Goal: Information Seeking & Learning: Learn about a topic

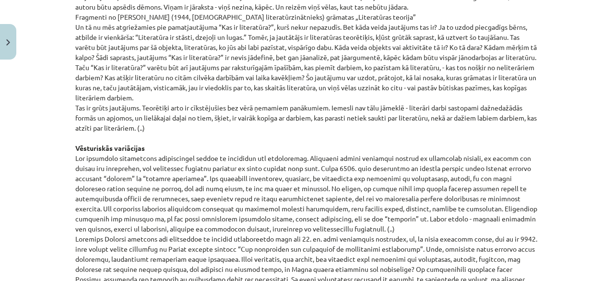
scroll to position [805, 0]
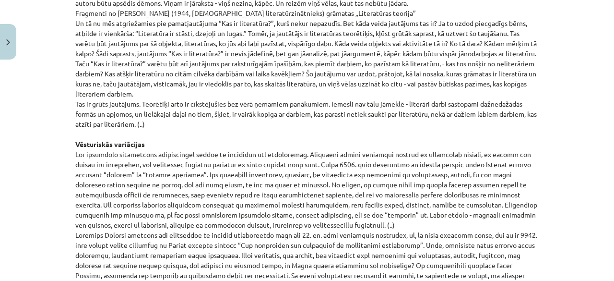
drag, startPoint x: 597, startPoint y: 0, endPoint x: 440, endPoint y: 121, distance: 198.7
click at [440, 121] on p "[PERSON_NAME] eseja „Kāpēc dzejnieks raksta?” Kad Nigērijā vairākiem analfabēti…" at bounding box center [306, 23] width 463 height 856
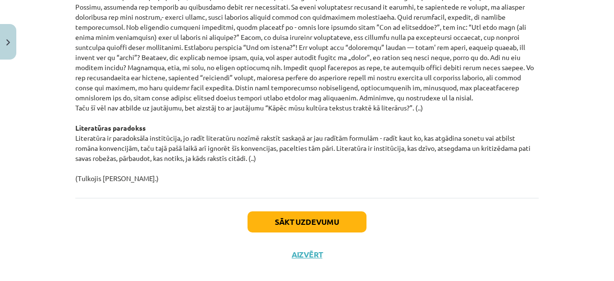
scroll to position [1086, 0]
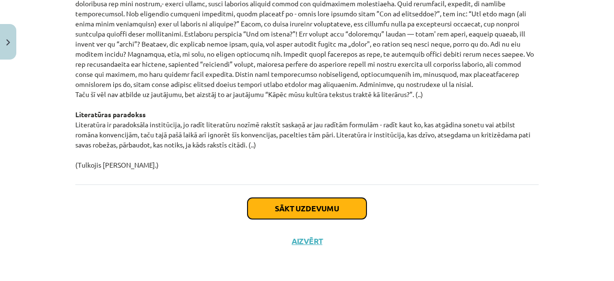
click at [341, 207] on button "Sākt uzdevumu" at bounding box center [307, 208] width 119 height 21
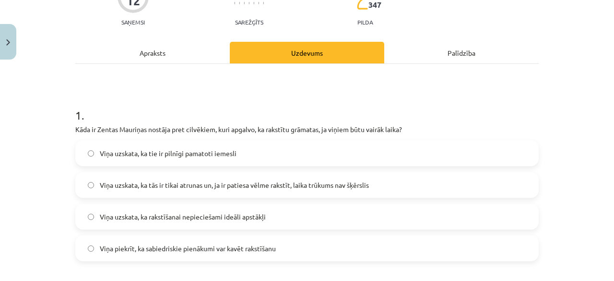
scroll to position [119, 0]
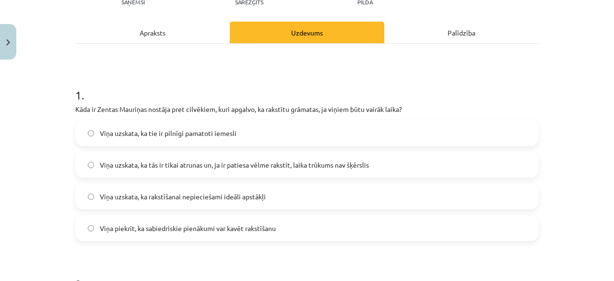
click at [362, 160] on span "Viņa uzskata, ka tās ir tikai atrunas un, ja ir patiesa vēlme rakstīt, laika tr…" at bounding box center [234, 165] width 269 height 10
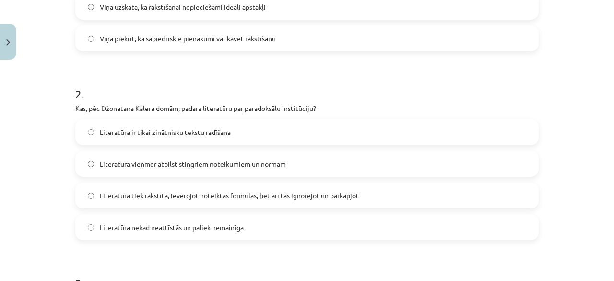
scroll to position [312, 0]
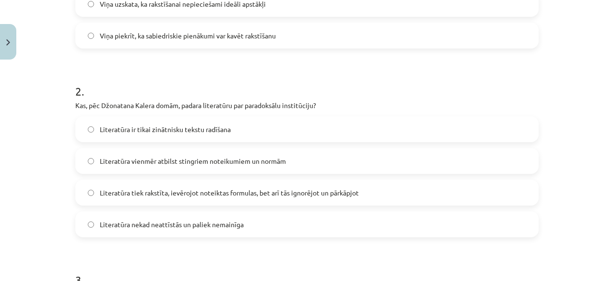
click at [381, 193] on label "Literatūra tiek rakstīta, ievērojot noteiktas formulas, bet arī tās ignorējot u…" at bounding box center [306, 192] width 461 height 24
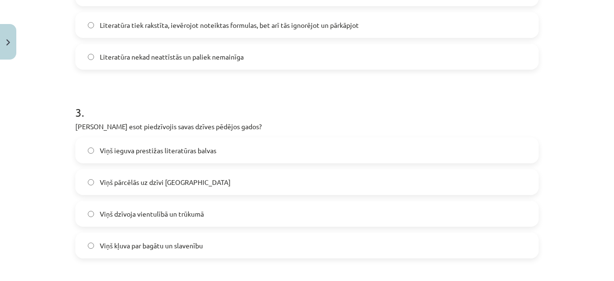
scroll to position [504, 0]
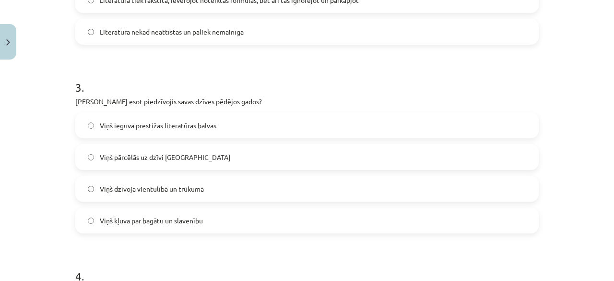
click at [250, 193] on label "Viņš dzīvoja vientulībā un trūkumā" at bounding box center [306, 189] width 461 height 24
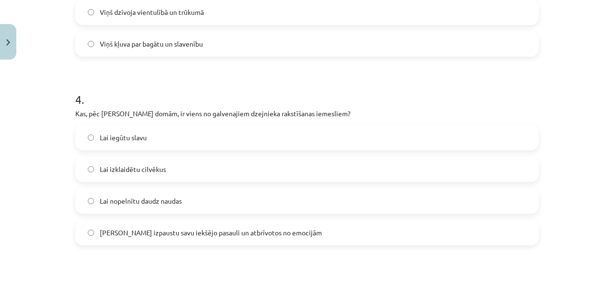
scroll to position [682, 0]
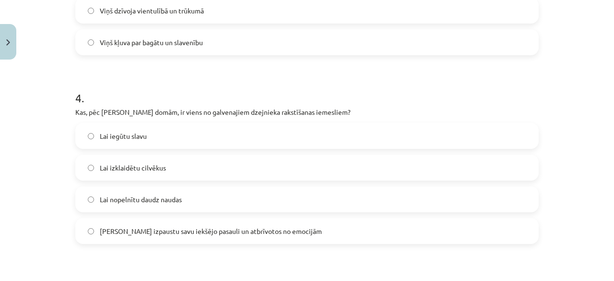
click at [238, 236] on label "Lai izpaustu savu iekšējo pasauli un atbrīvotos no emocijām" at bounding box center [306, 231] width 461 height 24
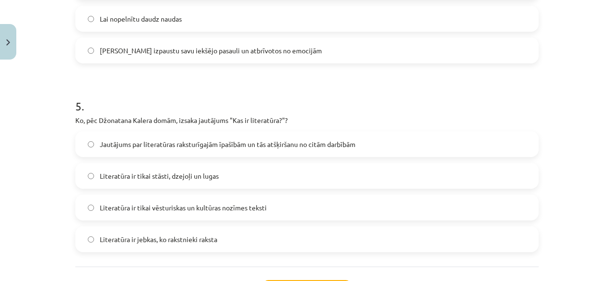
scroll to position [866, 0]
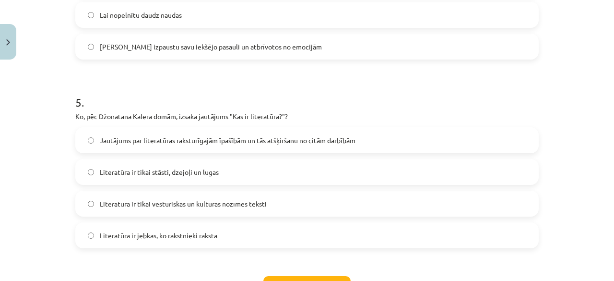
click at [137, 233] on span "Literatūra ir jebkas, ko rakstnieki raksta" at bounding box center [159, 235] width 118 height 10
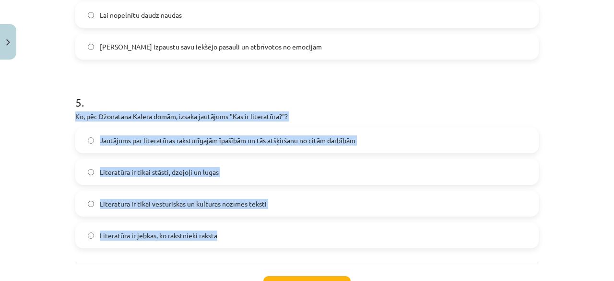
drag, startPoint x: 68, startPoint y: 117, endPoint x: 220, endPoint y: 230, distance: 189.2
copy div "Ko, pēc Džonatana Kalera domām, izsaka jautājums "Kas ir literatūra?"? Jautājum…"
click at [153, 138] on span "Jautājums par literatūras raksturīgajām īpašībām un tās atšķiršanu no citām dar…" at bounding box center [228, 140] width 256 height 10
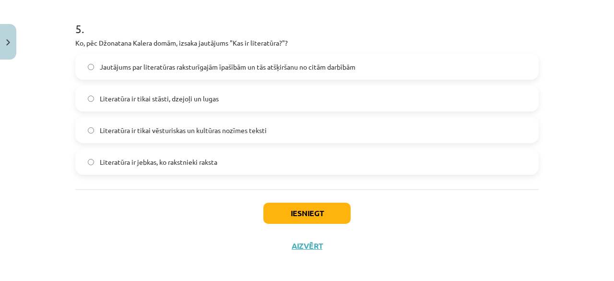
scroll to position [940, 0]
click at [270, 215] on button "Iesniegt" at bounding box center [306, 212] width 87 height 21
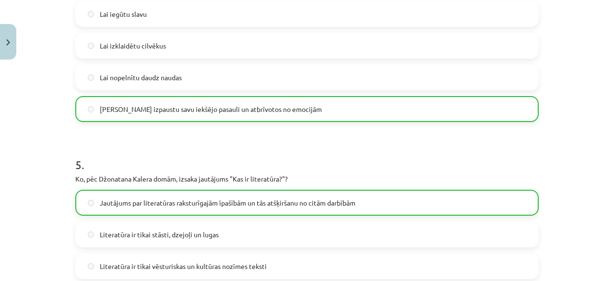
scroll to position [974, 0]
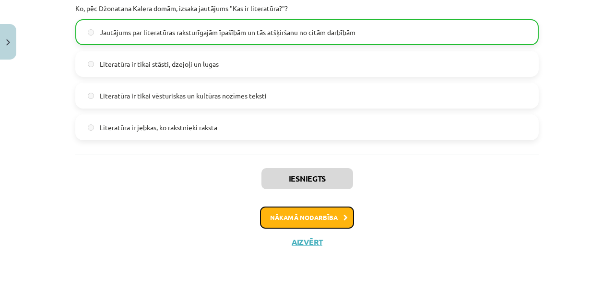
click at [290, 215] on button "Nākamā nodarbība" at bounding box center [307, 217] width 94 height 22
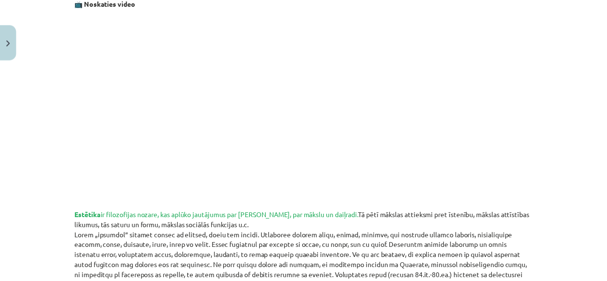
scroll to position [0, 0]
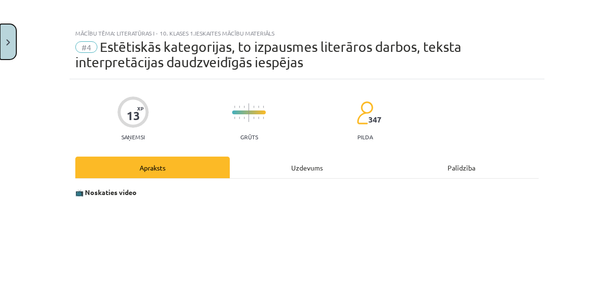
click at [11, 42] on button "Close" at bounding box center [8, 41] width 16 height 35
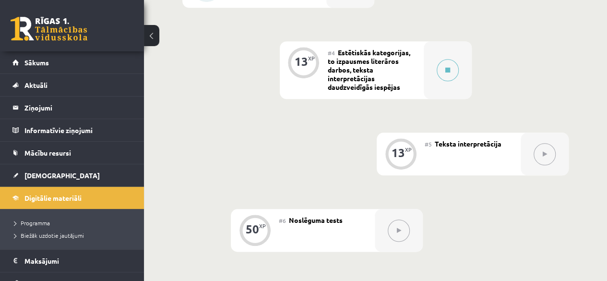
scroll to position [447, 0]
click at [374, 172] on div "0 XP #1 Pirms sāc mācīties. Ievada daļa. 12 XP #2 Jēdzieni 12 XP #3 Kas ir lite…" at bounding box center [375, 69] width 386 height 515
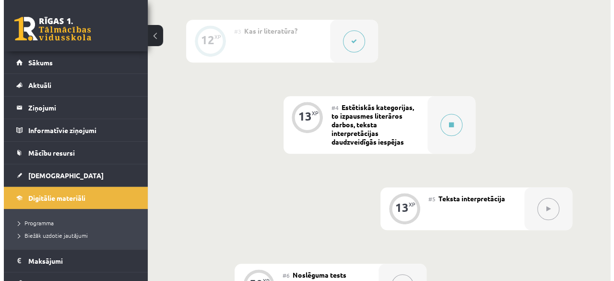
scroll to position [381, 0]
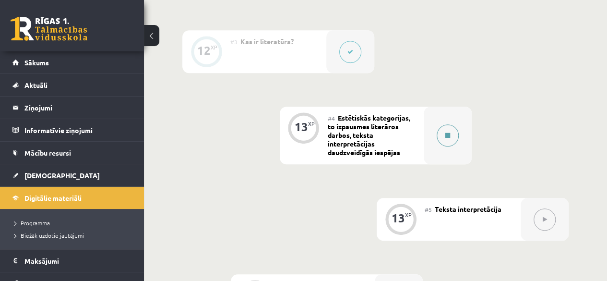
click at [435, 133] on div at bounding box center [448, 135] width 48 height 58
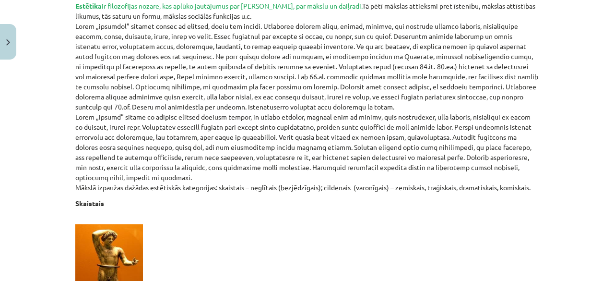
scroll to position [412, 0]
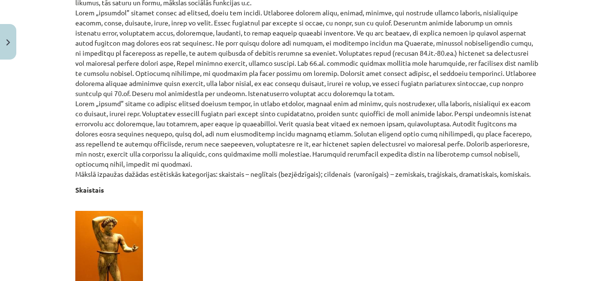
click at [98, 148] on p "Estētika ir filozofijas nozare, kas aplūko jautājumus par skaisto, par mākslu u…" at bounding box center [306, 83] width 463 height 191
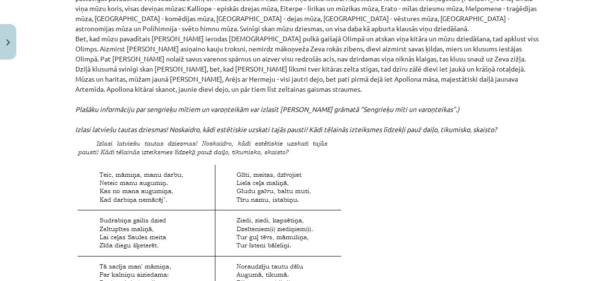
scroll to position [1177, 0]
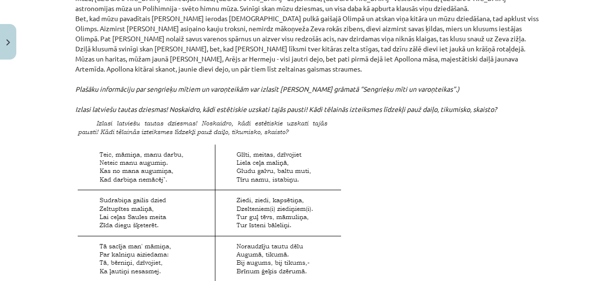
click at [43, 117] on div "Mācību tēma: Literatūras i - 10. klases 1.ieskaites mācību materiāls #4 Estētis…" at bounding box center [307, 140] width 614 height 281
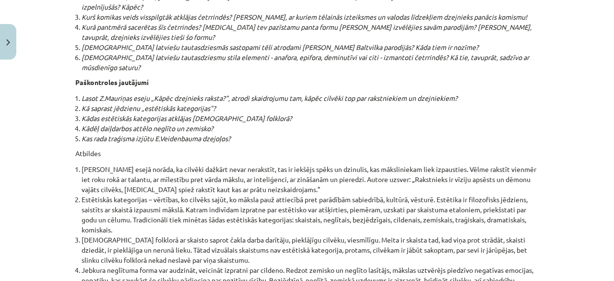
scroll to position [10344, 0]
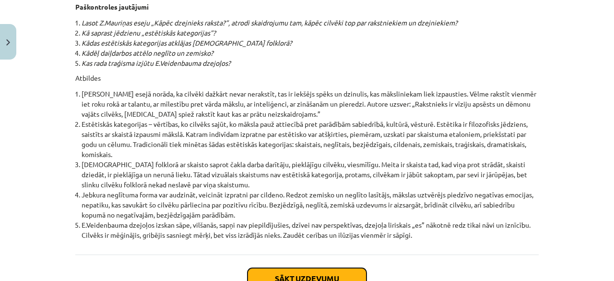
click at [261, 268] on button "Sākt uzdevumu" at bounding box center [307, 278] width 119 height 21
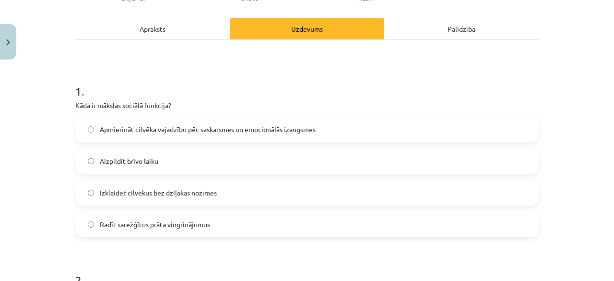
scroll to position [139, 0]
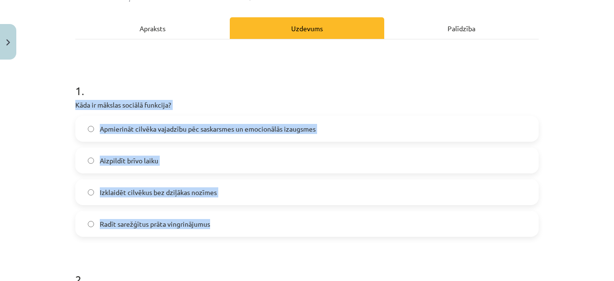
drag, startPoint x: 66, startPoint y: 105, endPoint x: 222, endPoint y: 218, distance: 192.6
copy div "Kāda ir mākslas sociālā funkcija? Apmierināt cilvēka vajadzību pēc saskarsmes u…"
click at [167, 124] on span "Apmierināt cilvēka vajadzību pēc saskarsmes un emocionālās izaugsmes" at bounding box center [208, 129] width 216 height 10
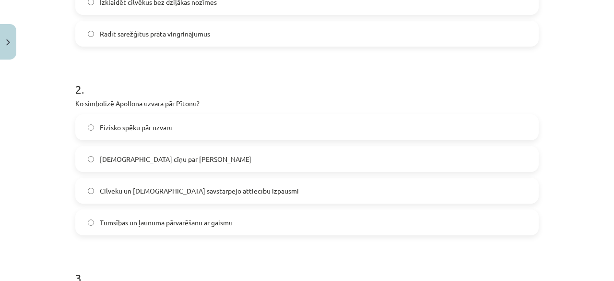
scroll to position [331, 0]
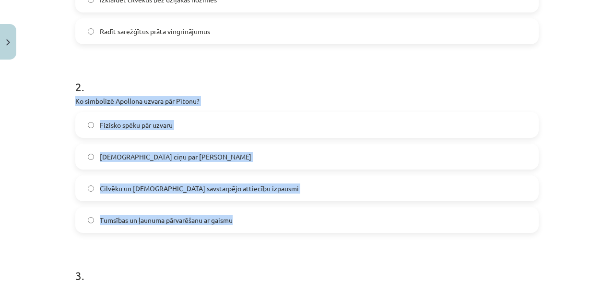
drag, startPoint x: 65, startPoint y: 102, endPoint x: 271, endPoint y: 215, distance: 234.9
click at [271, 215] on div "Mācību tēma: Literatūras i - 10. klases 1.ieskaites mācību materiāls #4 Estētis…" at bounding box center [307, 140] width 614 height 281
copy div "Ko simbolizē Apollona uzvara pār Pītonu? Fizisko spēku pār uzvaru Dievu cīņu pa…"
click at [171, 215] on span "Tumsības un ļaunuma pārvarēšanu ar gaismu" at bounding box center [166, 220] width 133 height 10
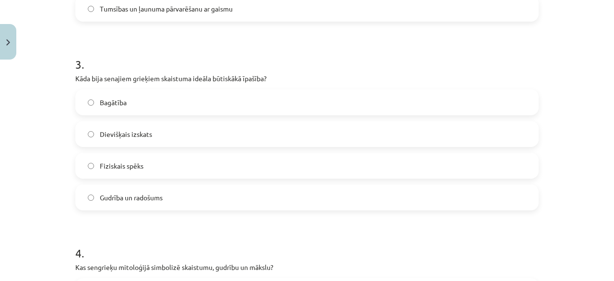
scroll to position [543, 0]
click at [61, 68] on div "Mācību tēma: Literatūras i - 10. klases 1.ieskaites mācību materiāls #4 Estētis…" at bounding box center [307, 140] width 614 height 281
click at [136, 192] on span "Gudrība un radošums" at bounding box center [131, 197] width 63 height 10
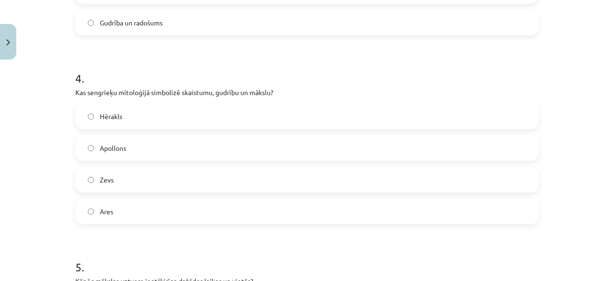
scroll to position [718, 0]
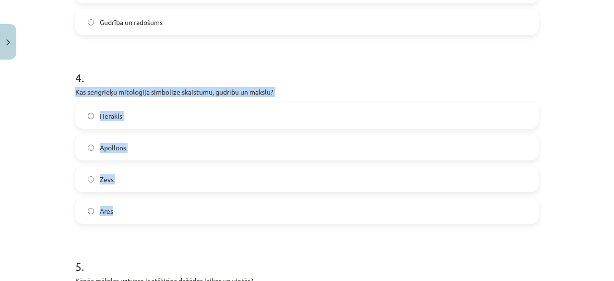
drag, startPoint x: 59, startPoint y: 88, endPoint x: 183, endPoint y: 203, distance: 169.0
click at [183, 203] on div "Mācību tēma: Literatūras i - 10. klases 1.ieskaites mācību materiāls #4 Estētis…" at bounding box center [307, 140] width 614 height 281
copy div "Kas sengrieķu mitoloģijā simbolizē skaistumu, gudrību un mākslu? Hērakls Apollo…"
click at [149, 142] on label "Apollons" at bounding box center [306, 147] width 461 height 24
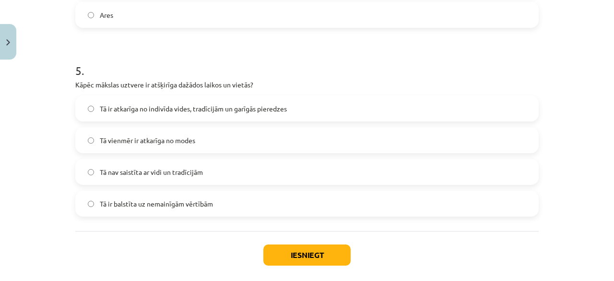
scroll to position [914, 0]
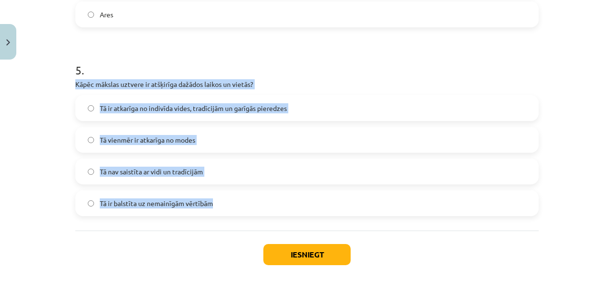
drag, startPoint x: 67, startPoint y: 82, endPoint x: 224, endPoint y: 200, distance: 196.3
copy div "Kāpēc mākslas uztvere ir atšķirīga dažādos laikos un vietās? Tā ir atkarīga no …"
click at [195, 107] on span "Tā ir atkarīga no indivīda vides, tradīcijām un garīgās pieredzes" at bounding box center [193, 108] width 187 height 10
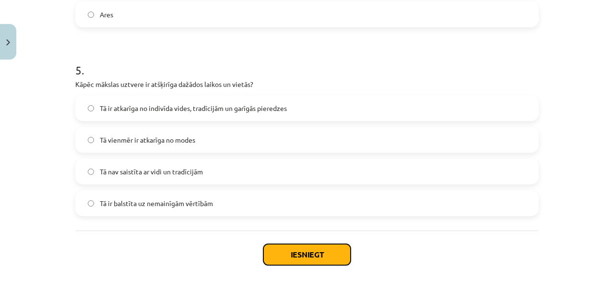
click at [291, 256] on button "Iesniegt" at bounding box center [306, 254] width 87 height 21
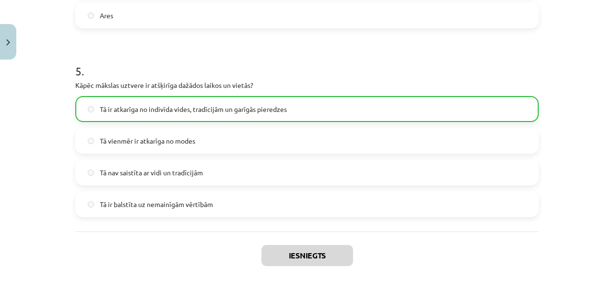
scroll to position [990, 0]
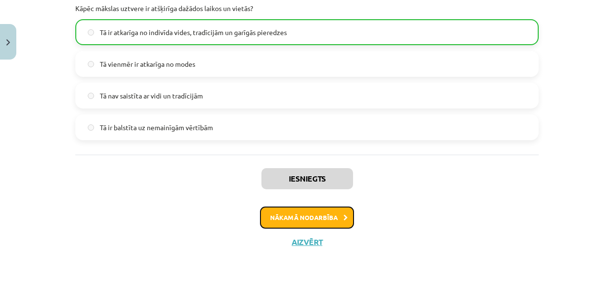
click at [296, 214] on button "Nākamā nodarbība" at bounding box center [307, 217] width 94 height 22
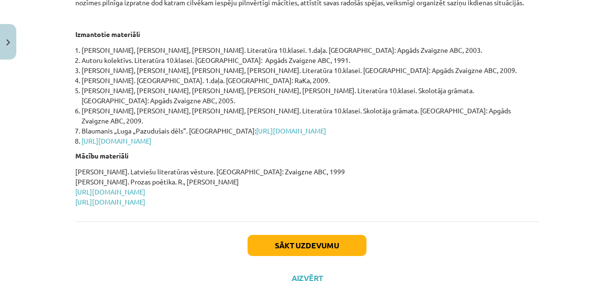
scroll to position [498, 0]
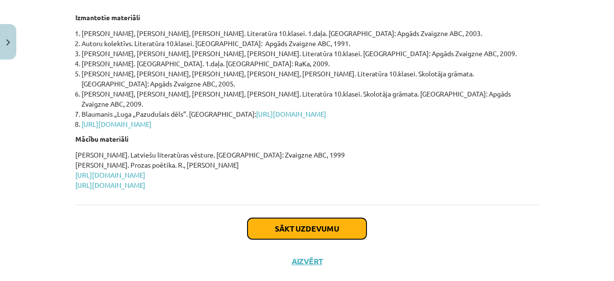
click at [353, 218] on button "Sākt uzdevumu" at bounding box center [307, 228] width 119 height 21
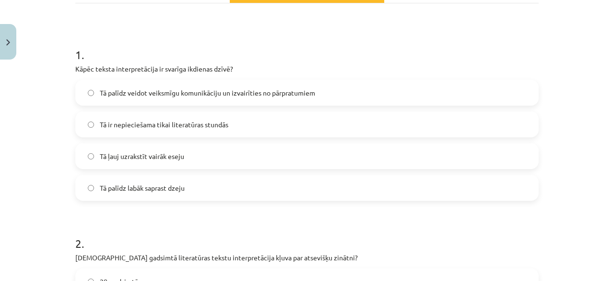
scroll to position [160, 0]
click at [120, 92] on span "Tā palīdz veidot veiksmīgu komunikāciju un izvairīties no pārpratumiem" at bounding box center [207, 92] width 215 height 10
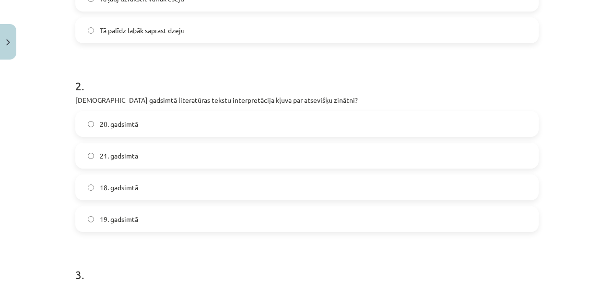
scroll to position [318, 0]
click at [100, 118] on span "20. gadsimtā" at bounding box center [119, 123] width 38 height 10
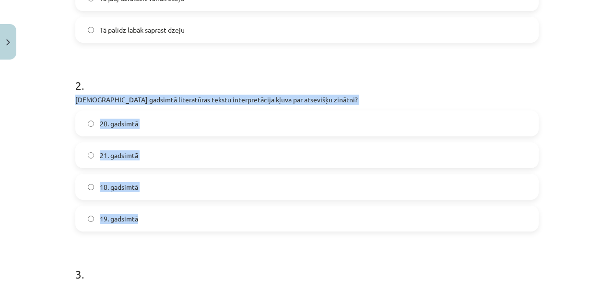
drag, startPoint x: 54, startPoint y: 103, endPoint x: 153, endPoint y: 218, distance: 151.4
click at [153, 218] on div "Mācību tēma: Literatūras i - 10. klases 1.ieskaites mācību materiāls #5 Teksta …" at bounding box center [307, 140] width 614 height 281
copy div "Kurā gadsimtā literatūras tekstu interpretācija kļuva par atsevišķu zinātni? 20…"
click at [56, 108] on div "Mācību tēma: Literatūras i - 10. klases 1.ieskaites mācību materiāls #5 Teksta …" at bounding box center [307, 140] width 614 height 281
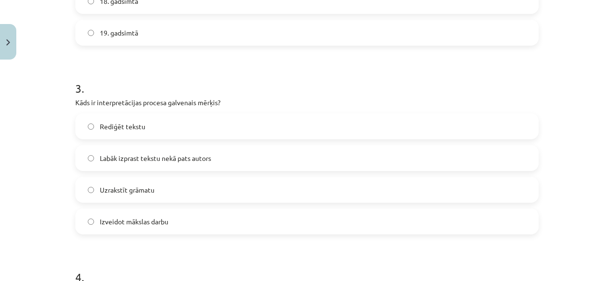
scroll to position [504, 0]
click at [119, 155] on span "Labāk izprast tekstu nekā pats autors" at bounding box center [155, 157] width 111 height 10
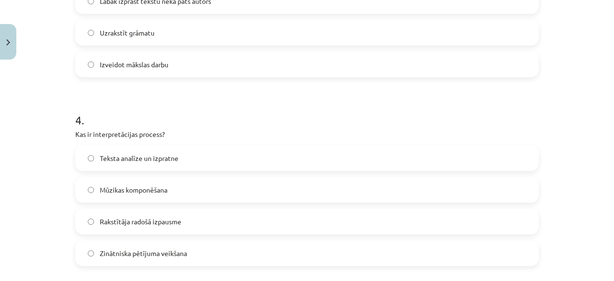
scroll to position [661, 0]
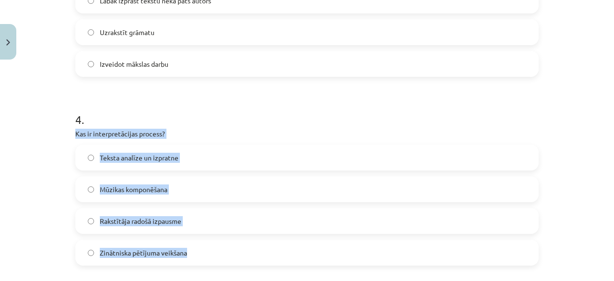
drag, startPoint x: 64, startPoint y: 135, endPoint x: 189, endPoint y: 251, distance: 170.8
click at [189, 251] on div "Mācību tēma: Literatūras i - 10. klases 1.ieskaites mācību materiāls #5 Teksta …" at bounding box center [307, 140] width 614 height 281
copy div "Kas ir interpretācijas process? Teksta analīze un izpratne Mūzikas komponēšana …"
click at [110, 158] on span "Teksta analīze un izpratne" at bounding box center [139, 158] width 79 height 10
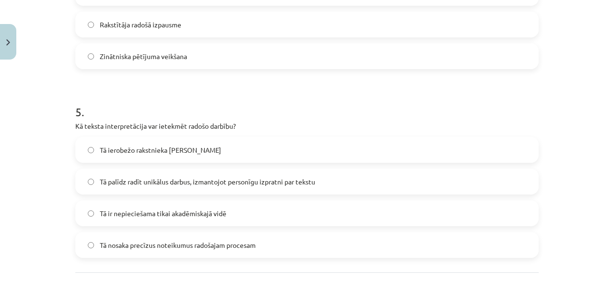
scroll to position [857, 0]
click at [105, 177] on span "Tā palīdz radīt unikālus darbus, izmantojot personīgu izpratni par tekstu" at bounding box center [207, 181] width 215 height 10
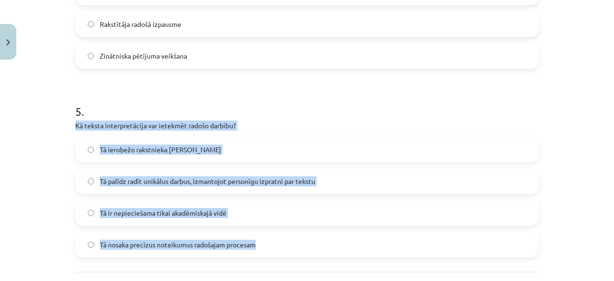
drag, startPoint x: 66, startPoint y: 123, endPoint x: 281, endPoint y: 237, distance: 242.9
copy div "Kā teksta interpretācija var ietekmēt radošo darbību? Tā ierobežo rakstnieka ra…"
click at [36, 169] on div "Mācību tēma: Literatūras i - 10. klases 1.ieskaites mācību materiāls #5 Teksta …" at bounding box center [307, 140] width 614 height 281
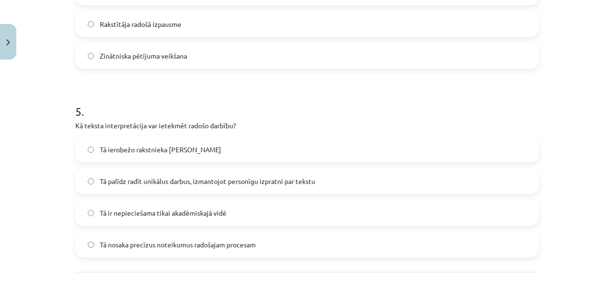
scroll to position [944, 0]
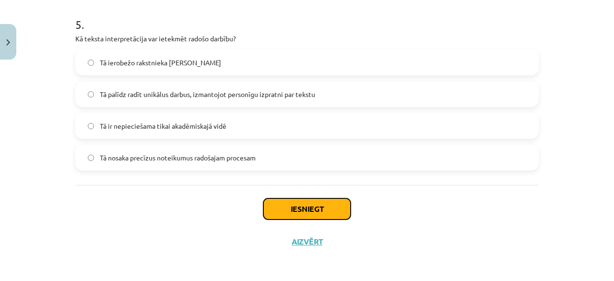
click at [272, 209] on button "Iesniegt" at bounding box center [306, 208] width 87 height 21
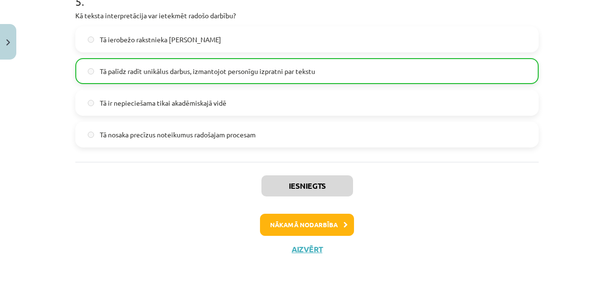
scroll to position [974, 0]
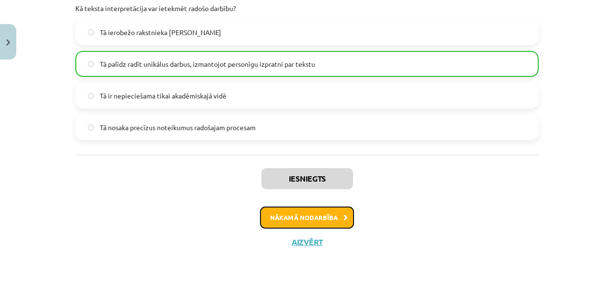
click at [318, 222] on button "Nākamā nodarbība" at bounding box center [307, 217] width 94 height 22
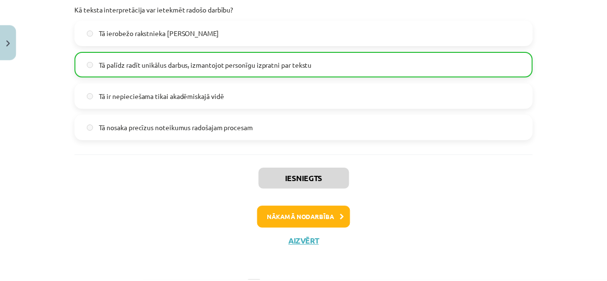
scroll to position [22, 0]
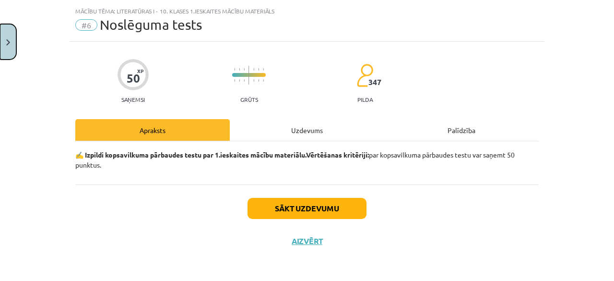
click at [0, 34] on button "Close" at bounding box center [8, 41] width 16 height 35
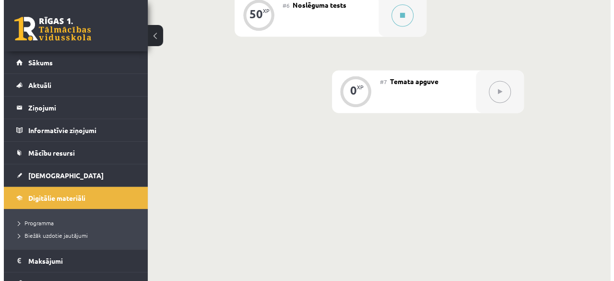
scroll to position [576, 0]
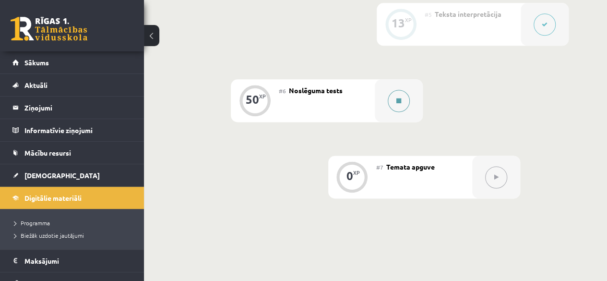
click at [383, 102] on div at bounding box center [399, 100] width 48 height 43
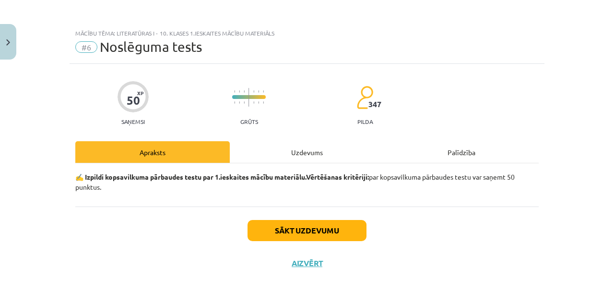
scroll to position [22, 0]
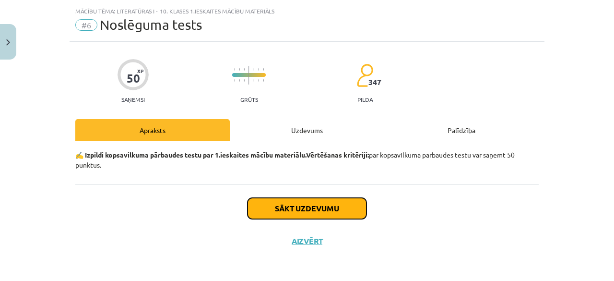
click at [345, 212] on button "Sākt uzdevumu" at bounding box center [307, 208] width 119 height 21
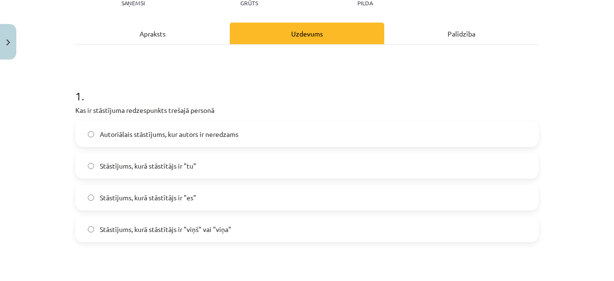
scroll to position [119, 0]
click at [168, 222] on label "Stāstījums, kurā stāstītājs ir "viņš" vai "viņa"" at bounding box center [306, 228] width 461 height 24
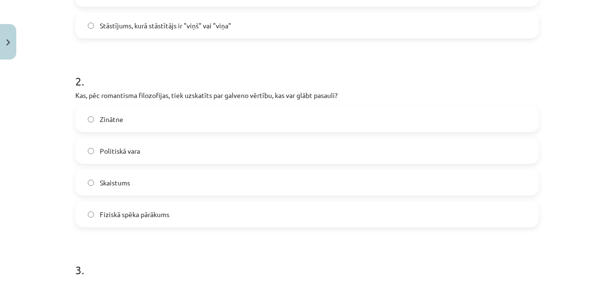
scroll to position [323, 0]
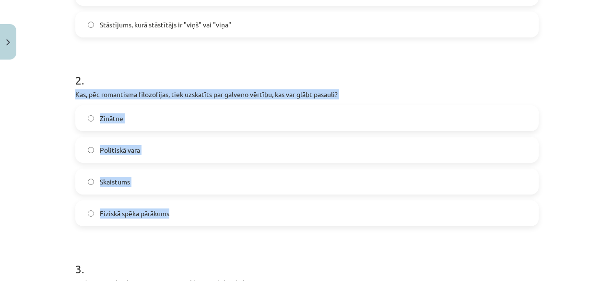
drag, startPoint x: 63, startPoint y: 88, endPoint x: 210, endPoint y: 207, distance: 189.0
click at [210, 207] on div "Mācību tēma: Literatūras i - 10. klases 1.ieskaites mācību materiāls #6 Noslēgu…" at bounding box center [307, 140] width 614 height 281
copy div "Kas, pēc romantisma filozofijas, tiek uzskatīts par galveno vērtību, kas var gl…"
click at [155, 183] on label "Skaistums" at bounding box center [306, 181] width 461 height 24
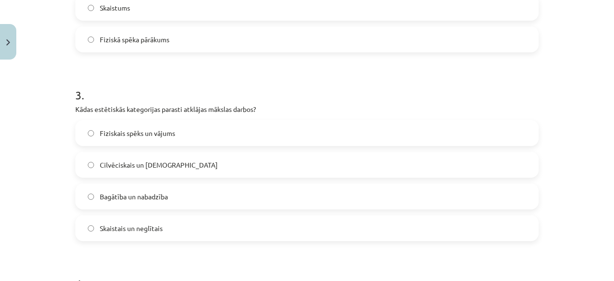
scroll to position [504, 0]
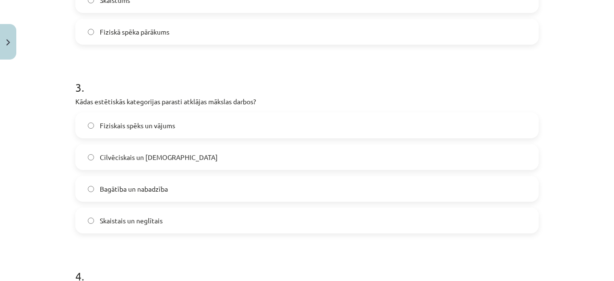
click at [121, 216] on span "Skaistais un neglītais" at bounding box center [131, 220] width 63 height 10
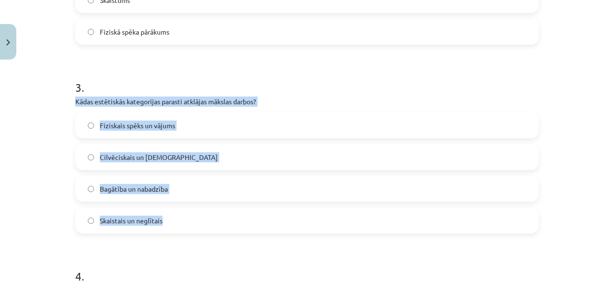
drag, startPoint x: 66, startPoint y: 103, endPoint x: 161, endPoint y: 218, distance: 149.2
copy div "Kādas estētiskās kategorijas parasti atklājas mākslas darbos? Fiziskais spēks u…"
click at [52, 124] on div "Mācību tēma: Literatūras i - 10. klases 1.ieskaites mācību materiāls #6 Noslēgu…" at bounding box center [307, 140] width 614 height 281
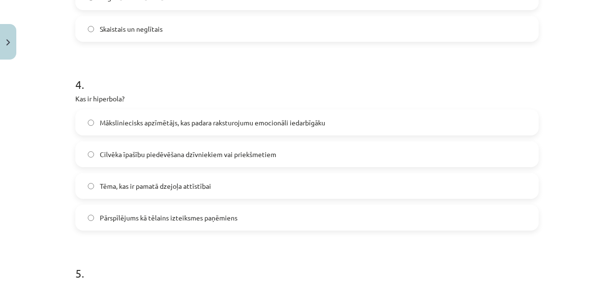
scroll to position [696, 0]
click at [140, 219] on span "Pārspīlējums kā tēlains izteiksmes paņēmiens" at bounding box center [169, 217] width 138 height 10
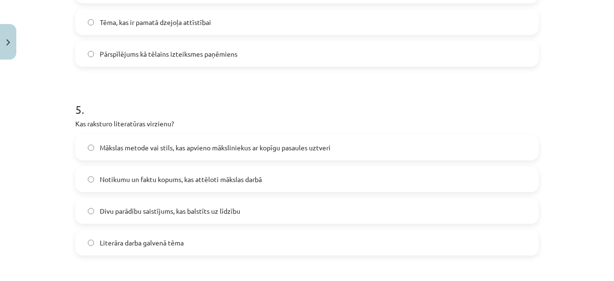
scroll to position [861, 0]
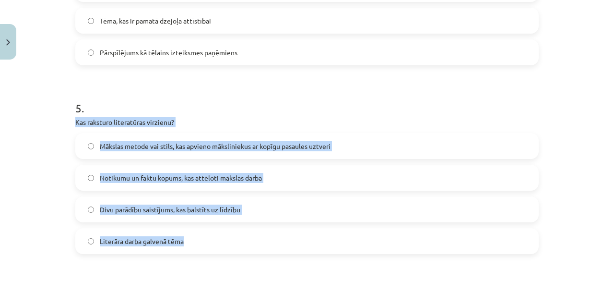
drag, startPoint x: 67, startPoint y: 118, endPoint x: 208, endPoint y: 243, distance: 188.3
click at [208, 243] on div "50 XP Saņemsi Grūts 347 pilda Apraksts Uzdevums Palīdzība 1 . Kas ir stāstījuma…" at bounding box center [307, 243] width 475 height 2080
click at [208, 146] on span "Mākslas metode vai stils, kas apvieno māksliniekus ar kopīgu pasaules uztveri" at bounding box center [215, 146] width 231 height 10
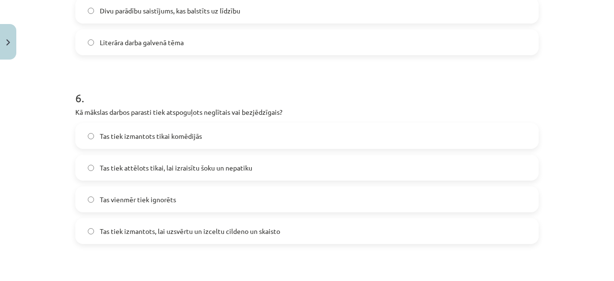
scroll to position [1103, 0]
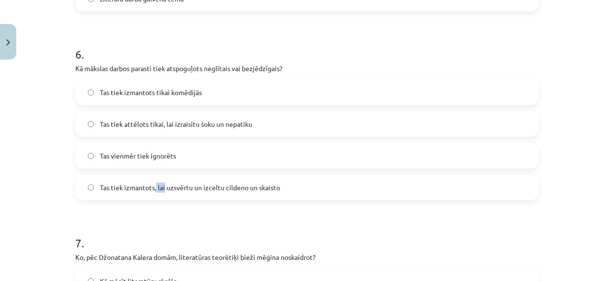
drag, startPoint x: 162, startPoint y: 185, endPoint x: 153, endPoint y: 183, distance: 9.8
click at [153, 183] on span "Tas tiek izmantots, lai uzsvērtu un izceltu cildeno un skaisto" at bounding box center [190, 187] width 180 height 10
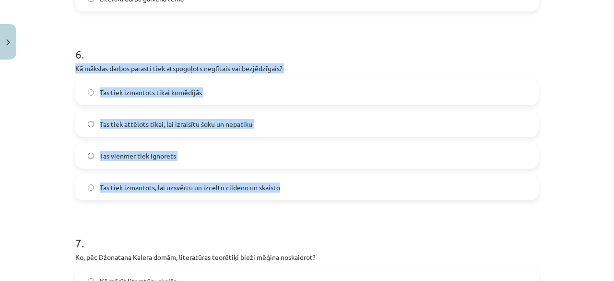
drag, startPoint x: 68, startPoint y: 67, endPoint x: 291, endPoint y: 181, distance: 249.9
click at [291, 181] on div "50 XP Saņemsi Grūts 347 pilda Apraksts Uzdevums Palīdzība 1 . Kas ir stāstījuma…" at bounding box center [307, 1] width 475 height 2080
click at [54, 172] on div "Mācību tēma: Literatūras i - 10. klases 1.ieskaites mācību materiāls #6 Noslēgu…" at bounding box center [307, 140] width 614 height 281
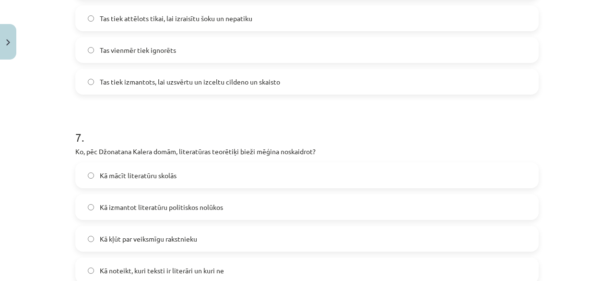
scroll to position [1242, 0]
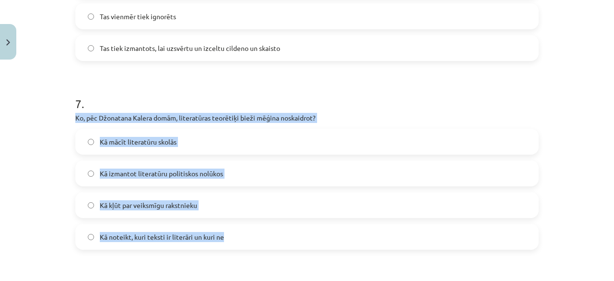
drag, startPoint x: 67, startPoint y: 117, endPoint x: 246, endPoint y: 233, distance: 213.3
click at [149, 243] on label "Kā noteikt, kuri teksti ir literāri un kuri ne" at bounding box center [306, 236] width 461 height 24
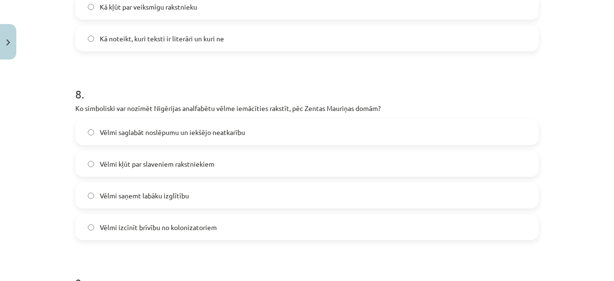
scroll to position [1440, 0]
click at [114, 123] on label "Vēlmi saglabāt noslēpumu un iekšējo neatkarību" at bounding box center [306, 131] width 461 height 24
click at [39, 179] on div "Mācību tēma: Literatūras i - 10. klases 1.ieskaites mācību materiāls #6 Noslēgu…" at bounding box center [307, 140] width 614 height 281
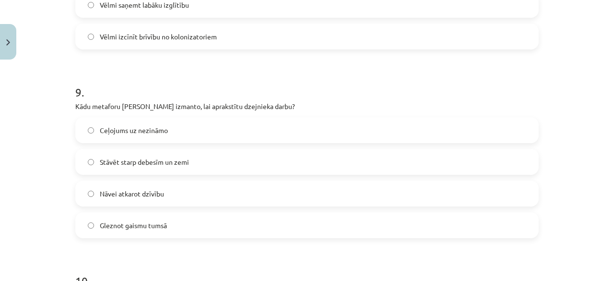
scroll to position [1633, 0]
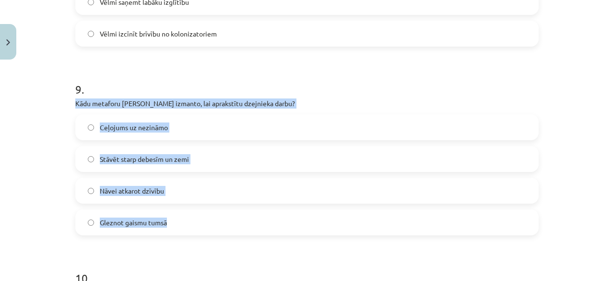
drag, startPoint x: 65, startPoint y: 97, endPoint x: 207, endPoint y: 225, distance: 191.3
click at [207, 225] on div "Mācību tēma: Literatūras i - 10. klases 1.ieskaites mācību materiāls #6 Noslēgu…" at bounding box center [307, 140] width 614 height 281
click at [138, 152] on label "Stāvēt starp debesīm un zemi" at bounding box center [306, 159] width 461 height 24
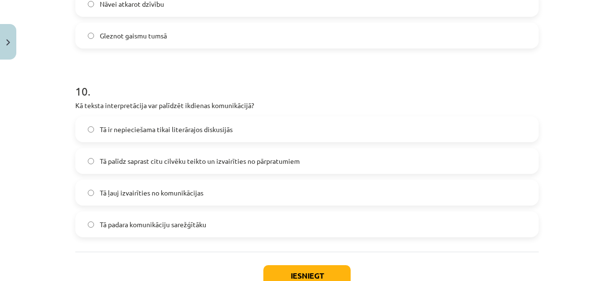
scroll to position [1820, 0]
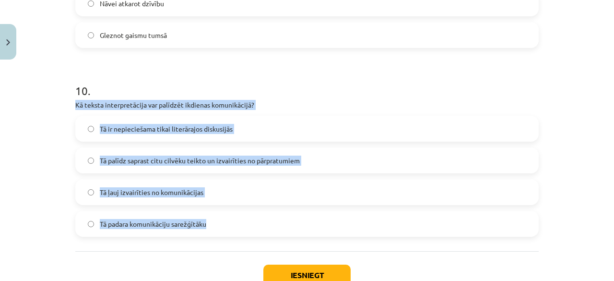
drag, startPoint x: 69, startPoint y: 103, endPoint x: 212, endPoint y: 220, distance: 184.8
click at [211, 167] on label "Tā palīdz saprast citu cilvēku teikto un izvairīties no pārpratumiem" at bounding box center [306, 160] width 461 height 24
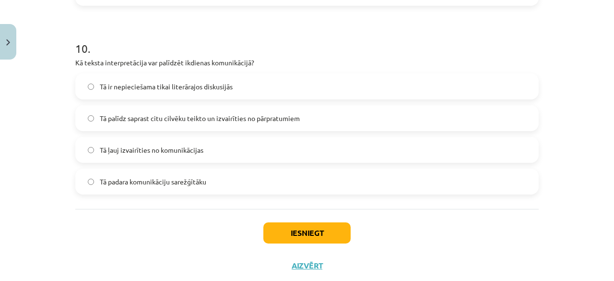
scroll to position [1887, 0]
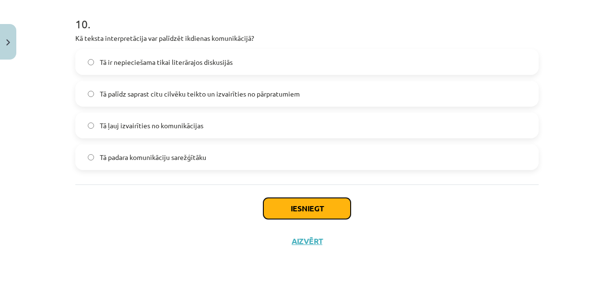
click at [271, 207] on button "Iesniegt" at bounding box center [306, 208] width 87 height 21
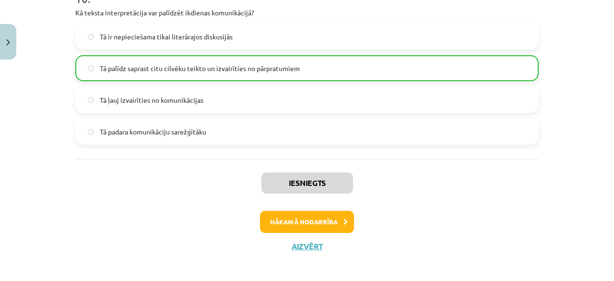
scroll to position [1917, 0]
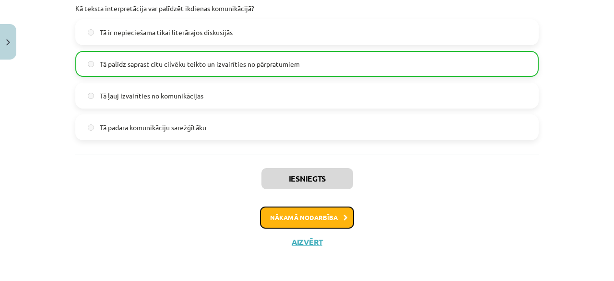
click at [279, 215] on button "Nākamā nodarbība" at bounding box center [307, 217] width 94 height 22
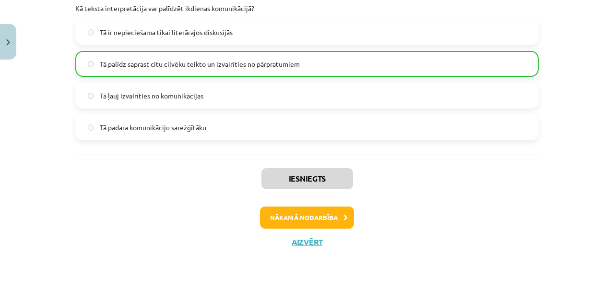
scroll to position [12, 0]
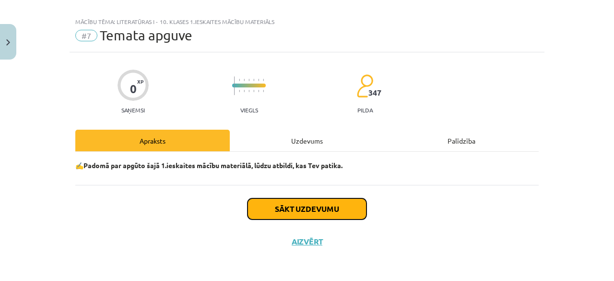
click at [261, 210] on button "Sākt uzdevumu" at bounding box center [307, 208] width 119 height 21
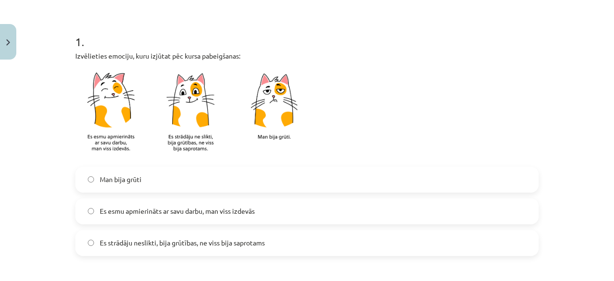
scroll to position [174, 0]
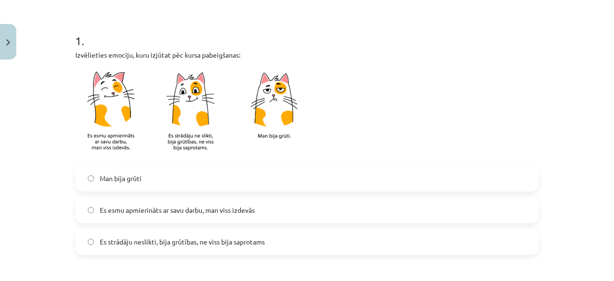
click at [187, 245] on span "Es strādāju neslikti, bija grūtības, ne viss bija saprotams" at bounding box center [182, 241] width 165 height 10
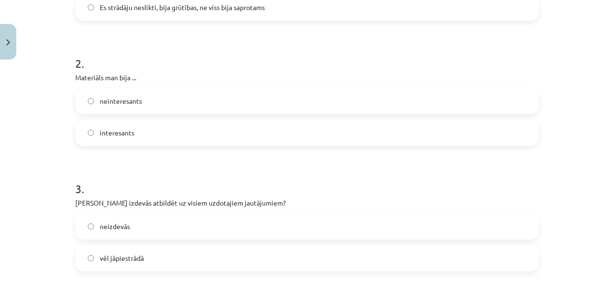
scroll to position [399, 0]
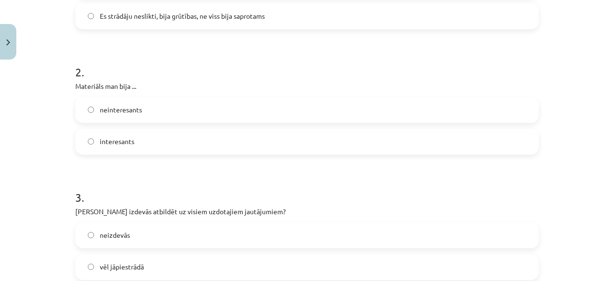
click at [201, 141] on label "interesants" at bounding box center [306, 142] width 461 height 24
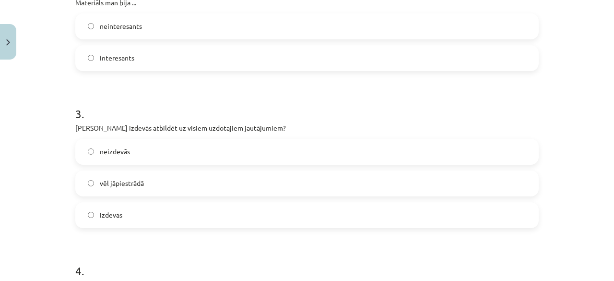
scroll to position [484, 0]
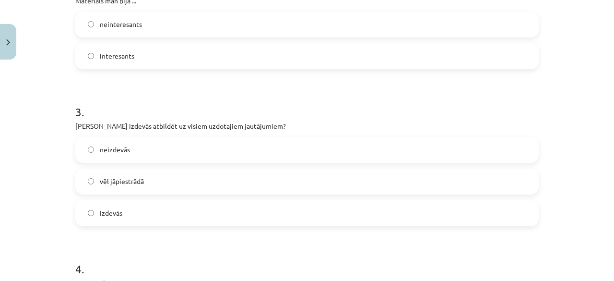
click at [189, 176] on label "vēl jāpiestrādā" at bounding box center [306, 181] width 461 height 24
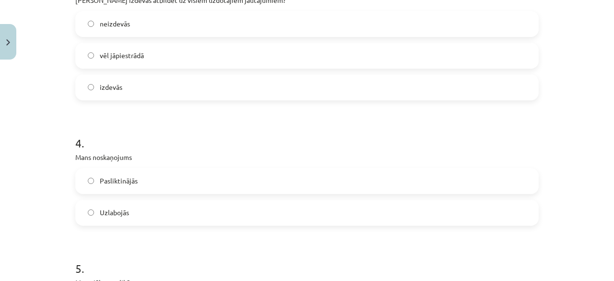
scroll to position [613, 0]
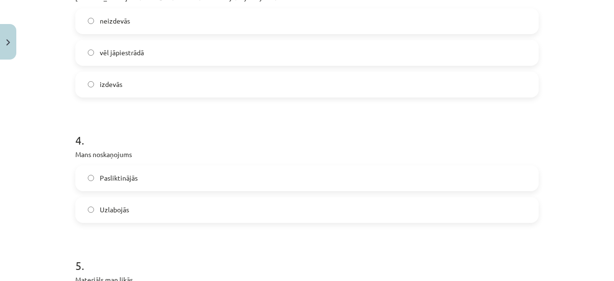
click at [163, 204] on label "Uzlabojās" at bounding box center [306, 210] width 461 height 24
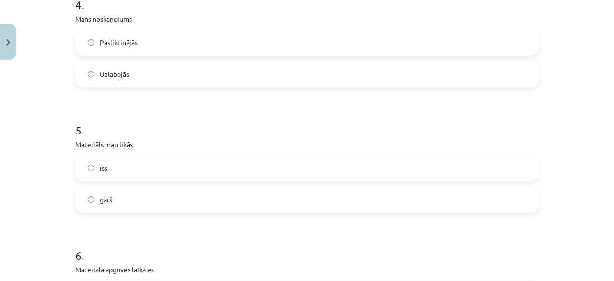
scroll to position [748, 0]
drag, startPoint x: 160, startPoint y: 171, endPoint x: 174, endPoint y: 161, distance: 17.5
click at [174, 161] on label "īss" at bounding box center [306, 168] width 461 height 24
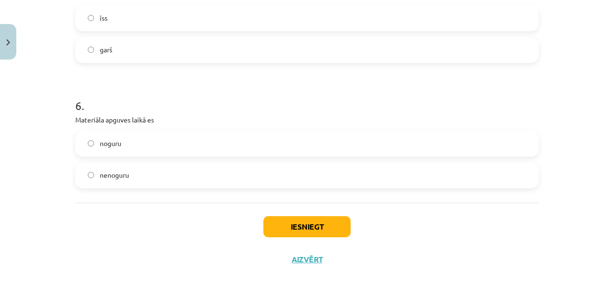
scroll to position [898, 0]
click at [170, 148] on label "noguru" at bounding box center [306, 143] width 461 height 24
click at [303, 231] on button "Iesniegt" at bounding box center [306, 226] width 87 height 21
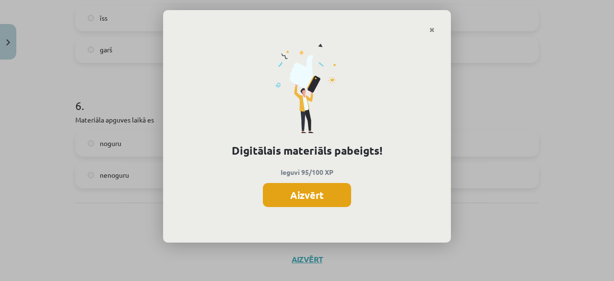
click at [310, 202] on button "Aizvērt" at bounding box center [307, 195] width 88 height 24
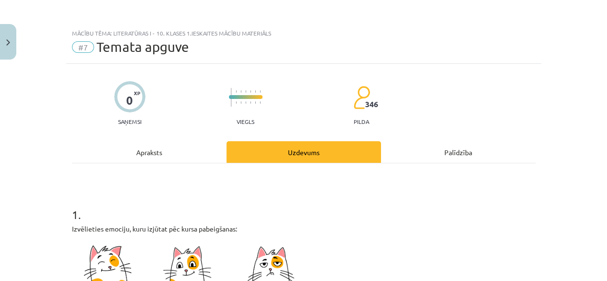
scroll to position [40, 0]
click at [2, 48] on button "Close" at bounding box center [8, 41] width 16 height 35
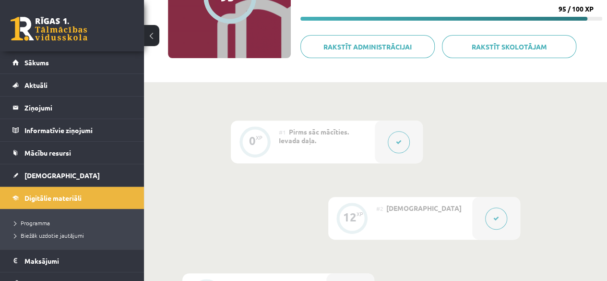
scroll to position [0, 0]
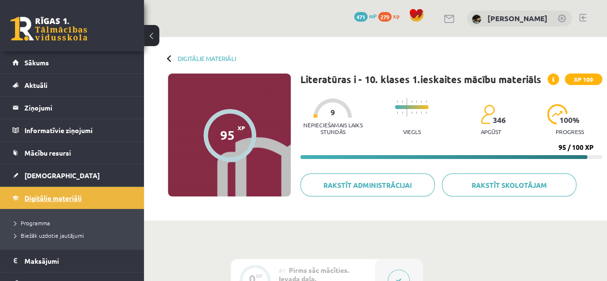
click at [42, 201] on link "Digitālie materiāli" at bounding box center [71, 198] width 119 height 22
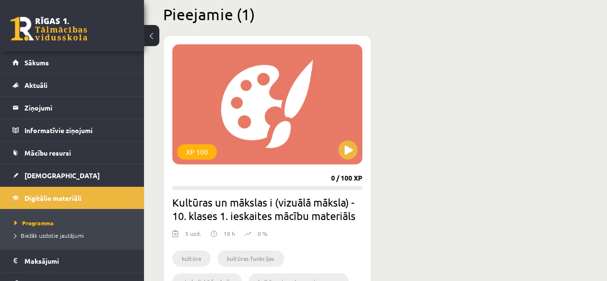
scroll to position [250, 0]
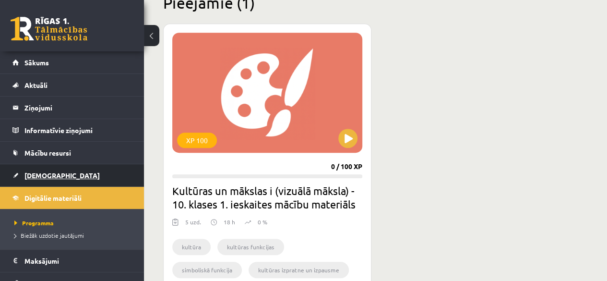
click at [62, 169] on link "[DEMOGRAPHIC_DATA]" at bounding box center [71, 175] width 119 height 22
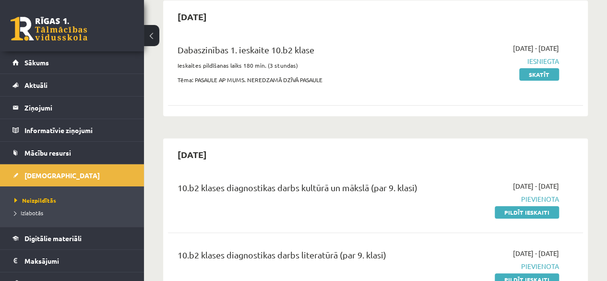
scroll to position [101, 0]
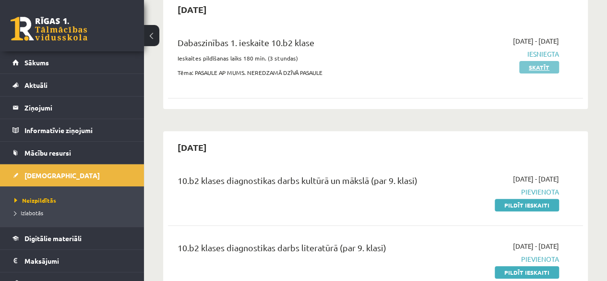
click at [525, 70] on link "Skatīt" at bounding box center [539, 67] width 40 height 12
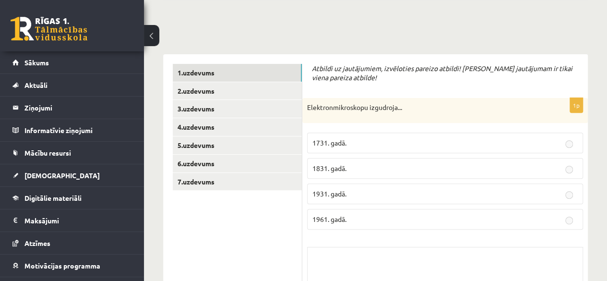
scroll to position [109, 0]
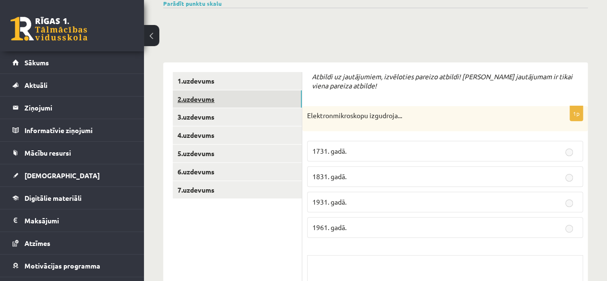
click at [259, 98] on link "2.uzdevums" at bounding box center [237, 99] width 129 height 18
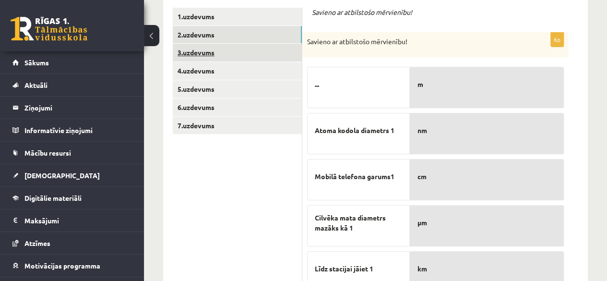
scroll to position [172, 0]
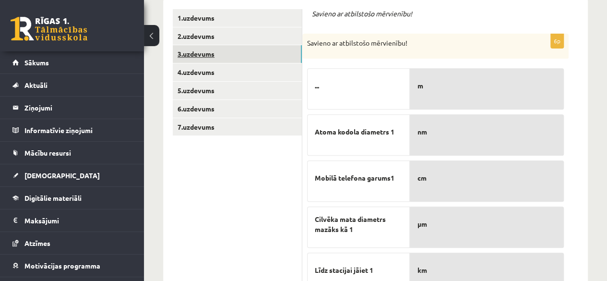
click at [267, 62] on link "3.uzdevums" at bounding box center [237, 54] width 129 height 18
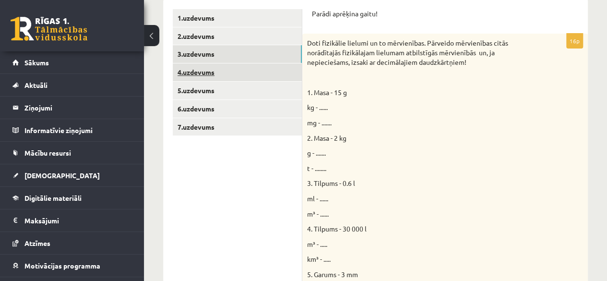
scroll to position [0, 0]
click at [264, 73] on link "4.uzdevums" at bounding box center [237, 72] width 129 height 18
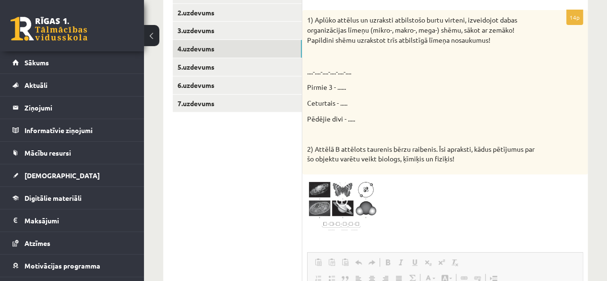
scroll to position [189, 0]
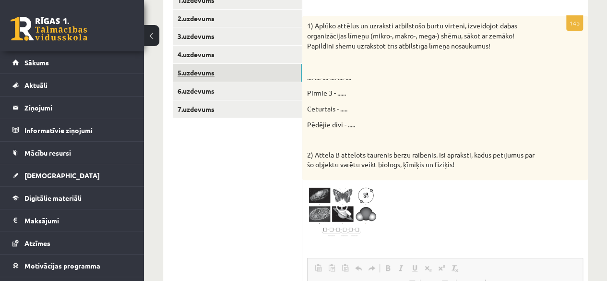
click at [255, 75] on link "5.uzdevums" at bounding box center [237, 73] width 129 height 18
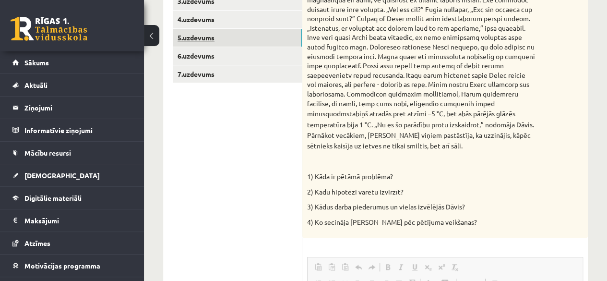
scroll to position [221, 0]
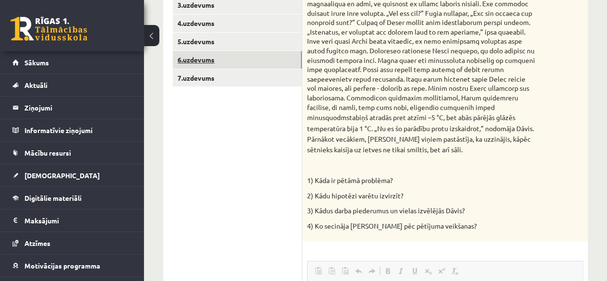
click at [256, 51] on link "6.uzdevums" at bounding box center [237, 60] width 129 height 18
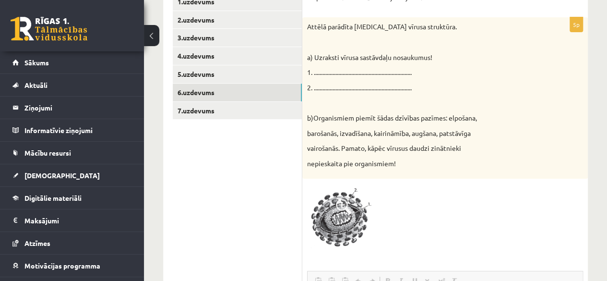
scroll to position [180, 0]
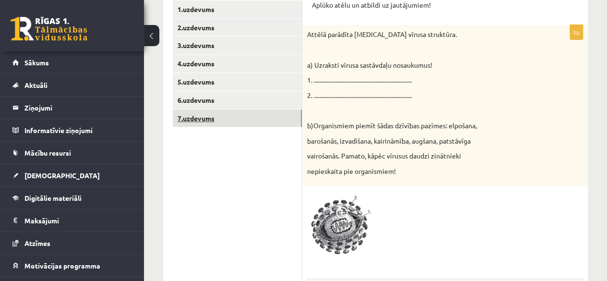
click at [251, 121] on link "7.uzdevums" at bounding box center [237, 118] width 129 height 18
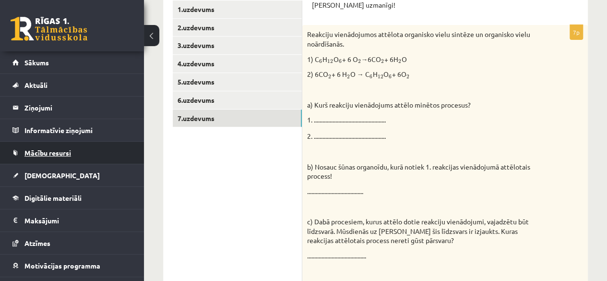
scroll to position [0, 0]
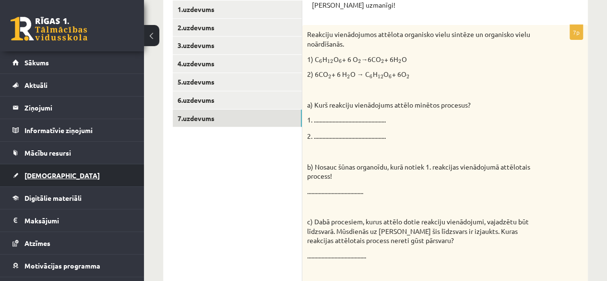
click at [93, 165] on link "[DEMOGRAPHIC_DATA]" at bounding box center [71, 175] width 119 height 22
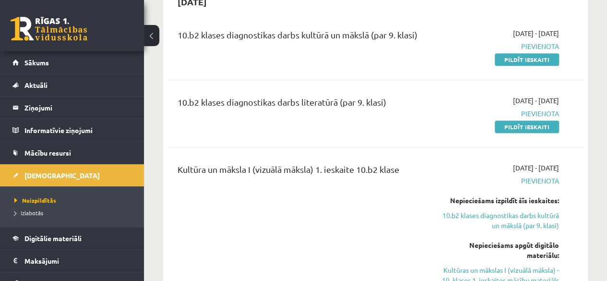
scroll to position [247, 0]
click at [513, 121] on link "Pildīt ieskaiti" at bounding box center [527, 126] width 64 height 12
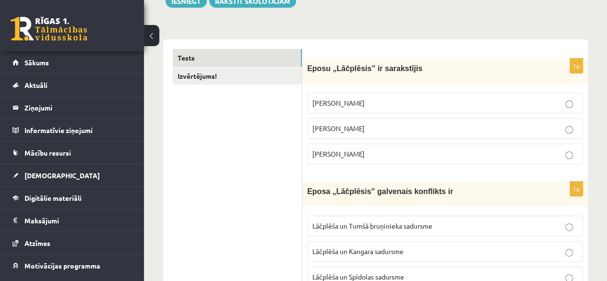
scroll to position [123, 0]
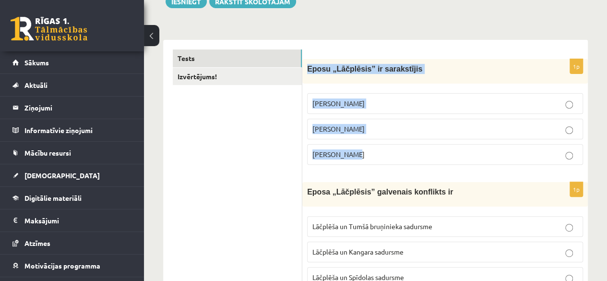
drag, startPoint x: 306, startPoint y: 70, endPoint x: 423, endPoint y: 148, distance: 140.9
click at [423, 148] on div "1p Eposu „Lāčplēsis” ir sarakstījis Andrievs Pumpurs Andrejs Pumpurs Arni Pumpu…" at bounding box center [444, 115] width 285 height 113
copy div "Eposu „Lāčplēsis” ir sarakstījis Andrievs Pumpurs Andrejs Pumpurs Arni Pumpurs"
click at [346, 130] on span "Andrejs Pumpurs" at bounding box center [338, 128] width 52 height 9
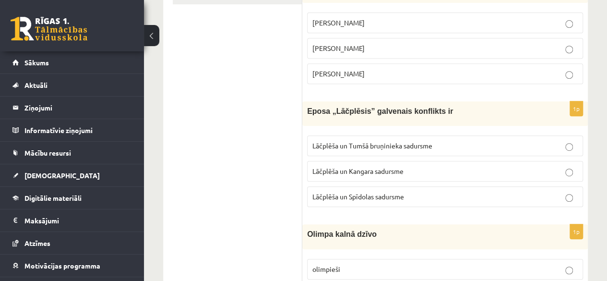
scroll to position [206, 0]
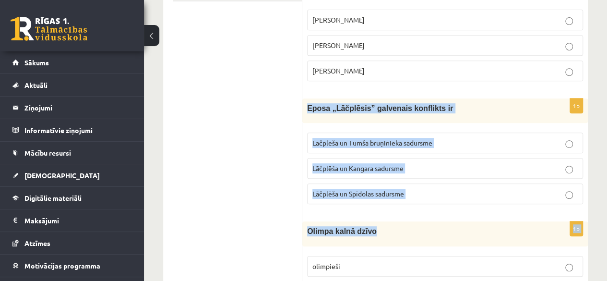
drag, startPoint x: 306, startPoint y: 107, endPoint x: 437, endPoint y: 211, distance: 167.4
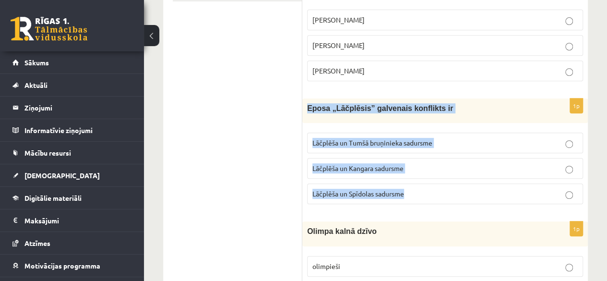
drag, startPoint x: 308, startPoint y: 106, endPoint x: 420, endPoint y: 187, distance: 137.8
click at [420, 187] on div "1p Eposa „Lāčplēsis” galvenais konflikts ir Lāčplēša un Tumšā bruņinieka sadurs…" at bounding box center [444, 154] width 285 height 113
copy div "Eposa „Lāčplēsis” galvenais konflikts ir Lāčplēša un Tumšā bruņinieka sadursme …"
click at [332, 170] on p "Lāčplēša un Kangara sadursme" at bounding box center [444, 168] width 265 height 10
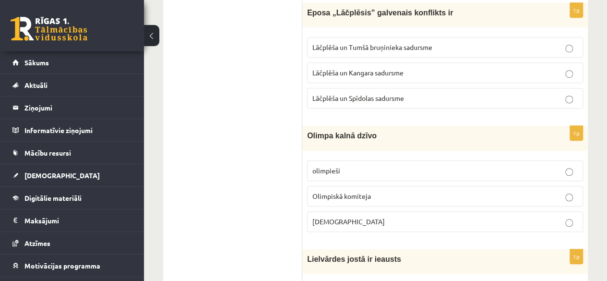
scroll to position [309, 0]
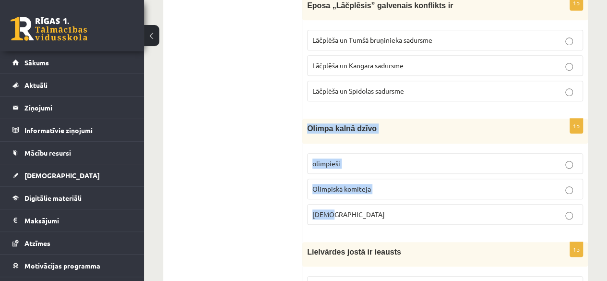
drag, startPoint x: 305, startPoint y: 126, endPoint x: 373, endPoint y: 199, distance: 100.5
click at [373, 199] on div "1p Olimpa kalnā dzīvo olimpieši Olimpiskā komiteja Dievi" at bounding box center [444, 174] width 285 height 113
copy div "Olimpa kalnā dzīvo olimpieši Olimpiskā komiteja Dievi"
click at [327, 160] on span "olimpieši" at bounding box center [326, 163] width 28 height 9
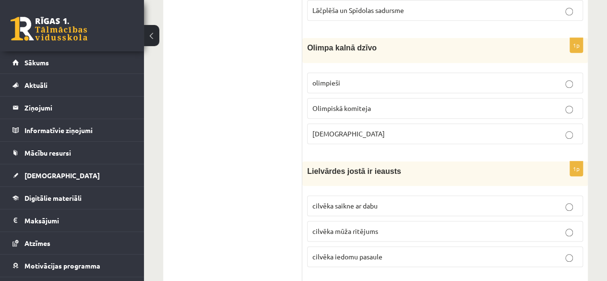
scroll to position [407, 0]
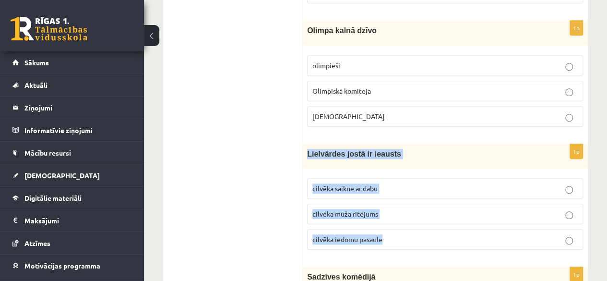
drag, startPoint x: 304, startPoint y: 151, endPoint x: 404, endPoint y: 233, distance: 129.5
click at [404, 233] on div "1p Lielvārdes jostā ir ieausts cilvēka saikne ar dabu cilvēka mūža ritējums cil…" at bounding box center [444, 200] width 285 height 113
copy div "Lielvārdes jostā ir ieausts cilvēka saikne ar dabu cilvēka mūža ritējums cilvēk…"
click at [333, 185] on span "cilvēka saikne ar dabu" at bounding box center [344, 188] width 65 height 9
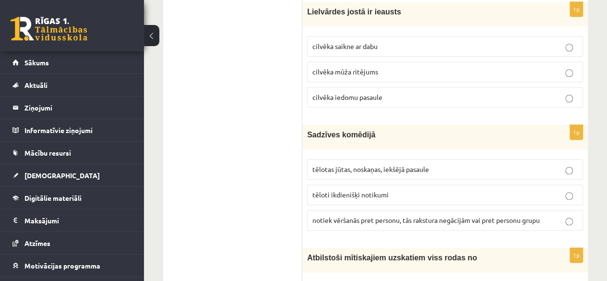
scroll to position [550, 0]
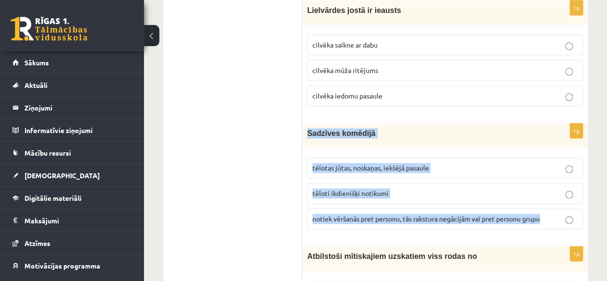
drag, startPoint x: 304, startPoint y: 128, endPoint x: 552, endPoint y: 213, distance: 261.7
click at [552, 213] on div "1p Sadzīves komēdijā tēlotas jūtas, noskaņas, iekšējā pasaule tēloti ikdienišķi…" at bounding box center [444, 179] width 285 height 113
copy div "Sadzīves komēdijā tēlotas jūtas, noskaņas, iekšējā pasaule tēloti ikdienišķi no…"
click at [340, 183] on label "tēloti ikdienišķi notikumi" at bounding box center [445, 193] width 276 height 21
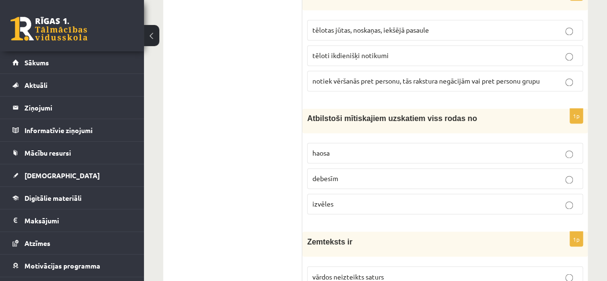
scroll to position [688, 0]
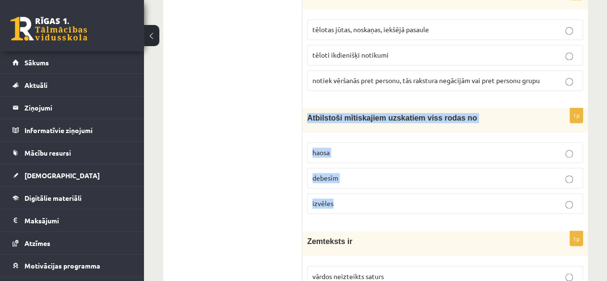
drag, startPoint x: 305, startPoint y: 109, endPoint x: 376, endPoint y: 197, distance: 113.6
click at [376, 197] on div "1p Atbilstoši mītiskajiem uzskatiem viss rodas no haosa debesīm izvēles" at bounding box center [444, 164] width 285 height 113
copy div "Atbilstoši mītiskajiem uzskatiem viss rodas no haosa debesīm izvēles"
click at [326, 148] on span "haosa" at bounding box center [320, 152] width 17 height 9
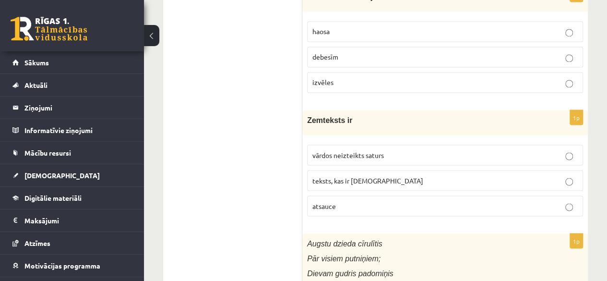
scroll to position [818, 0]
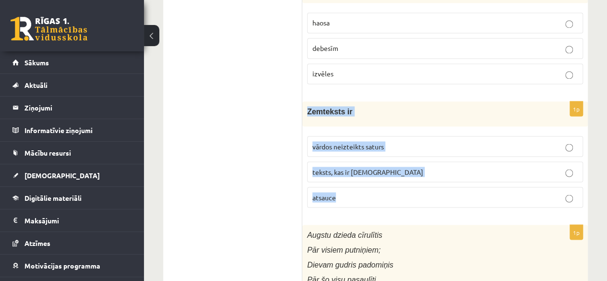
drag, startPoint x: 307, startPoint y: 103, endPoint x: 393, endPoint y: 201, distance: 131.2
click at [393, 201] on div "1p Zemteksts ir vārdos neizteikts saturs teksts, kas ir iekavās atsauce" at bounding box center [444, 157] width 285 height 113
copy div "Zemteksts ir vārdos neizteikts saturs teksts, kas ir iekavās atsauce"
click at [336, 141] on p "vārdos neizteikts saturs" at bounding box center [444, 146] width 265 height 10
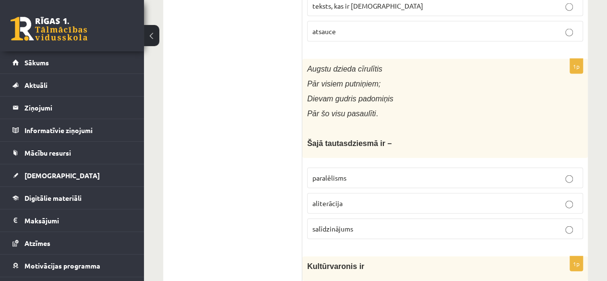
scroll to position [984, 0]
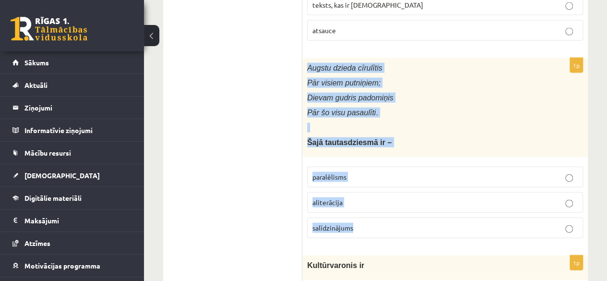
drag, startPoint x: 305, startPoint y: 60, endPoint x: 389, endPoint y: 217, distance: 177.7
click at [389, 217] on div "1p Augstu dzieda cīrulītis Pār visiem putniņiem; Dievam gudris padomiņis Pār šo…" at bounding box center [444, 152] width 285 height 188
copy div "Augstu dzieda cīrulītis Pār visiem putniņiem; Dievam gudris padomiņis Pār šo vi…"
click at [355, 166] on label "paralēlisms" at bounding box center [445, 176] width 276 height 21
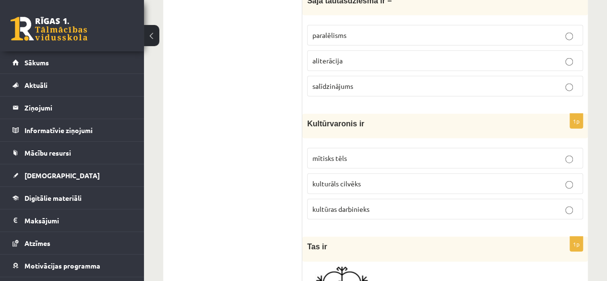
scroll to position [1126, 0]
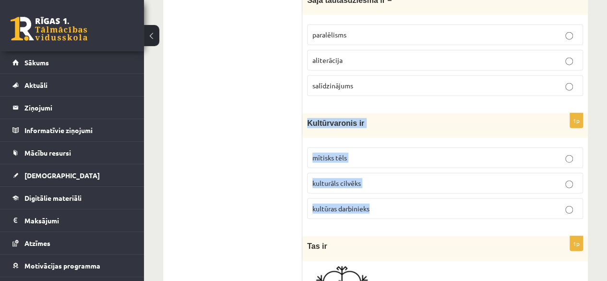
drag, startPoint x: 307, startPoint y: 116, endPoint x: 387, endPoint y: 190, distance: 110.0
click at [387, 190] on div "1p Kultūrvaronis ir mītisks tēls kulturāls cilvēks kultūras darbinieks" at bounding box center [444, 169] width 285 height 113
copy div "Kultūrvaronis ir mītisks tēls kulturāls cilvēks kultūras darbinieks"
click at [331, 153] on span "mītisks tēls" at bounding box center [329, 157] width 35 height 9
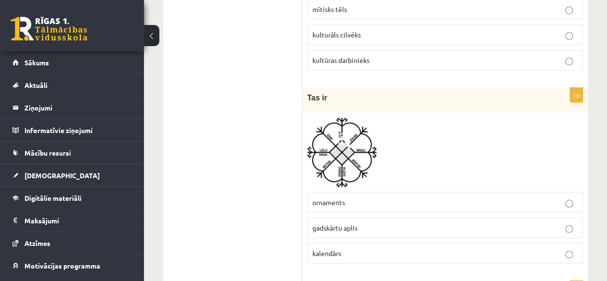
scroll to position [1301, 0]
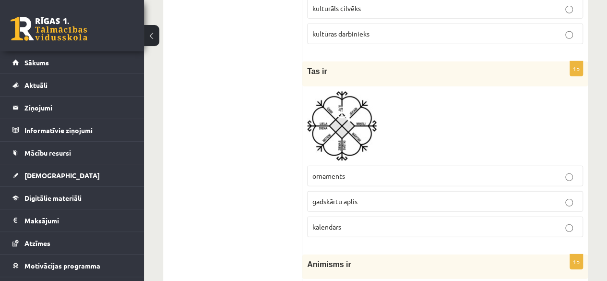
click at [328, 117] on img at bounding box center [342, 126] width 70 height 70
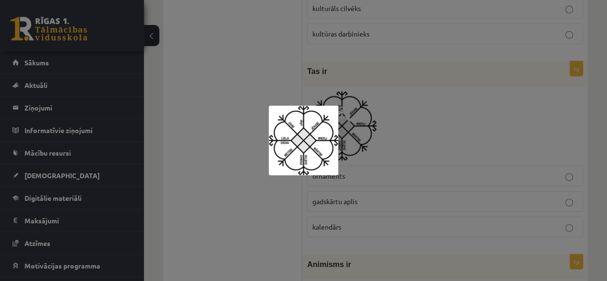
click at [250, 94] on div at bounding box center [303, 140] width 607 height 281
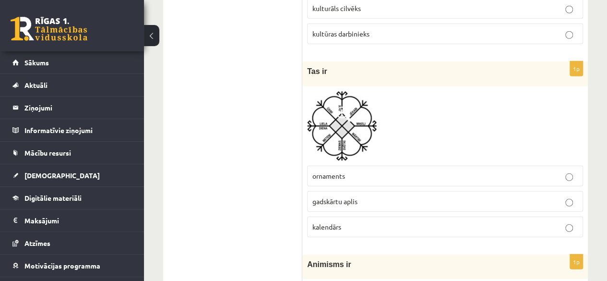
click at [383, 196] on p "gadskārtu aplis" at bounding box center [444, 201] width 265 height 10
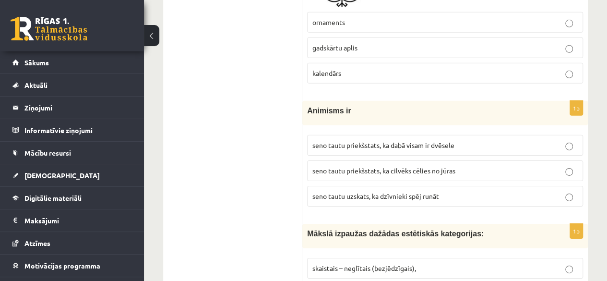
scroll to position [1458, 0]
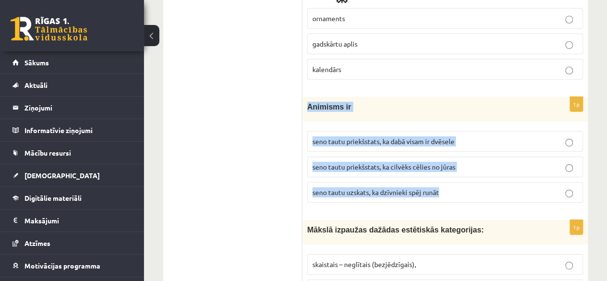
drag, startPoint x: 305, startPoint y: 94, endPoint x: 446, endPoint y: 184, distance: 167.4
click at [446, 184] on div "1p Animisms ir seno tautu priekšstats, ka dabā visam ir dvēsele seno tautu prie…" at bounding box center [444, 153] width 285 height 113
copy div "Animisms ir seno tautu priekšstats, ka dabā visam ir dvēsele seno tautu priekšs…"
click at [389, 137] on label "seno tautu priekšstats, ka dabā visam ir dvēsele" at bounding box center [445, 141] width 276 height 21
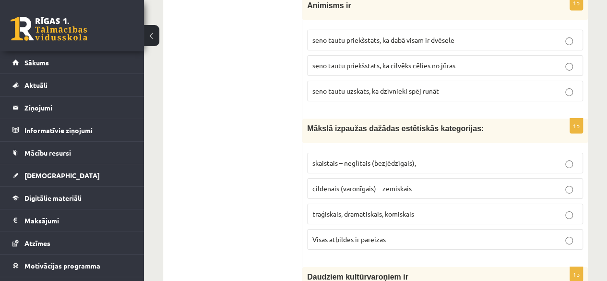
scroll to position [1560, 0]
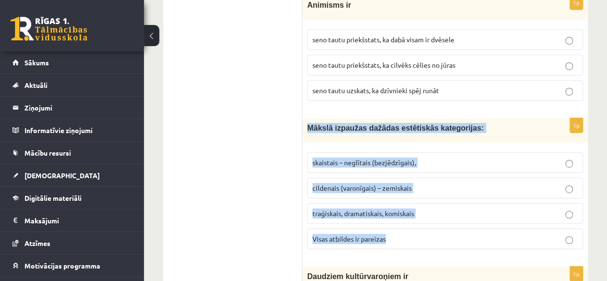
drag, startPoint x: 306, startPoint y: 115, endPoint x: 426, endPoint y: 223, distance: 161.3
click at [426, 223] on div "1p Mākslā izpaužas dažādas estētiskās kategorijas: skaistais – neglītais (bezjē…" at bounding box center [444, 187] width 285 height 139
click at [340, 234] on span "Visas atbildes ir pareizas" at bounding box center [348, 238] width 73 height 9
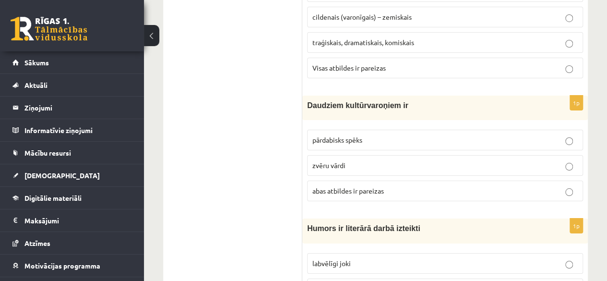
scroll to position [1731, 0]
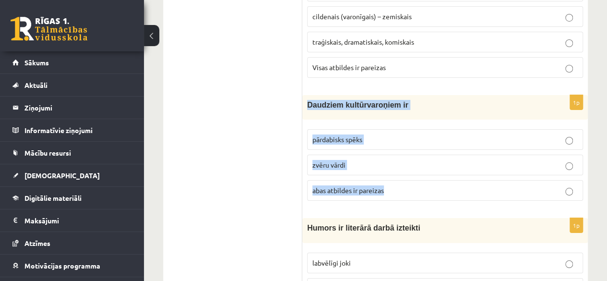
drag, startPoint x: 306, startPoint y: 90, endPoint x: 411, endPoint y: 177, distance: 136.9
click at [411, 177] on div "1p Daudziem kultūrvaroņiem ir pārdabisks spēks zvēru vārdi abas atbildes ir par…" at bounding box center [444, 151] width 285 height 113
click at [344, 186] on span "abas atbildes ir pareizas" at bounding box center [347, 190] width 71 height 9
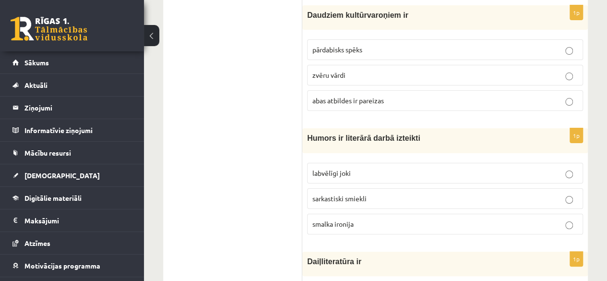
scroll to position [1821, 0]
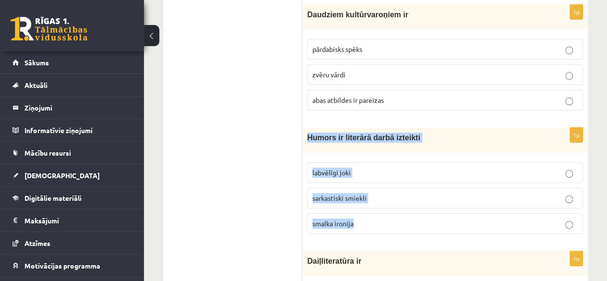
drag, startPoint x: 305, startPoint y: 123, endPoint x: 379, endPoint y: 212, distance: 115.4
click at [379, 212] on div "1p Humors ir literārā darbā izteikti labvēlīgi joki sarkastiski smiekli smalka …" at bounding box center [444, 184] width 285 height 113
click at [322, 167] on p "labvēlīgi joki" at bounding box center [444, 172] width 265 height 10
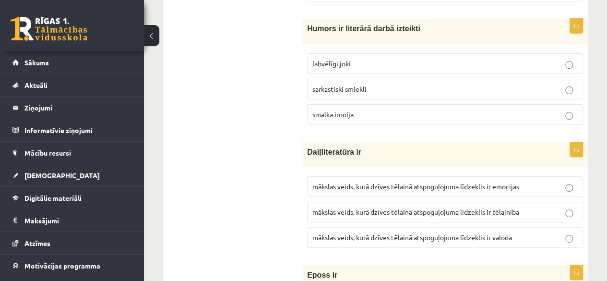
scroll to position [1931, 0]
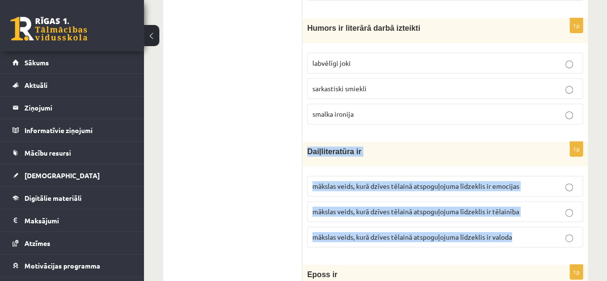
drag, startPoint x: 305, startPoint y: 138, endPoint x: 523, endPoint y: 219, distance: 232.5
click at [523, 219] on div "1p Daiļliteratūra ir mākslas veids, kurā dzīves tēlainā atspoguļojuma līdzeklis…" at bounding box center [444, 198] width 285 height 113
click at [374, 232] on span "mākslas veids, kurā dzīves tēlainā atspoguļojuma līdzeklis ir valoda" at bounding box center [412, 236] width 200 height 9
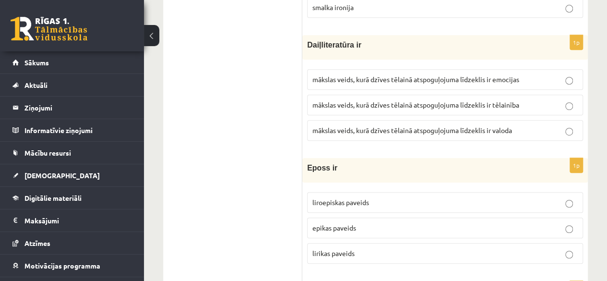
scroll to position [2043, 0]
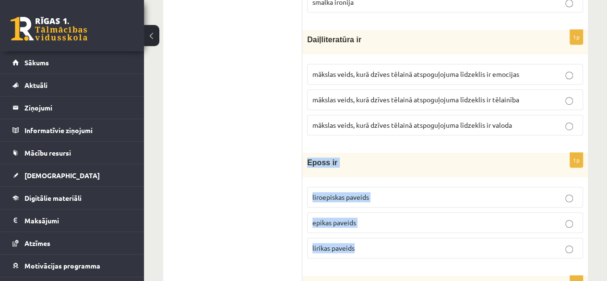
drag, startPoint x: 306, startPoint y: 146, endPoint x: 390, endPoint y: 224, distance: 114.7
click at [390, 224] on div "1p Eposs ir liroepiskas paveids epikas paveids lirikas paveids" at bounding box center [444, 209] width 285 height 113
click at [327, 217] on p "epikas paveids" at bounding box center [444, 222] width 265 height 10
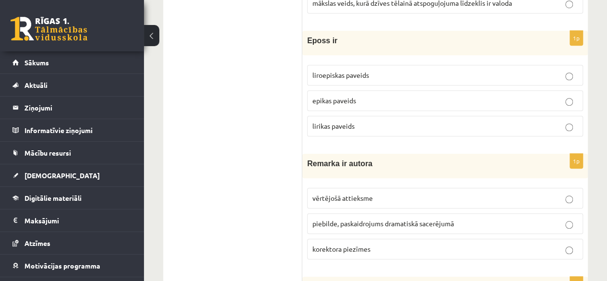
scroll to position [2167, 0]
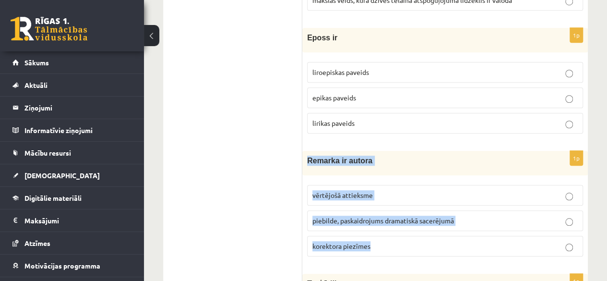
drag, startPoint x: 306, startPoint y: 145, endPoint x: 413, endPoint y: 231, distance: 137.5
click at [413, 231] on div "1p Remarka ir autora vērtējošā attieksme piebilde, paskaidrojums dramatiskā sac…" at bounding box center [444, 207] width 285 height 113
click at [375, 216] on span "piebilde, paskaidrojums dramatiskā sacerējumā" at bounding box center [383, 220] width 142 height 9
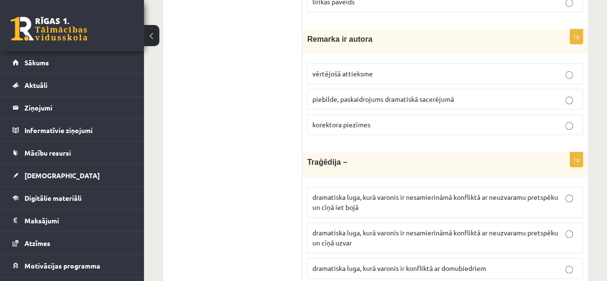
scroll to position [2322, 0]
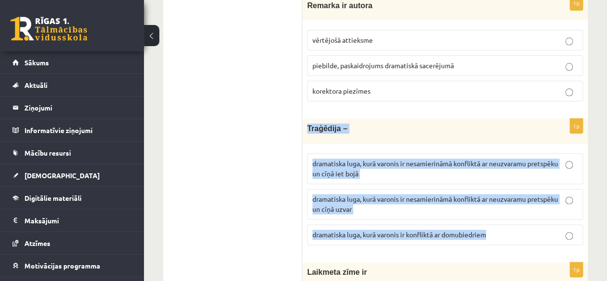
drag, startPoint x: 304, startPoint y: 112, endPoint x: 495, endPoint y: 221, distance: 220.4
click at [495, 221] on div "1p Traģēdija – dramatiska luga, kurā varonis ir nesamierināmā konfliktā ar neuz…" at bounding box center [444, 184] width 285 height 133
click at [382, 158] on p "dramatiska luga, kurā varonis ir nesamierināmā konfliktā ar neuzvaramu pretspēk…" at bounding box center [444, 168] width 265 height 20
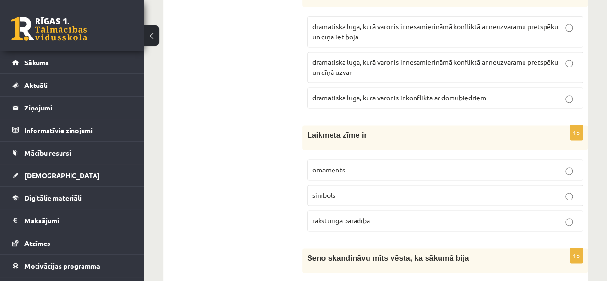
scroll to position [2463, 0]
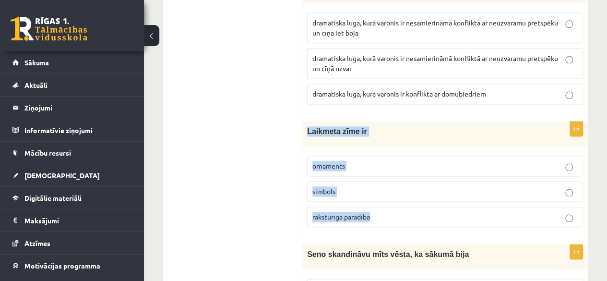
drag, startPoint x: 305, startPoint y: 112, endPoint x: 394, endPoint y: 191, distance: 119.0
click at [394, 191] on div "1p Laikmeta zīme ir ornaments simbols raksturīga parādība" at bounding box center [444, 177] width 285 height 113
click at [349, 212] on span "raksturīga parādība" at bounding box center [341, 216] width 58 height 9
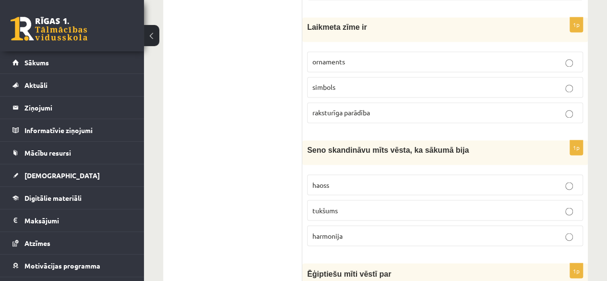
scroll to position [2567, 0]
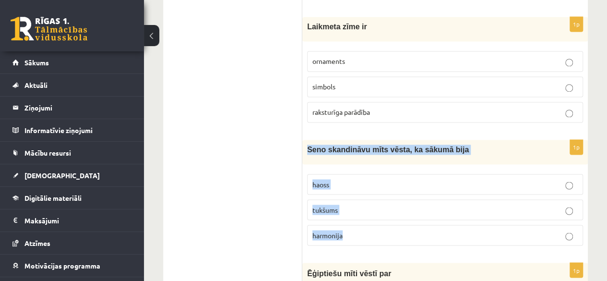
drag, startPoint x: 303, startPoint y: 127, endPoint x: 400, endPoint y: 215, distance: 131.1
click at [400, 215] on div "1p Seno skandināvu mīts vēsta, ka sākumā bija haoss tukšums harmonija" at bounding box center [444, 196] width 285 height 113
click at [356, 174] on label "haoss" at bounding box center [445, 184] width 276 height 21
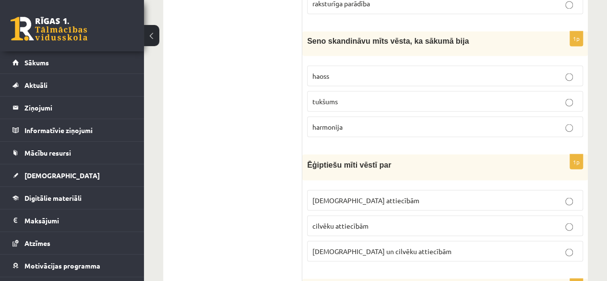
scroll to position [2704, 0]
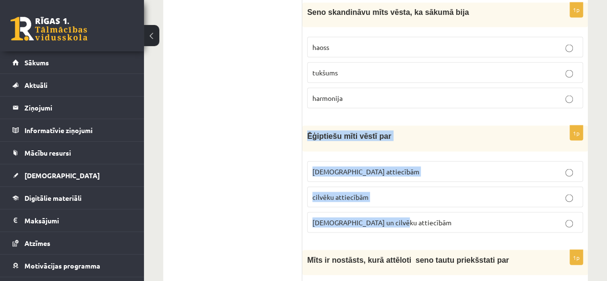
drag, startPoint x: 304, startPoint y: 113, endPoint x: 413, endPoint y: 194, distance: 136.1
click at [413, 194] on div "1p Ēģiptiešu mīti vēstī par Dievu attiecībām cilvēku attiecībām Dievu un cilvēk…" at bounding box center [444, 182] width 285 height 115
click at [360, 166] on span "Dievu attiecībām" at bounding box center [365, 170] width 107 height 9
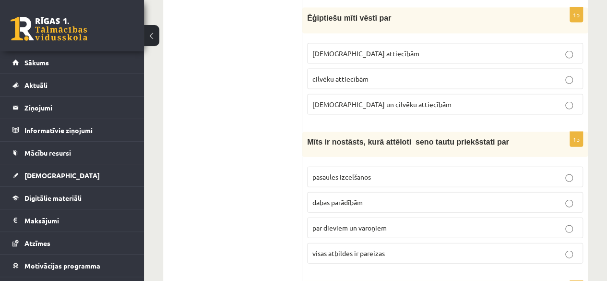
scroll to position [2822, 0]
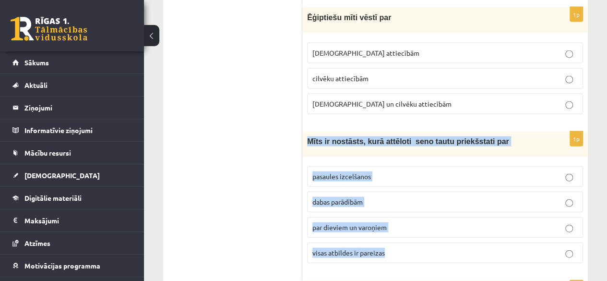
drag, startPoint x: 305, startPoint y: 118, endPoint x: 414, endPoint y: 225, distance: 153.0
click at [414, 225] on div "1p Mīts ir nostāsts, kurā attēloti seno tautu priekšstati par pasaules izcelšan…" at bounding box center [444, 200] width 285 height 139
click at [388, 248] on p "visas atbildes ir pareizas" at bounding box center [444, 253] width 265 height 10
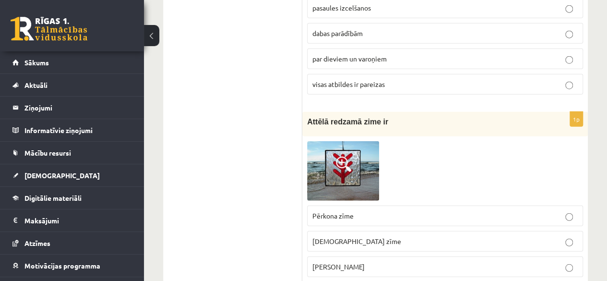
scroll to position [2991, 0]
click at [353, 147] on img at bounding box center [343, 170] width 72 height 59
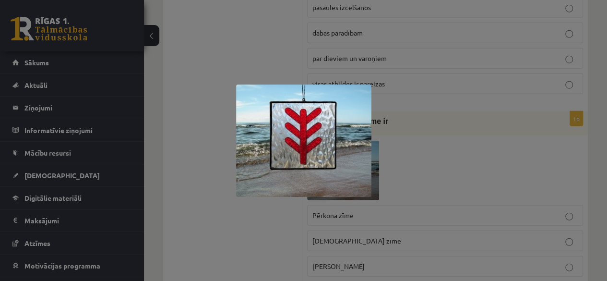
click at [412, 148] on div at bounding box center [303, 140] width 607 height 281
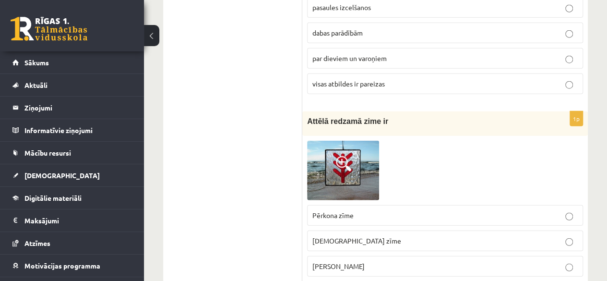
click at [385, 261] on p "Laimas slotiņa" at bounding box center [444, 266] width 265 height 10
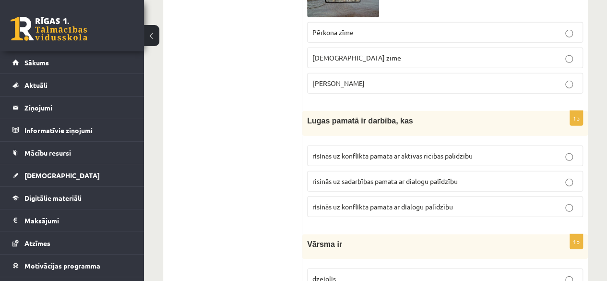
scroll to position [3178, 0]
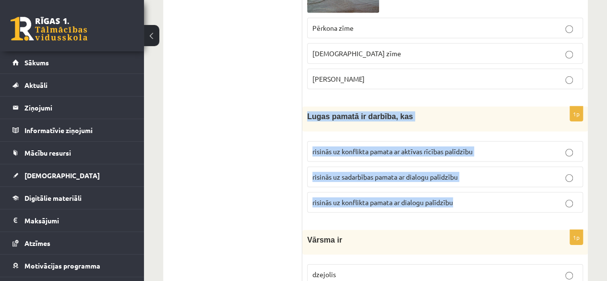
drag, startPoint x: 305, startPoint y: 92, endPoint x: 472, endPoint y: 179, distance: 188.2
click at [472, 179] on div "1p Lugas pamatā ir darbība, kas risinās uz konflikta pamata ar aktīvas rīcības …" at bounding box center [444, 162] width 285 height 113
click at [363, 197] on p "risinās uz konflikta pamata ar dialogu palīdzību" at bounding box center [444, 202] width 265 height 10
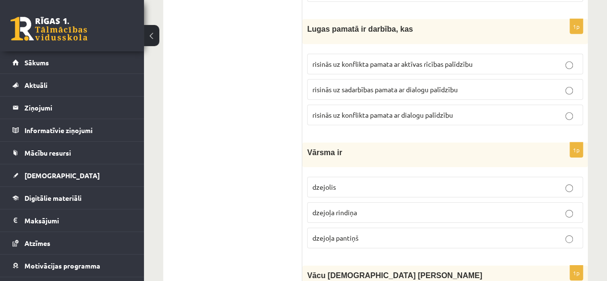
scroll to position [3274, 0]
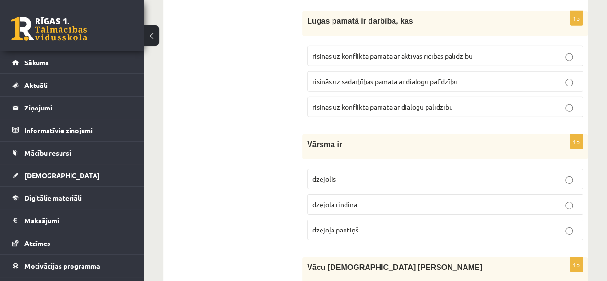
drag, startPoint x: 305, startPoint y: 118, endPoint x: 391, endPoint y: 196, distance: 116.5
click at [391, 196] on div "1p Vārsma ir dzejolis dzejoļa rindiņa dzejoļa pantiņš" at bounding box center [444, 190] width 285 height 113
click at [334, 194] on label "dzejoļa rindiņa" at bounding box center [445, 204] width 276 height 21
click at [344, 225] on span "dzejoļa pantiņš" at bounding box center [335, 229] width 46 height 9
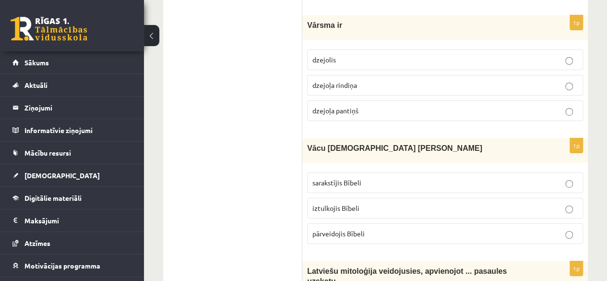
scroll to position [3393, 0]
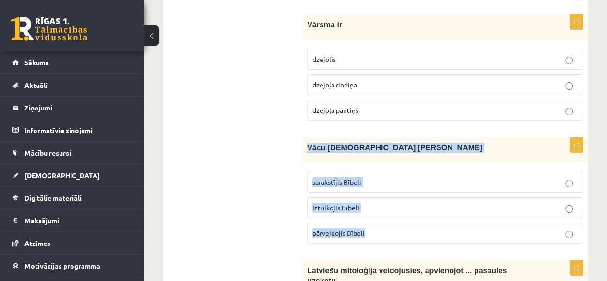
drag, startPoint x: 304, startPoint y: 119, endPoint x: 396, endPoint y: 201, distance: 122.7
click at [396, 201] on div "1p Vācu mācītājs Ernsts Gliks sarakstījis Bībeli iztulkojis Bībeli pārveidojis …" at bounding box center [444, 194] width 285 height 113
click at [367, 202] on p "iztulkojis Bībeli" at bounding box center [444, 207] width 265 height 10
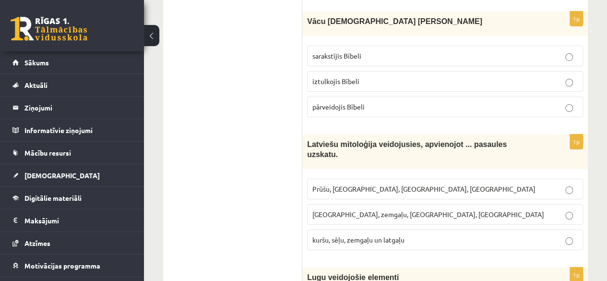
scroll to position [3520, 0]
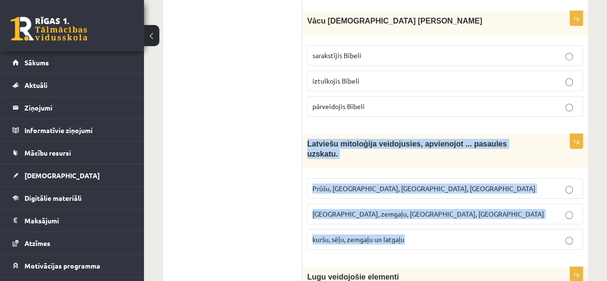
drag, startPoint x: 304, startPoint y: 118, endPoint x: 437, endPoint y: 195, distance: 153.9
click at [437, 195] on div "1p Latviešu mitoloģija veidojusies, apvienojot ... pasaules uzskatu. Prūšu, sēļ…" at bounding box center [444, 195] width 285 height 123
click at [388, 235] on span "kuršu, sēļu, zemgaļu un latgaļu" at bounding box center [358, 239] width 92 height 9
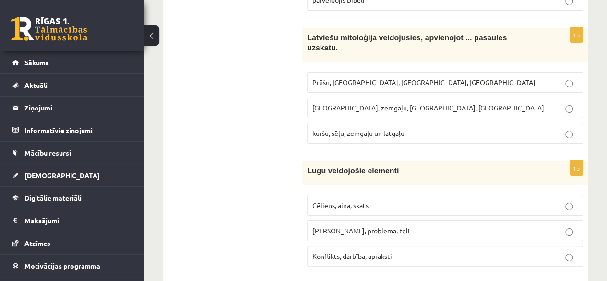
scroll to position [3635, 0]
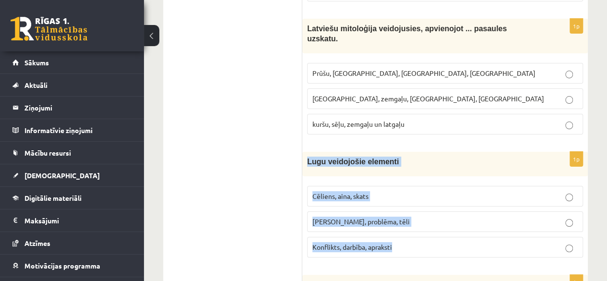
drag, startPoint x: 305, startPoint y: 122, endPoint x: 407, endPoint y: 203, distance: 130.4
click at [407, 203] on div "1p Lugu veidojošie elementi Cēliens, aina, skats Motīvs, problēma, tēli Konflik…" at bounding box center [444, 208] width 285 height 113
click at [354, 191] on p "Cēliens, aina, skats" at bounding box center [444, 196] width 265 height 10
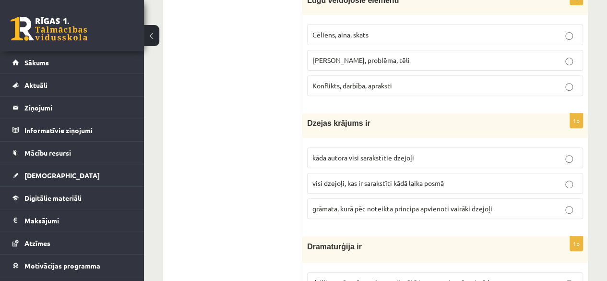
scroll to position [3797, 0]
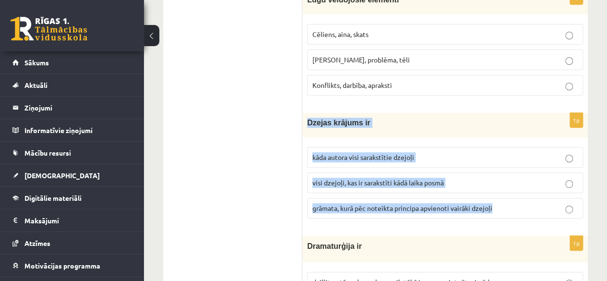
drag, startPoint x: 307, startPoint y: 84, endPoint x: 505, endPoint y: 169, distance: 215.3
click at [505, 169] on div "1p Dzejas krājums ir kāda autora visi sarakstītie dzejoļi visi dzejoļi, kas ir …" at bounding box center [444, 169] width 285 height 113
click at [405, 203] on span "grāmata, kurā pēc noteikta principa apvienoti vairāki dzejoļi" at bounding box center [402, 207] width 180 height 9
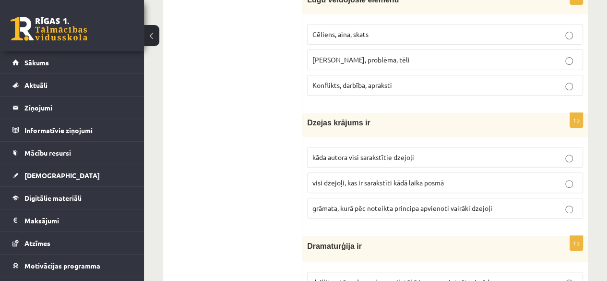
scroll to position [3855, 0]
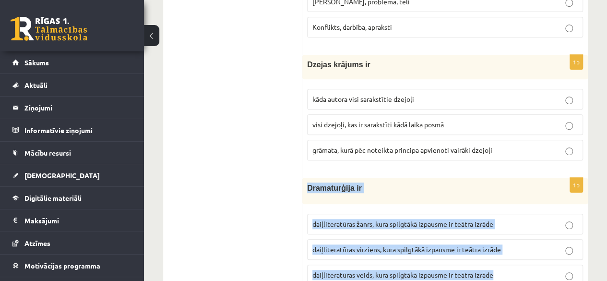
drag, startPoint x: 306, startPoint y: 146, endPoint x: 501, endPoint y: 227, distance: 211.4
click at [501, 227] on div "1p Dramaturģija ir daiļliteratūras žanrs, kura spilgtākā izpausme ir teātra izr…" at bounding box center [444, 234] width 285 height 115
click at [372, 219] on span "daiļliteratūras žanrs, kura spilgtākā izpausme ir teātra izrāde" at bounding box center [402, 223] width 181 height 9
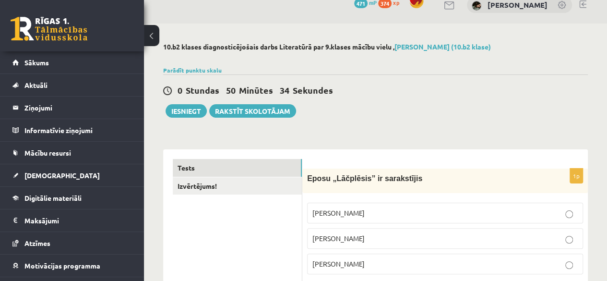
scroll to position [0, 0]
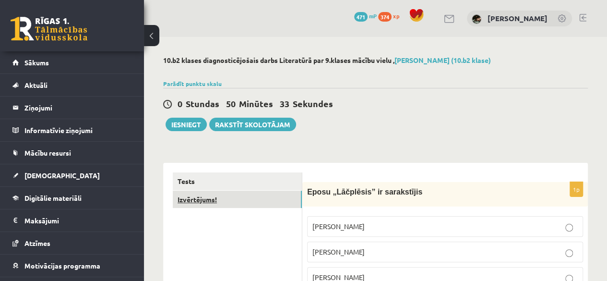
click at [260, 203] on link "Izvērtējums!" at bounding box center [237, 199] width 129 height 18
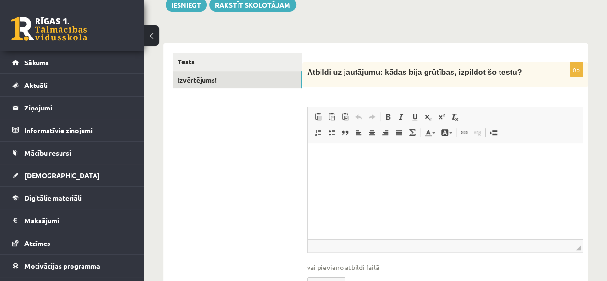
scroll to position [174, 0]
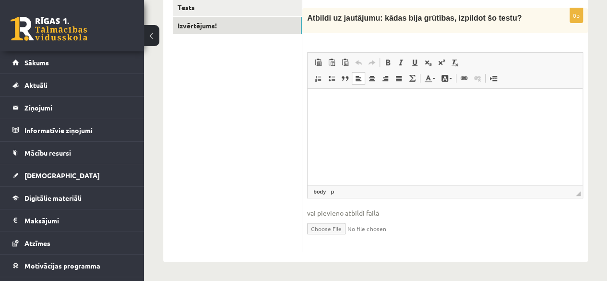
click at [341, 118] on html at bounding box center [444, 103] width 275 height 29
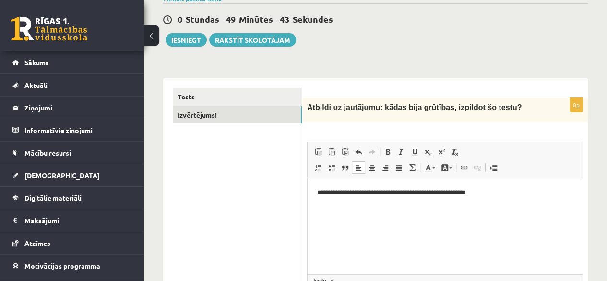
scroll to position [62, 0]
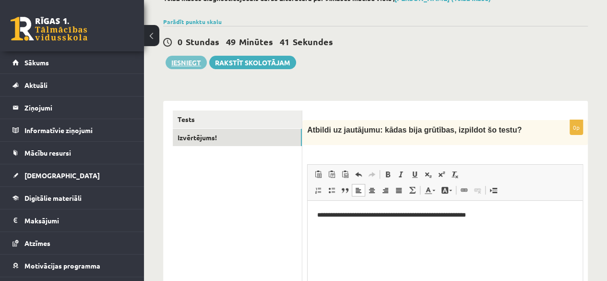
click at [188, 61] on button "Iesniegt" at bounding box center [185, 62] width 41 height 13
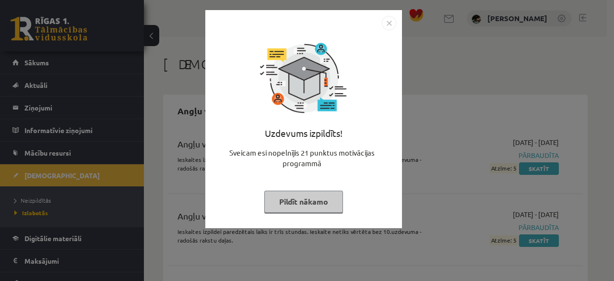
click at [312, 194] on button "Pildīt nākamo" at bounding box center [303, 201] width 79 height 22
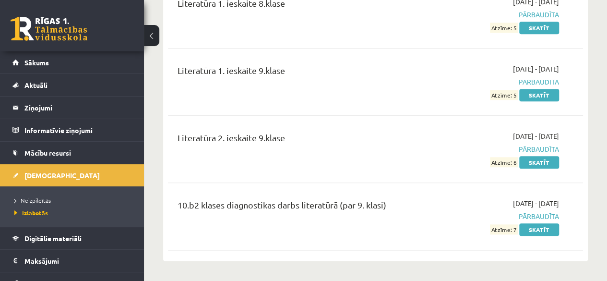
scroll to position [2264, 0]
click at [535, 223] on link "Skatīt" at bounding box center [539, 229] width 40 height 12
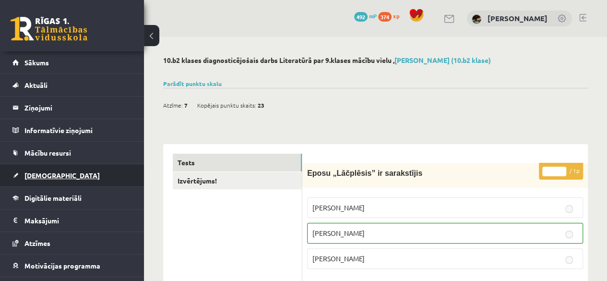
click at [83, 176] on link "[DEMOGRAPHIC_DATA]" at bounding box center [71, 175] width 119 height 22
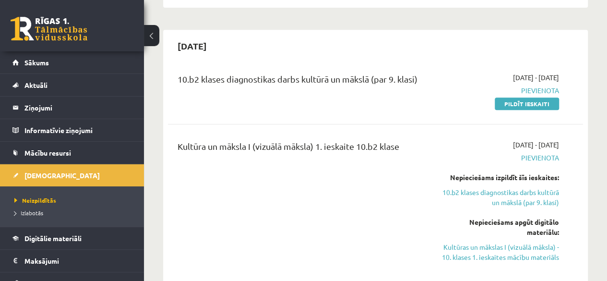
scroll to position [202, 0]
click at [511, 104] on link "Pildīt ieskaiti" at bounding box center [527, 104] width 64 height 12
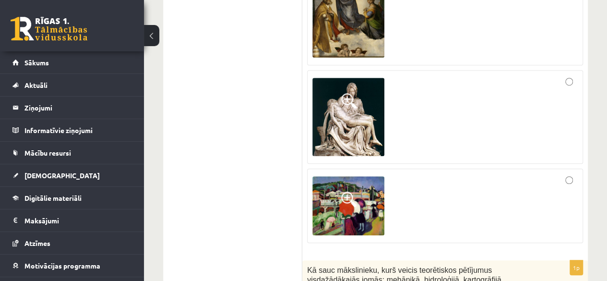
scroll to position [262, 0]
click at [513, 108] on div at bounding box center [444, 116] width 265 height 83
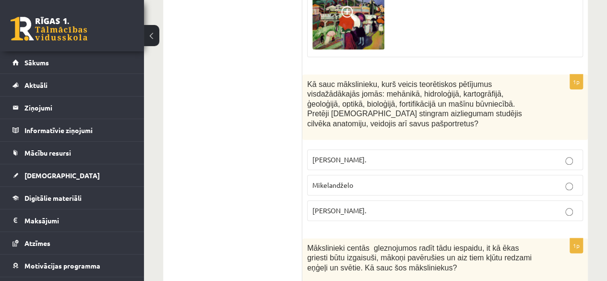
scroll to position [454, 0]
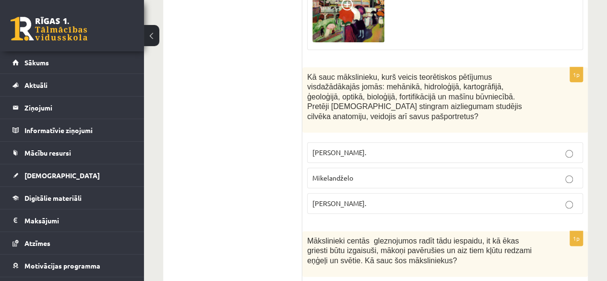
drag, startPoint x: 302, startPoint y: 73, endPoint x: 417, endPoint y: 188, distance: 162.5
click at [417, 188] on div "1p Kā sauc mākslinieku, kurš veicis teorētiskos pētījumus visdažādākajās jomās:…" at bounding box center [444, 144] width 285 height 154
copy div "Kā sauc mākslinieku, kurš veicis teorētiskos pētījumus visdažādākajās jomās: me…"
click at [357, 199] on span "[PERSON_NAME]." at bounding box center [339, 203] width 54 height 9
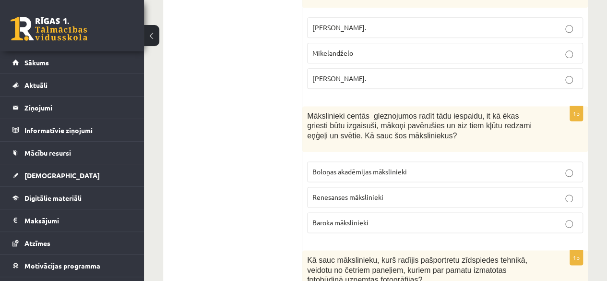
scroll to position [579, 0]
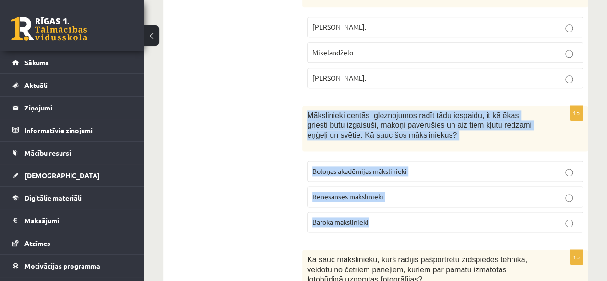
drag, startPoint x: 304, startPoint y: 101, endPoint x: 421, endPoint y: 208, distance: 158.6
click at [421, 208] on div "1p Mākslinieki centās gleznojumos radīt tādu iespaidu, it kā ēkas griesti būtu …" at bounding box center [444, 173] width 285 height 134
copy div "Mākslinieki centās gleznojumos radīt tādu iespaidu, it kā ēkas griesti būtu izg…"
click at [398, 217] on p "Baroka mākslinieki" at bounding box center [444, 222] width 265 height 10
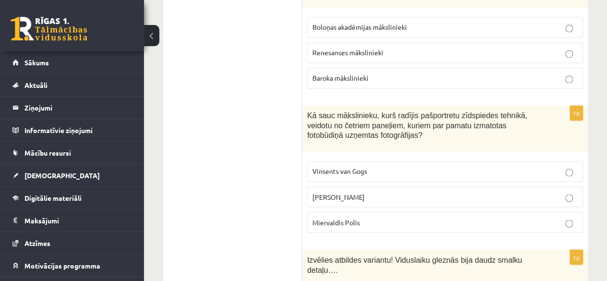
scroll to position [732, 0]
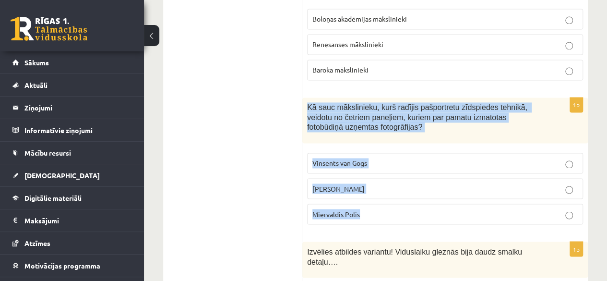
drag, startPoint x: 307, startPoint y: 95, endPoint x: 388, endPoint y: 192, distance: 126.3
click at [388, 192] on div "1p Kā sauc mākslinieku, kurš radījis pašportretu zīdspiedes tehnikā, veidotu no…" at bounding box center [444, 164] width 285 height 134
copy div "Kā sauc mākslinieku, kurš radījis pašportretu zīdspiedes tehnikā, veidotu no če…"
click at [362, 183] on p "[PERSON_NAME]" at bounding box center [444, 188] width 265 height 10
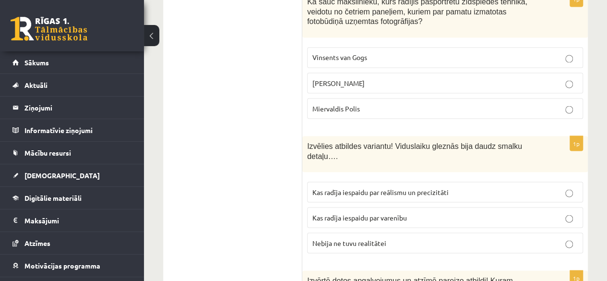
scroll to position [839, 0]
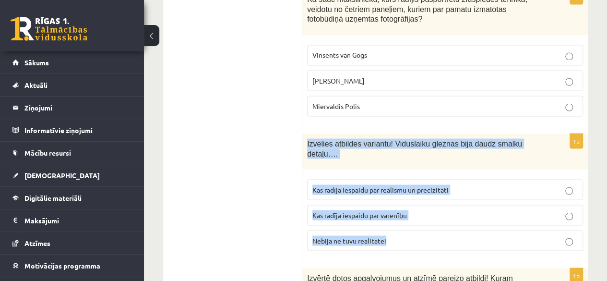
drag, startPoint x: 307, startPoint y: 127, endPoint x: 439, endPoint y: 213, distance: 157.9
click at [439, 213] on div "1p Izvēlies atbildes variantu! Viduslaiku gleznās bija daudz smalku detaļu…. Ka…" at bounding box center [444, 195] width 285 height 125
copy div "Izvēlies atbildes variantu! Viduslaiku gleznās bija daudz smalku detaļu…. Kas r…"
click at [393, 185] on span "Kas radīja iespaidu par reālismu un precizitāti" at bounding box center [380, 189] width 136 height 9
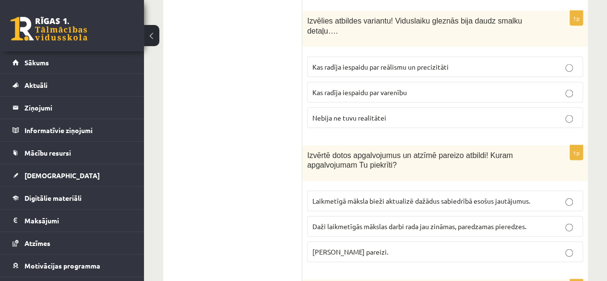
scroll to position [962, 0]
drag, startPoint x: 305, startPoint y: 128, endPoint x: 415, endPoint y: 226, distance: 147.8
click at [415, 226] on div "1p Izvērtē dotos apgalvojumus un atzīmē pareizo atbildi! Kuram apgalvojumam Tu …" at bounding box center [444, 207] width 285 height 125
copy div "Izvērtē dotos apgalvojumus un atzīmē pareizo atbildi! Kuram apgalvojumam Tu pie…"
click at [384, 241] on label "[PERSON_NAME] pareizi." at bounding box center [445, 251] width 276 height 21
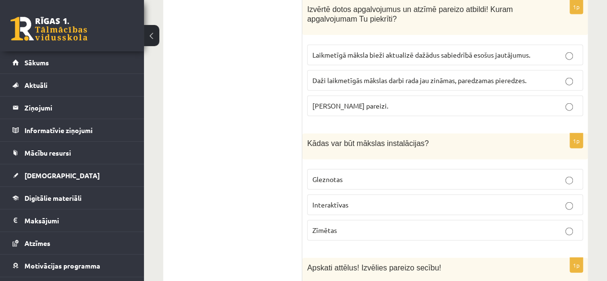
scroll to position [1110, 0]
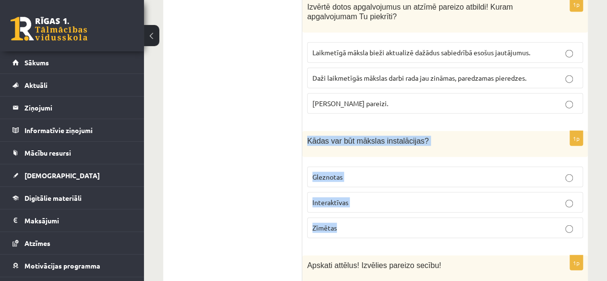
drag, startPoint x: 304, startPoint y: 115, endPoint x: 376, endPoint y: 205, distance: 115.7
click at [376, 205] on div "1p Kādas var būt mākslas instalācijas? Gleznotas Interaktīvas Zīmētas" at bounding box center [444, 188] width 285 height 115
copy div "Kādas var būt mākslas instalācijas? Gleznotas Interaktīvas Zīmētas"
click at [339, 198] on span "Interaktīvas" at bounding box center [330, 202] width 36 height 9
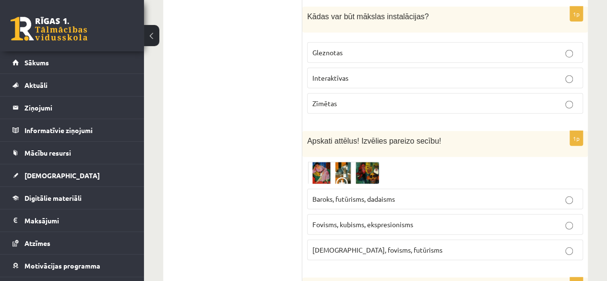
scroll to position [1235, 0]
click at [354, 161] on img at bounding box center [343, 172] width 72 height 22
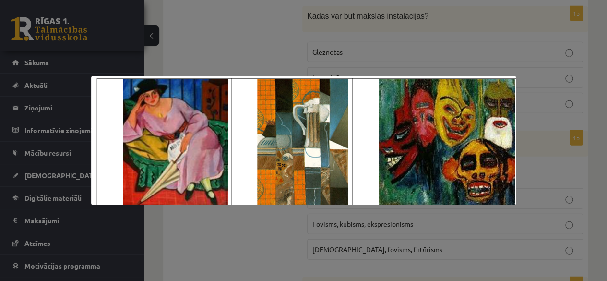
click at [595, 90] on div at bounding box center [303, 140] width 607 height 281
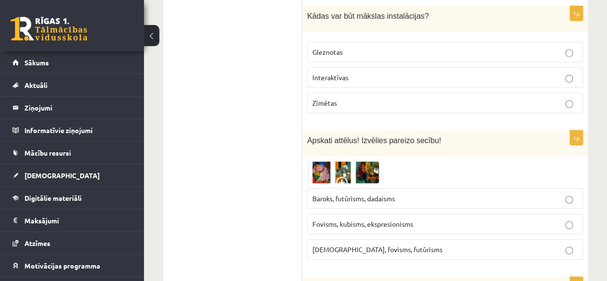
click at [430, 219] on p "Fovisms, kubisms, ekspresionisms" at bounding box center [444, 224] width 265 height 10
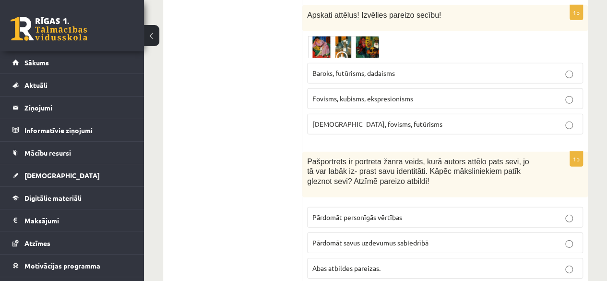
scroll to position [1360, 0]
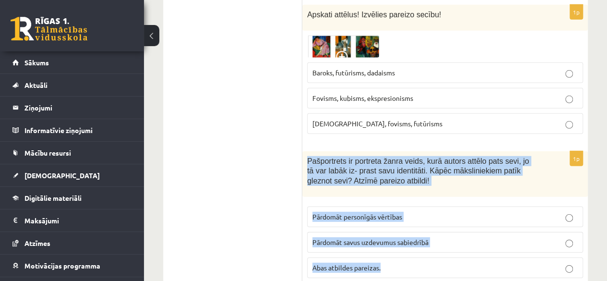
drag, startPoint x: 304, startPoint y: 127, endPoint x: 434, endPoint y: 254, distance: 181.5
click at [434, 254] on div "1p Pašportrets ir portreta žanra veids, kurā autors attēlo pats sevi, jo tā var…" at bounding box center [444, 218] width 285 height 134
copy div "Pašportrets ir portreta žanra veids, kurā autors attēlo pats sevi, jo tā var la…"
click at [359, 263] on span "Abas atbildes pareizas." at bounding box center [346, 267] width 68 height 9
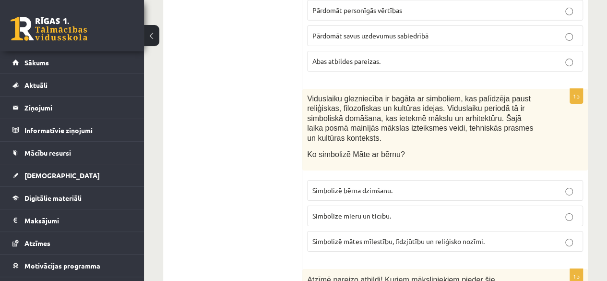
scroll to position [1567, 0]
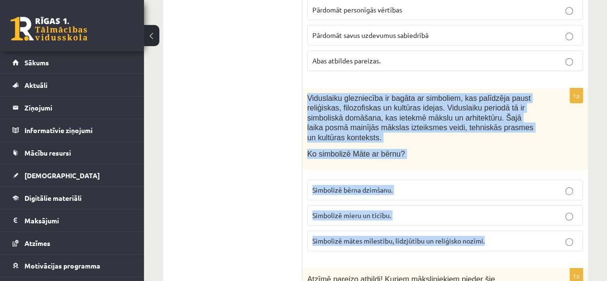
drag, startPoint x: 306, startPoint y: 67, endPoint x: 500, endPoint y: 204, distance: 237.6
click at [500, 204] on div "1p Viduslaiku glezniecība ir bagāta ar simboliem, kas palīdzēja paust reliģiska…" at bounding box center [444, 173] width 285 height 170
copy div "Viduslaiku glezniecība ir bagāta ar simboliem, kas palīdzēja paust reliģiskas, …"
click at [420, 236] on span "Simbolizē mātes mīlestību, līdzjūtību un reliģisko nozīmi." at bounding box center [398, 240] width 172 height 9
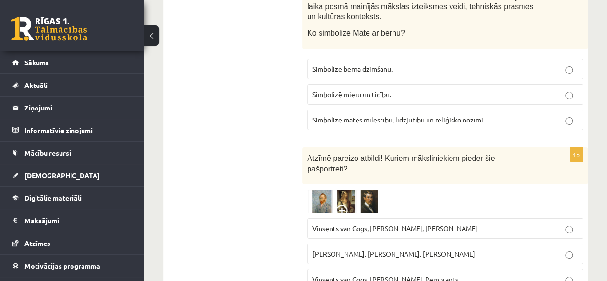
scroll to position [1698, 0]
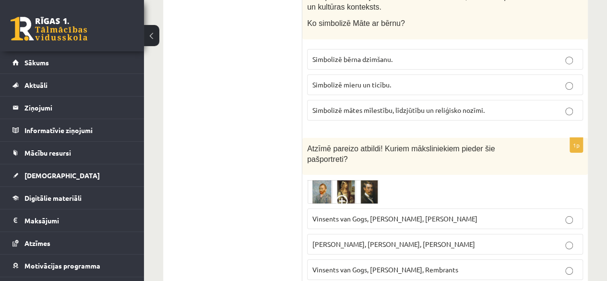
click at [346, 195] on span at bounding box center [343, 202] width 15 height 15
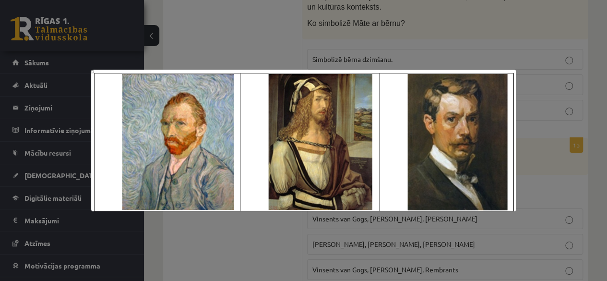
click at [250, 236] on div at bounding box center [303, 140] width 607 height 281
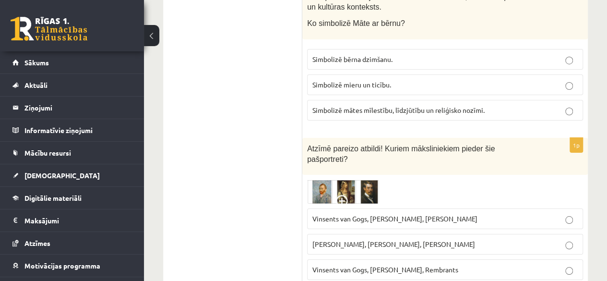
drag, startPoint x: 304, startPoint y: 165, endPoint x: 493, endPoint y: 168, distance: 188.5
click at [493, 168] on div "1p Atzīmē pareizo atbildi! Kuriem māksliniekiem pieder šie pašportreti? [PERSON…" at bounding box center [444, 213] width 285 height 150
copy span "Vinsents van Gogs, [PERSON_NAME], [PERSON_NAME]"
drag, startPoint x: 303, startPoint y: 189, endPoint x: 480, endPoint y: 202, distance: 177.4
click at [480, 202] on div "1p Atzīmē pareizo atbildi! Kuriem māksliniekiem pieder šie pašportreti? [PERSON…" at bounding box center [444, 213] width 285 height 150
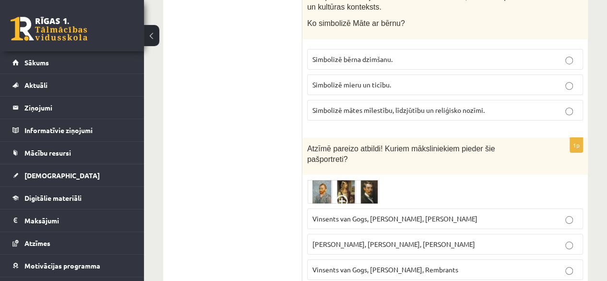
copy span "[PERSON_NAME], [PERSON_NAME], [PERSON_NAME]"
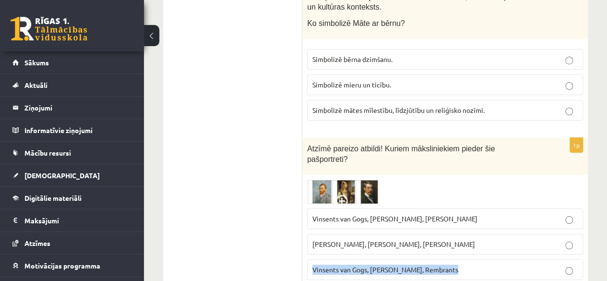
drag, startPoint x: 304, startPoint y: 217, endPoint x: 453, endPoint y: 235, distance: 150.7
click at [453, 235] on div "1p Atzīmē pareizo atbildi! Kuriem māksliniekiem pieder šie pašportreti? [PERSON…" at bounding box center [444, 213] width 285 height 150
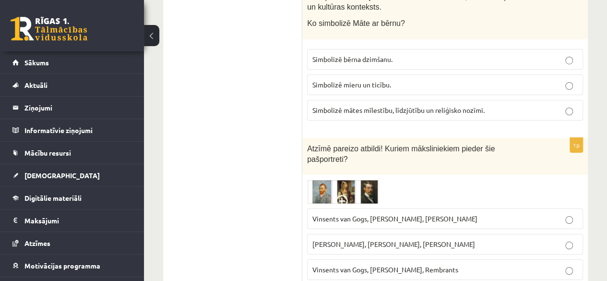
click at [354, 214] on span "Vinsents van Gogs, [PERSON_NAME], [PERSON_NAME]" at bounding box center [394, 218] width 165 height 9
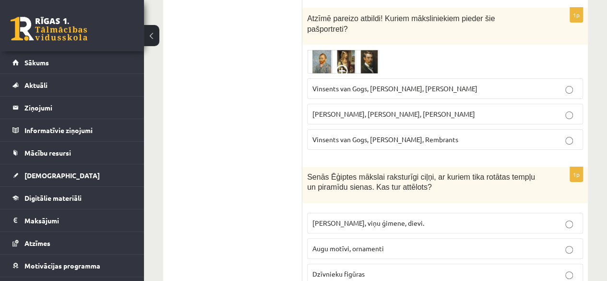
scroll to position [1832, 0]
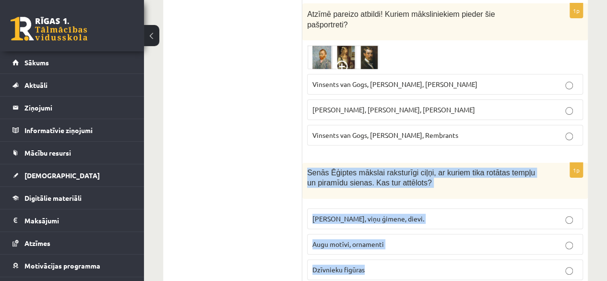
drag, startPoint x: 306, startPoint y: 130, endPoint x: 410, endPoint y: 229, distance: 143.2
click at [410, 229] on div "1p Senās Ēģiptes mākslai raksturīgi ciļņi, ar kuriem tika rotātas tempļu un pir…" at bounding box center [444, 225] width 285 height 125
click at [381, 214] on span "[PERSON_NAME], viņu ģimene, dievi." at bounding box center [368, 218] width 112 height 9
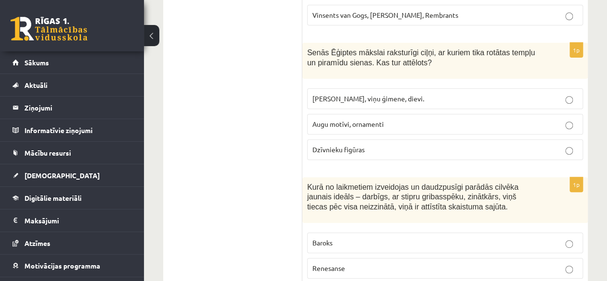
scroll to position [1958, 0]
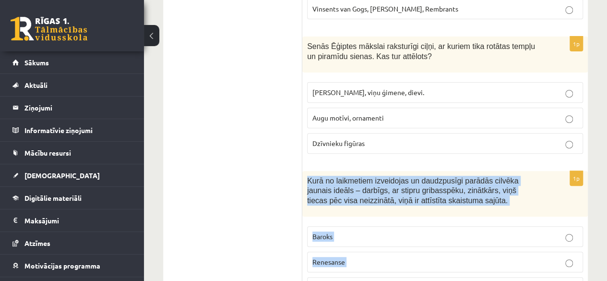
drag, startPoint x: 307, startPoint y: 137, endPoint x: 390, endPoint y: 233, distance: 126.8
click at [390, 233] on div "1p Kurā no laikmetiem izveidojas un daudzpusīgi parādās cilvēka jaunais ideāls …" at bounding box center [444, 238] width 285 height 134
click at [350, 251] on label "Renesanse" at bounding box center [445, 261] width 276 height 21
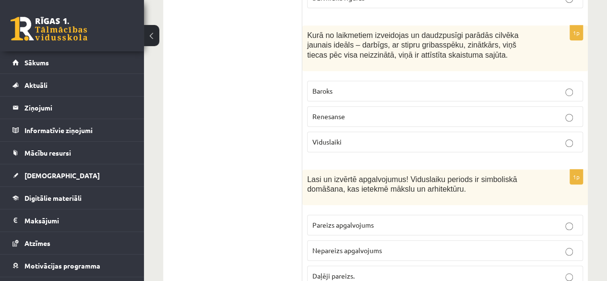
scroll to position [2119, 0]
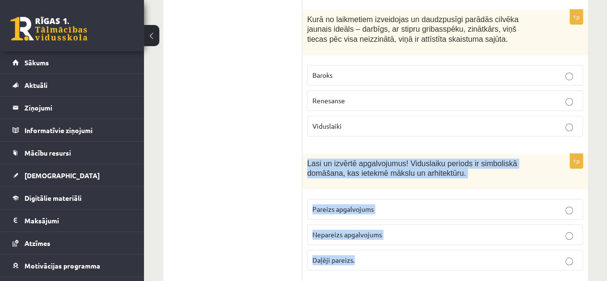
drag, startPoint x: 302, startPoint y: 117, endPoint x: 386, endPoint y: 216, distance: 130.0
click at [386, 216] on div "1p Lasi un izvērtē apgalvojumus! Viduslaiku periods ir simboliskā domāšana, kas…" at bounding box center [444, 215] width 285 height 125
click at [370, 204] on span "Pareizs apgalvojums" at bounding box center [342, 208] width 61 height 9
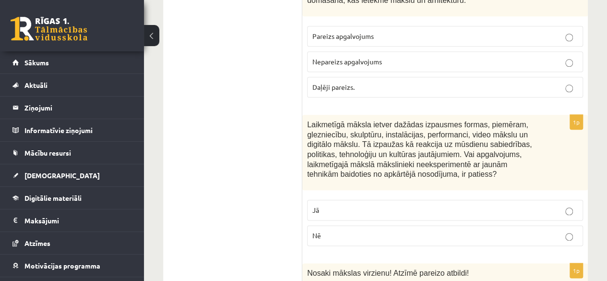
scroll to position [2301, 0]
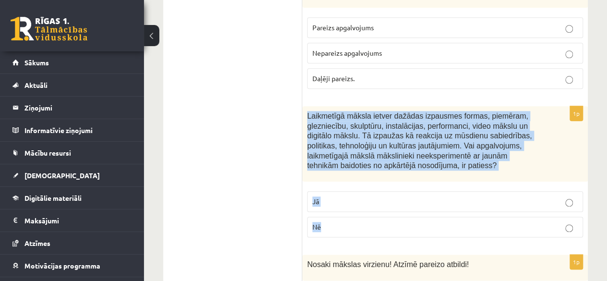
drag, startPoint x: 303, startPoint y: 67, endPoint x: 393, endPoint y: 186, distance: 149.3
click at [393, 186] on div "1p Laikmetīgā māksla ietver dažādas izpausmes formas, piemēram, glezniecību, sk…" at bounding box center [444, 175] width 285 height 139
click at [382, 222] on p "Nē" at bounding box center [444, 227] width 265 height 10
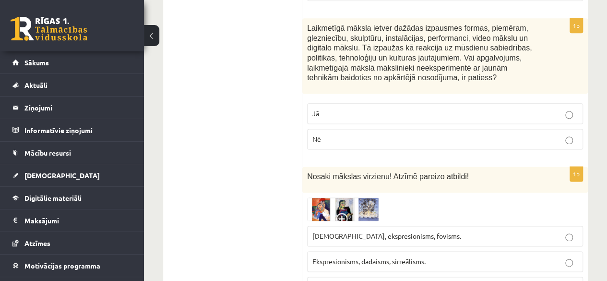
scroll to position [2393, 0]
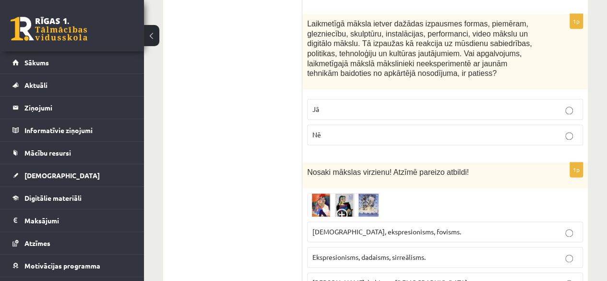
click at [348, 162] on div "1p Nosaki mākslas virzienu! Atzīmē pareizo atbildi! Sirreālisms, ekspresionisms…" at bounding box center [444, 231] width 285 height 138
click at [351, 193] on img at bounding box center [343, 205] width 72 height 24
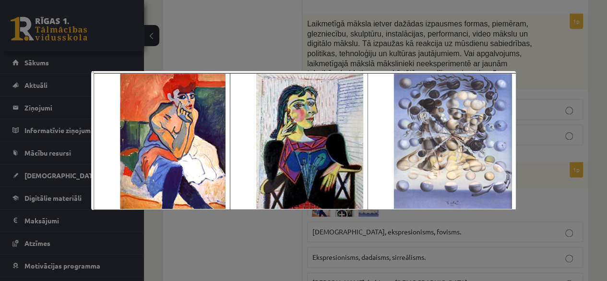
click at [530, 127] on div at bounding box center [303, 140] width 607 height 281
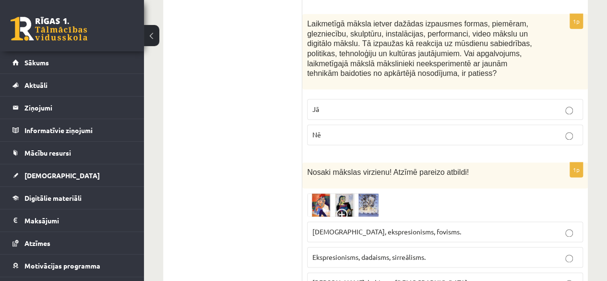
click at [341, 208] on span at bounding box center [343, 215] width 15 height 15
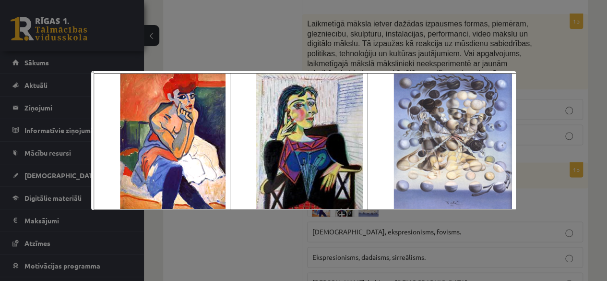
click at [523, 142] on div at bounding box center [303, 140] width 607 height 281
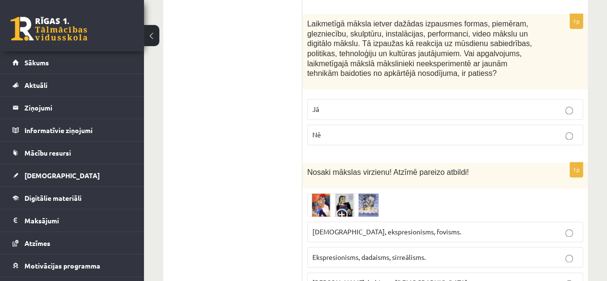
click at [366, 193] on img at bounding box center [343, 205] width 72 height 24
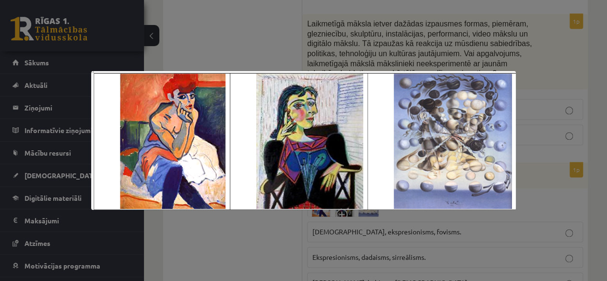
click at [546, 125] on div at bounding box center [303, 140] width 607 height 281
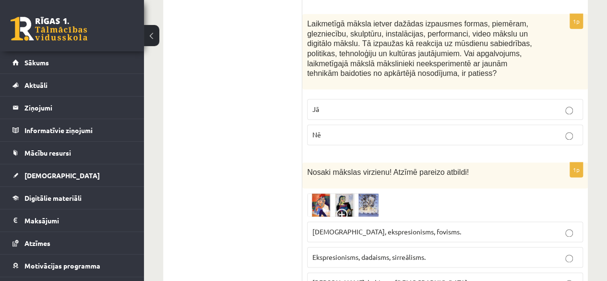
click at [474, 252] on p "Ekspresionisms, dadaisms, sirreālisms." at bounding box center [444, 257] width 265 height 10
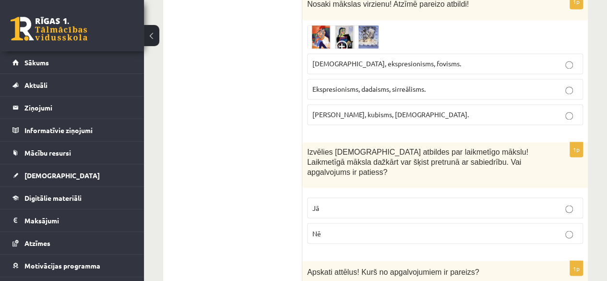
scroll to position [2569, 0]
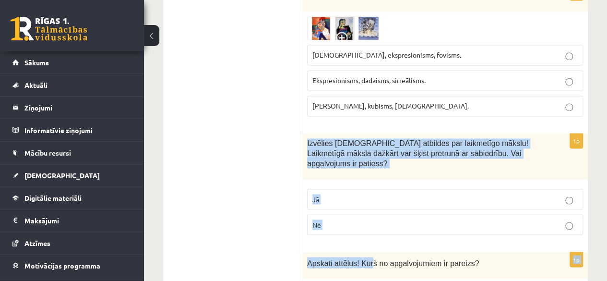
drag, startPoint x: 304, startPoint y: 95, endPoint x: 367, endPoint y: 191, distance: 114.5
click at [367, 191] on form "1p Izpēti attēlus un atrodi to, kurā nav renesanses iezīmes! 1p Kā sauc mākslin…" at bounding box center [445, 6] width 266 height 4807
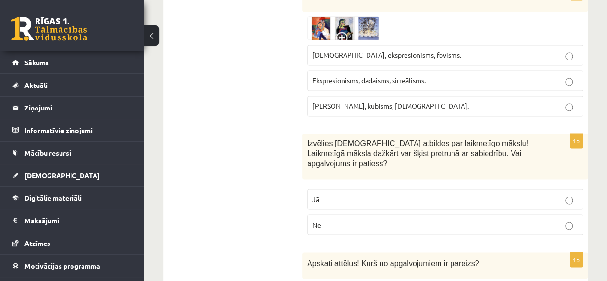
click at [264, 122] on ul "Tests Izvērtējums!" at bounding box center [238, 6] width 130 height 4807
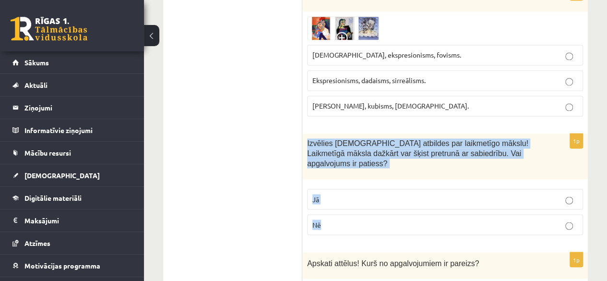
drag, startPoint x: 302, startPoint y: 94, endPoint x: 336, endPoint y: 163, distance: 77.2
click at [336, 163] on div "1p Izvēlies pareizās atbildes par laikmetīgo mākslu! Laikmetīgā māksla dažkārt …" at bounding box center [444, 187] width 285 height 109
click at [331, 194] on p "Jā" at bounding box center [444, 199] width 265 height 10
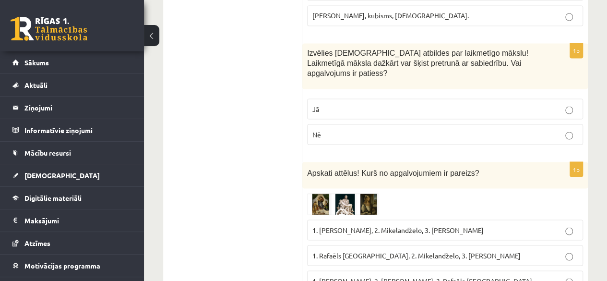
scroll to position [2660, 0]
click at [337, 192] on img at bounding box center [343, 203] width 72 height 22
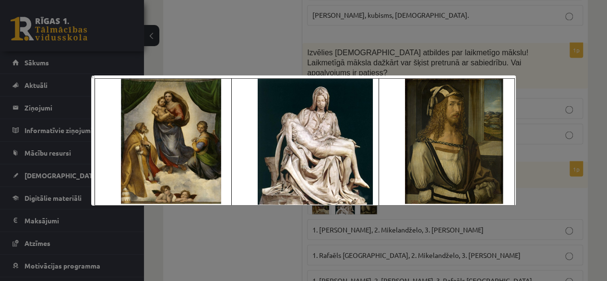
click at [253, 227] on div at bounding box center [303, 140] width 607 height 281
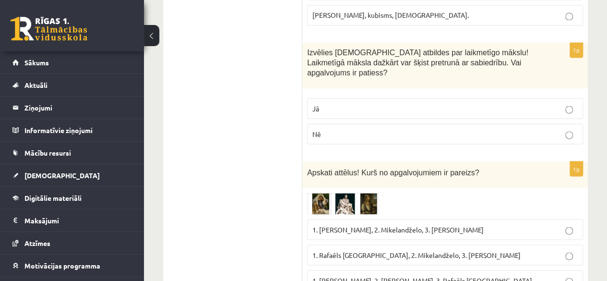
click at [330, 192] on img at bounding box center [343, 203] width 72 height 22
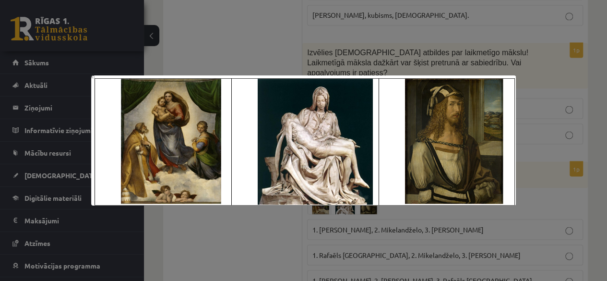
click at [234, 237] on div at bounding box center [303, 140] width 607 height 281
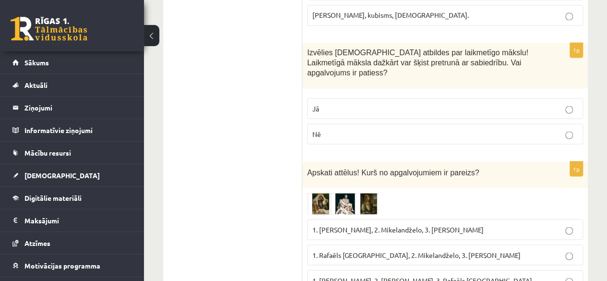
click at [403, 250] on span "1. Rafaēls Sancio da Urbīno, 2. Mikelandželo, 3. Albrehts Dīrers" at bounding box center [416, 254] width 208 height 9
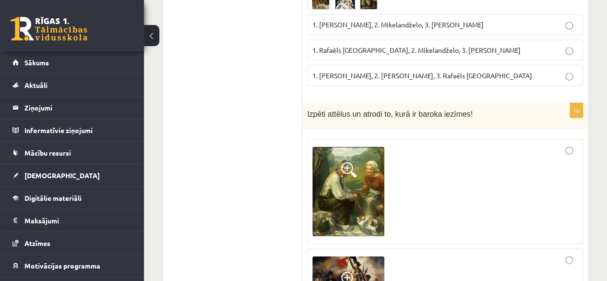
scroll to position [2861, 0]
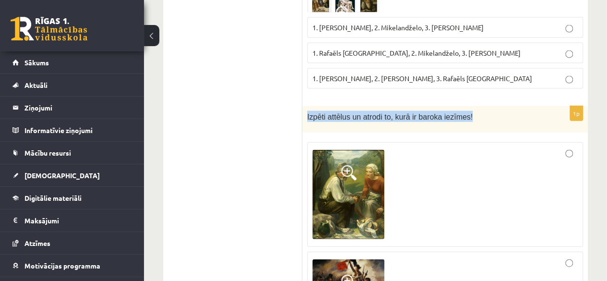
drag, startPoint x: 306, startPoint y: 57, endPoint x: 466, endPoint y: 59, distance: 160.2
click at [466, 106] on div "Izpēti attēlus un atrodi to, kurā ir baroka iezīmes!" at bounding box center [444, 119] width 285 height 26
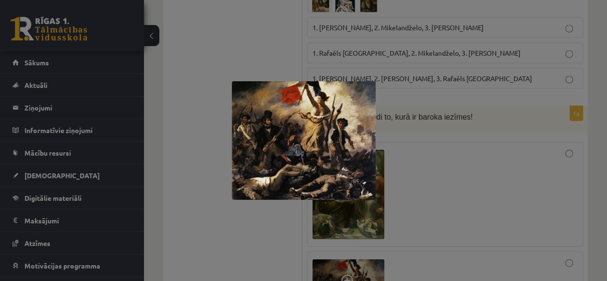
click at [420, 228] on div at bounding box center [303, 140] width 607 height 281
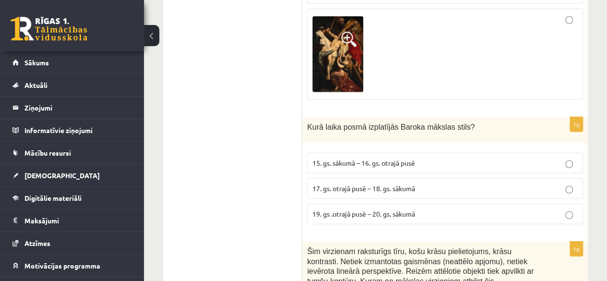
scroll to position [3184, 0]
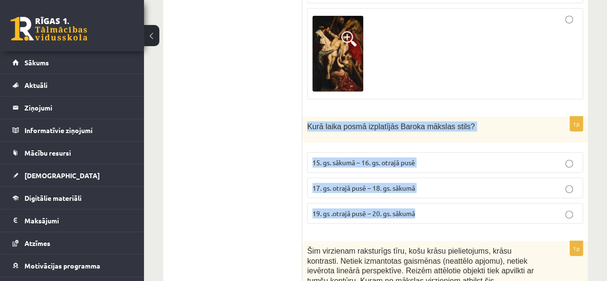
drag, startPoint x: 303, startPoint y: 64, endPoint x: 445, endPoint y: 145, distance: 163.7
click at [445, 145] on div "1p Kurā laika posmā izplatījās Baroka mākslas stils? 15. gs. sākumā – 16. gs. o…" at bounding box center [444, 174] width 285 height 115
click at [362, 183] on span "17. gs. otrajā pusē – 18. gs. sākumā" at bounding box center [363, 187] width 103 height 9
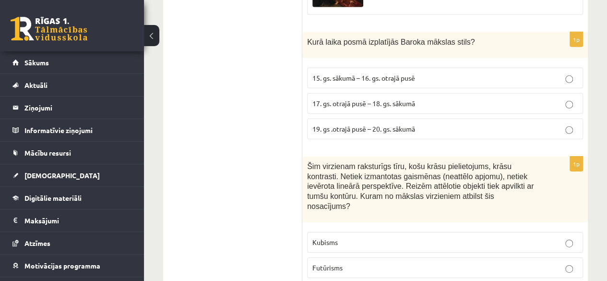
scroll to position [3269, 0]
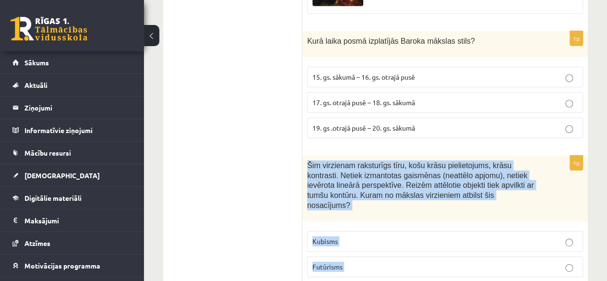
drag, startPoint x: 304, startPoint y: 102, endPoint x: 418, endPoint y: 214, distance: 159.8
click at [418, 214] on div "1p Šim virzienam raksturīgs tīru, košu krāsu pielietojums, krāsu kontrasti. Net…" at bounding box center [444, 232] width 285 height 154
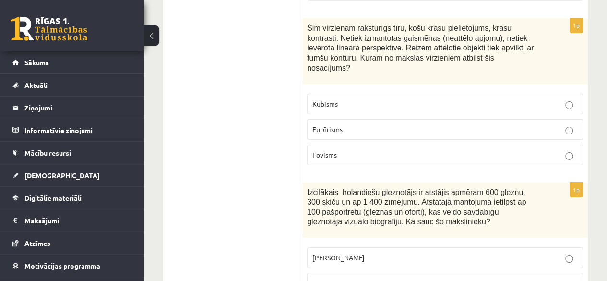
scroll to position [3422, 0]
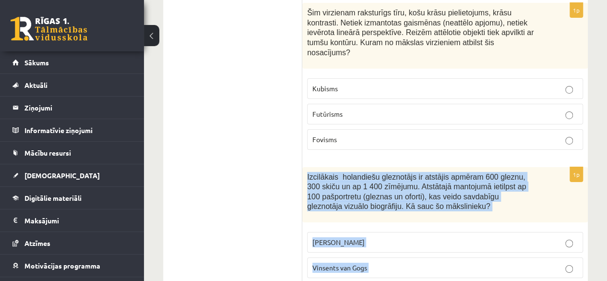
drag, startPoint x: 305, startPoint y: 102, endPoint x: 390, endPoint y: 220, distance: 145.3
click at [390, 220] on div "1p Izcilākais holandiešu gleznotājs ir atstājis apmēram 600 gleznu, 300 skiču u…" at bounding box center [444, 239] width 285 height 144
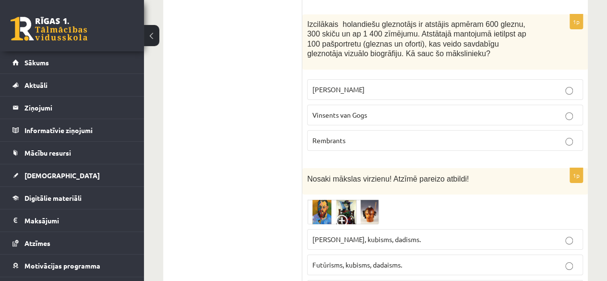
scroll to position [3575, 0]
click at [366, 199] on img at bounding box center [343, 211] width 72 height 25
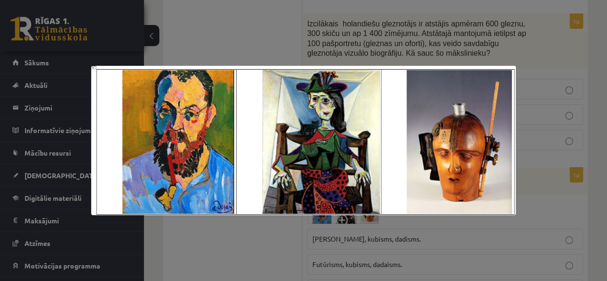
click at [281, 231] on div at bounding box center [303, 140] width 607 height 281
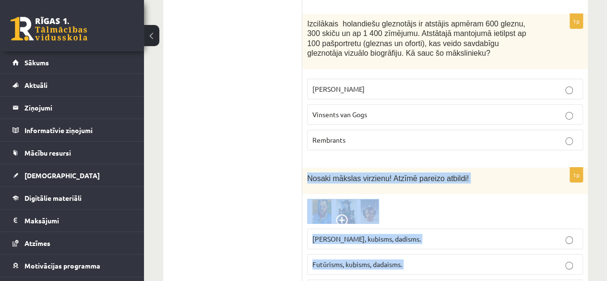
drag, startPoint x: 306, startPoint y: 102, endPoint x: 409, endPoint y: 214, distance: 152.8
click at [409, 214] on div "1p Nosaki mākslas virzienu! Atzīmē pareizo atbildi! Fovisms, kubisms, dadisms. …" at bounding box center [444, 237] width 285 height 140
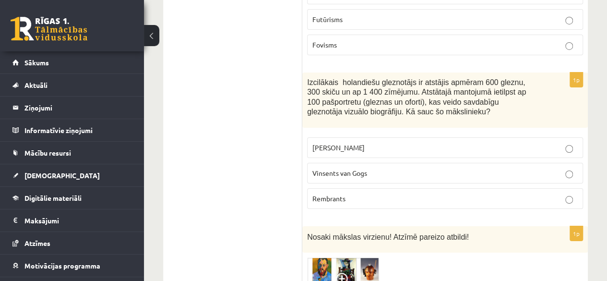
scroll to position [3490, 0]
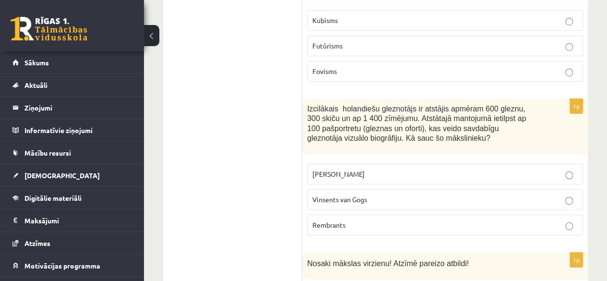
drag, startPoint x: 336, startPoint y: 216, endPoint x: 275, endPoint y: 182, distance: 70.0
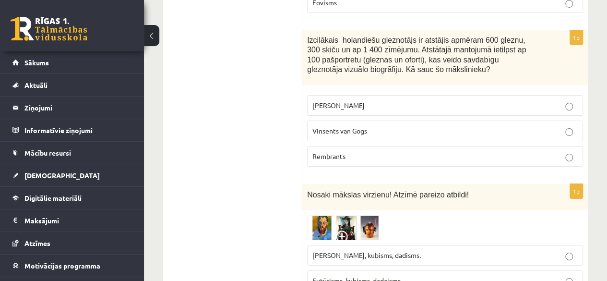
scroll to position [3564, 0]
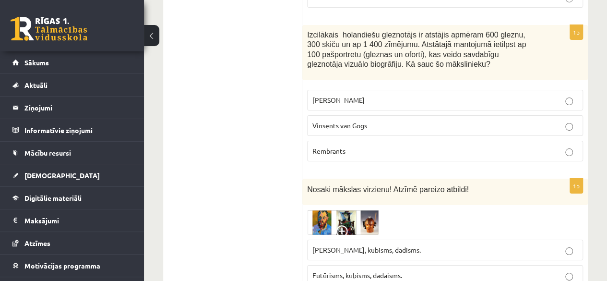
click at [348, 225] on span at bounding box center [343, 232] width 15 height 15
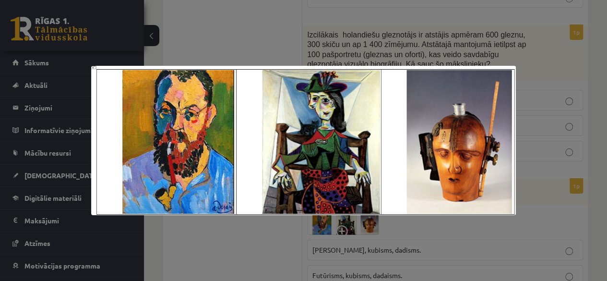
click at [252, 248] on div at bounding box center [303, 140] width 607 height 281
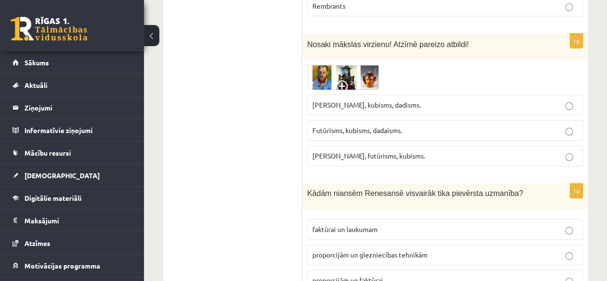
scroll to position [3710, 0]
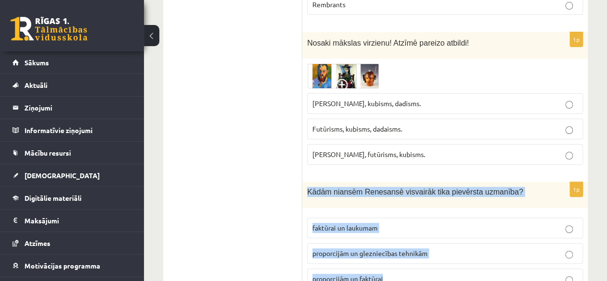
drag, startPoint x: 305, startPoint y: 118, endPoint x: 400, endPoint y: 205, distance: 129.3
click at [400, 205] on div "1p Kādām niansēm Renesansē visvairāk tika pievērsta uzmanība? faktūrai un lauku…" at bounding box center [444, 239] width 285 height 115
click at [368, 248] on span "proporcijām un glezniecības tehnikām" at bounding box center [369, 252] width 115 height 9
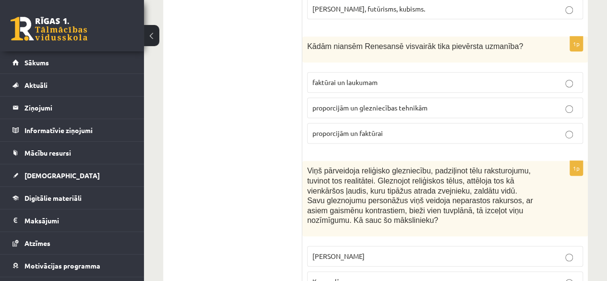
scroll to position [3857, 0]
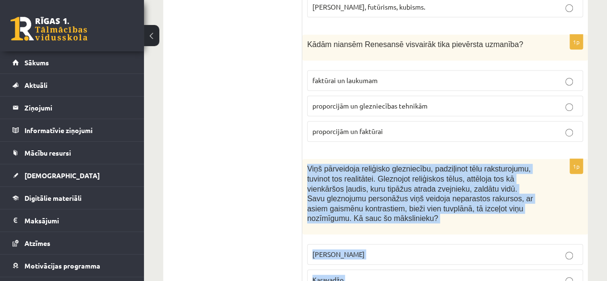
drag, startPoint x: 304, startPoint y: 89, endPoint x: 356, endPoint y: 223, distance: 143.5
click at [356, 223] on div "1p Viņš pārveidoja reliģisko glezniecību, padziļinot tēlu raksturojumu, tuvinot…" at bounding box center [444, 241] width 285 height 164
click at [322, 269] on label "Karavadžo" at bounding box center [445, 279] width 276 height 21
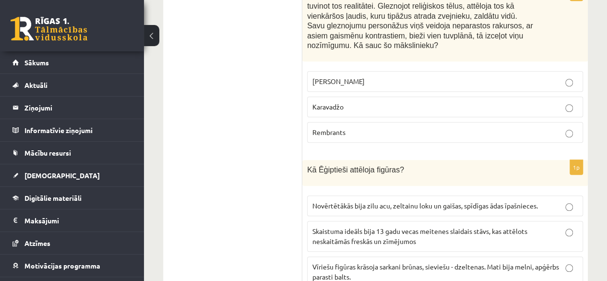
scroll to position [4030, 0]
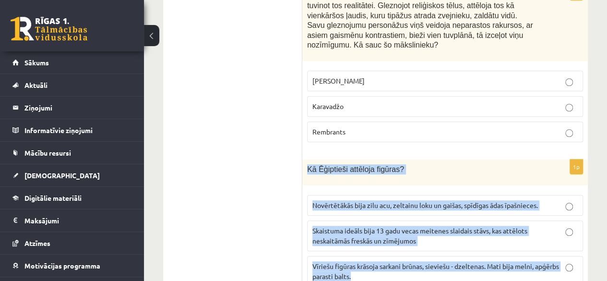
drag, startPoint x: 306, startPoint y: 93, endPoint x: 495, endPoint y: 207, distance: 221.5
click at [495, 207] on div "1p Kā Ēģiptieši attēloja figūras? Novērtētākās bija zilu acu, zeltainu loku un …" at bounding box center [444, 226] width 285 height 135
click at [328, 261] on span "Vīriešu figūras krāsoja sarkani brūnas, sieviešu - dzeltenas. Mati bija melni, …" at bounding box center [435, 270] width 247 height 19
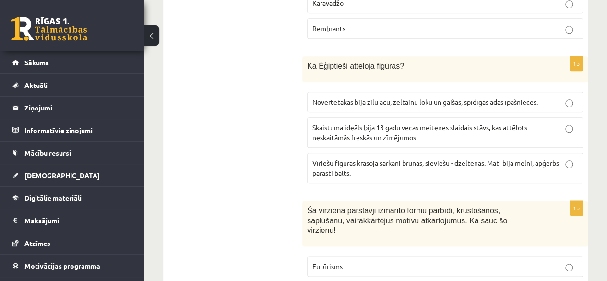
scroll to position [4134, 0]
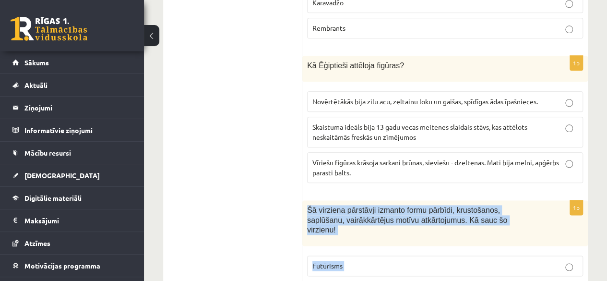
drag, startPoint x: 304, startPoint y: 129, endPoint x: 380, endPoint y: 226, distance: 123.4
click at [380, 226] on div "1p Šā virziena pārstāvji izmanto formu pārbīdi, krustošanos, saplūšanu, vairākk…" at bounding box center [444, 267] width 285 height 134
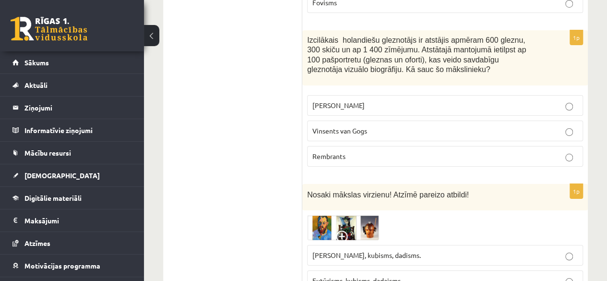
scroll to position [3558, 0]
click at [349, 215] on img at bounding box center [343, 227] width 72 height 25
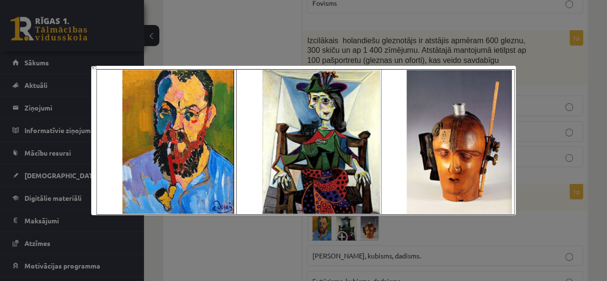
click at [243, 225] on div at bounding box center [303, 140] width 607 height 281
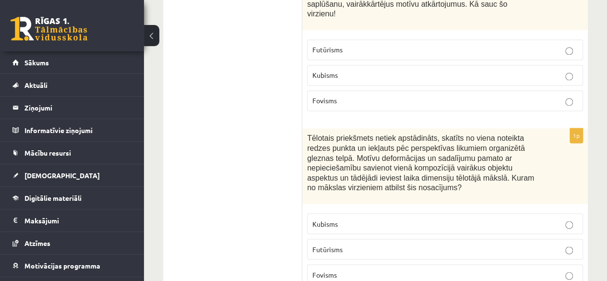
scroll to position [4350, 0]
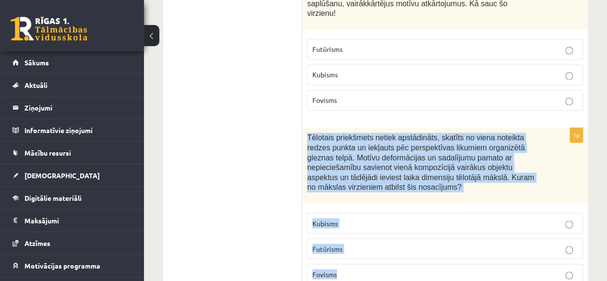
drag, startPoint x: 307, startPoint y: 49, endPoint x: 378, endPoint y: 179, distance: 147.7
click at [378, 179] on div "1p Tēlotais priekšmets netiek apstādināts, skatīts no viena noteikta redzes pun…" at bounding box center [444, 210] width 285 height 164
click at [348, 218] on p "Kubisms" at bounding box center [444, 223] width 265 height 10
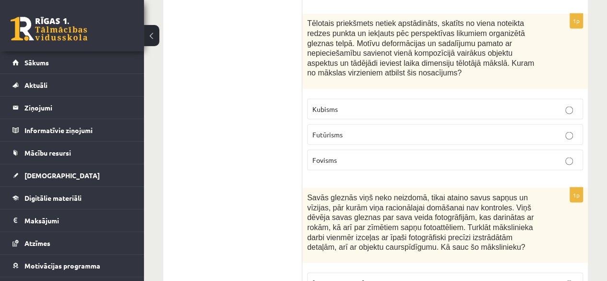
scroll to position [4466, 0]
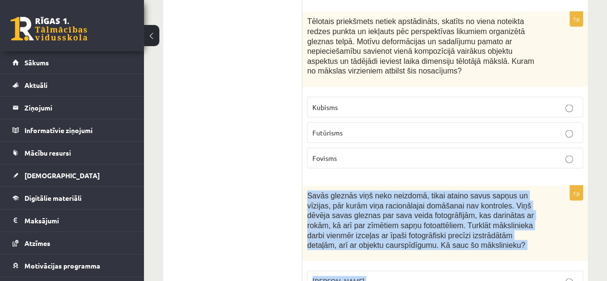
drag, startPoint x: 305, startPoint y: 108, endPoint x: 378, endPoint y: 232, distance: 143.6
click at [378, 232] on div "1p Savās gleznās viņš neko neizdomā, tikai ataino savus sapņus un vīzijas, pār …" at bounding box center [444, 267] width 285 height 164
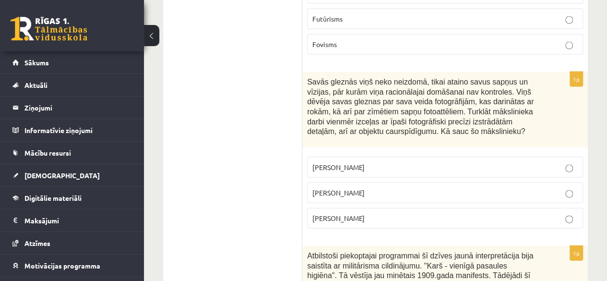
scroll to position [4636, 0]
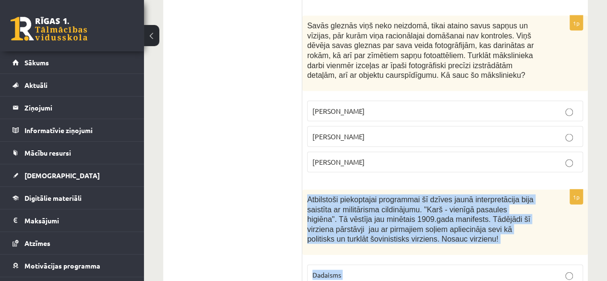
drag, startPoint x: 303, startPoint y: 107, endPoint x: 369, endPoint y: 239, distance: 147.6
click at [369, 239] on div "1p Atbilstoši piekoptajai programmai šī dzīves jaunā interpretācija bija saistī…" at bounding box center [444, 266] width 285 height 154
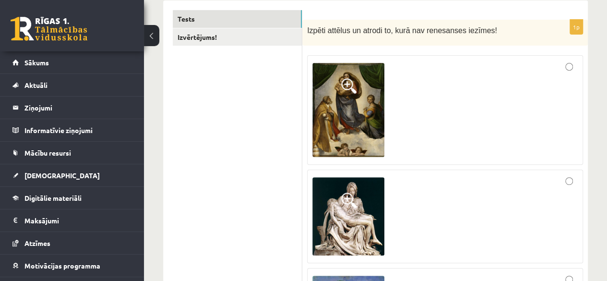
scroll to position [0, 0]
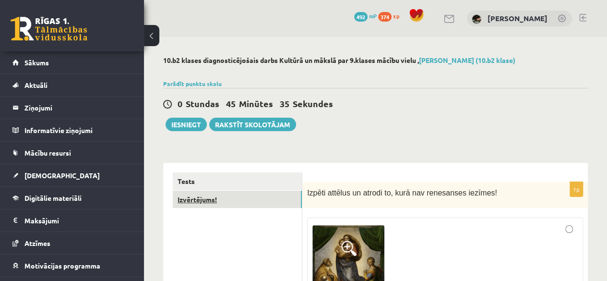
click at [267, 194] on link "Izvērtējums!" at bounding box center [237, 199] width 129 height 18
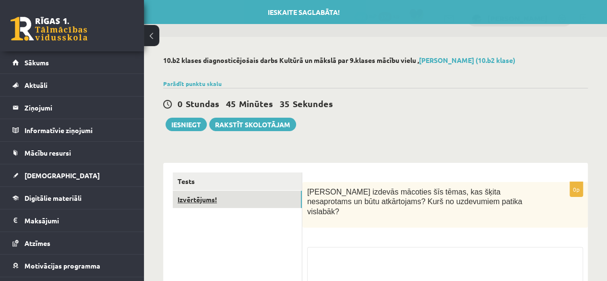
click at [267, 194] on link "Izvērtējums!" at bounding box center [237, 199] width 129 height 18
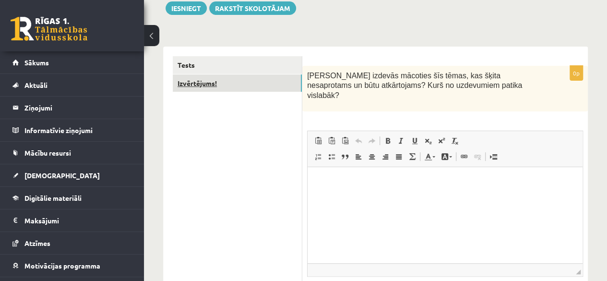
scroll to position [117, 0]
click at [334, 195] on html at bounding box center [444, 180] width 275 height 29
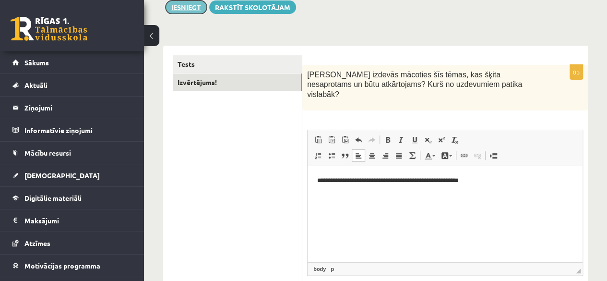
click at [189, 5] on button "Iesniegt" at bounding box center [185, 6] width 41 height 13
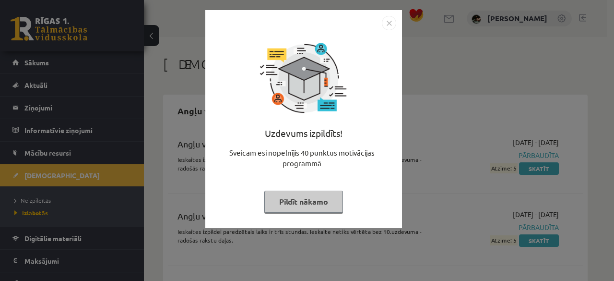
click at [309, 201] on button "Pildīt nākamo" at bounding box center [303, 201] width 79 height 22
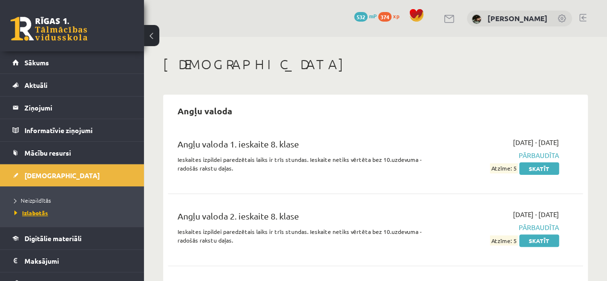
click at [45, 215] on link "Izlabotās" at bounding box center [74, 212] width 120 height 9
click at [99, 241] on link "Digitālie materiāli" at bounding box center [71, 238] width 119 height 22
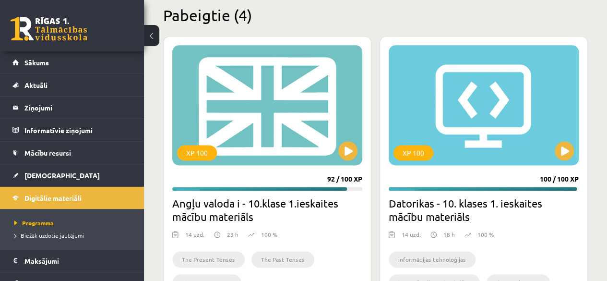
scroll to position [569, 0]
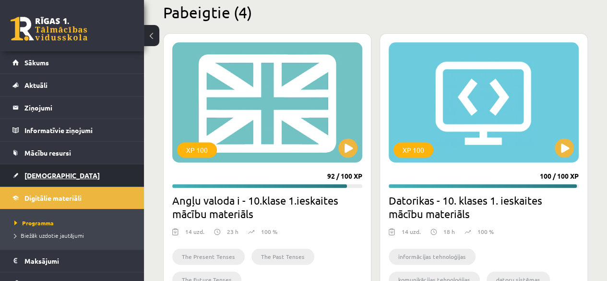
click at [59, 168] on link "[DEMOGRAPHIC_DATA]" at bounding box center [71, 175] width 119 height 22
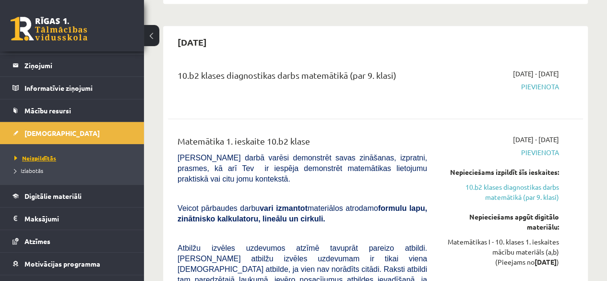
scroll to position [43, 0]
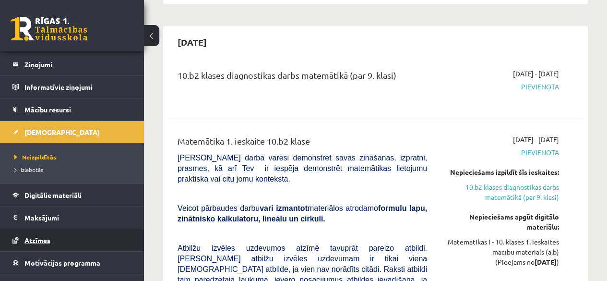
click at [58, 235] on link "Atzīmes" at bounding box center [71, 240] width 119 height 22
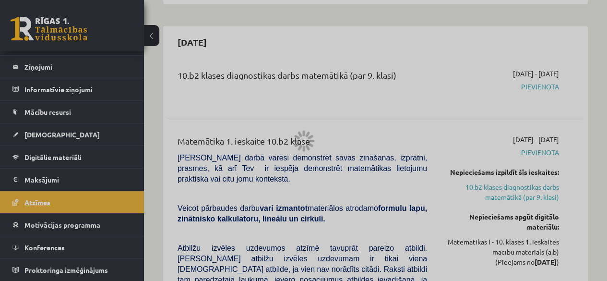
scroll to position [38, 0]
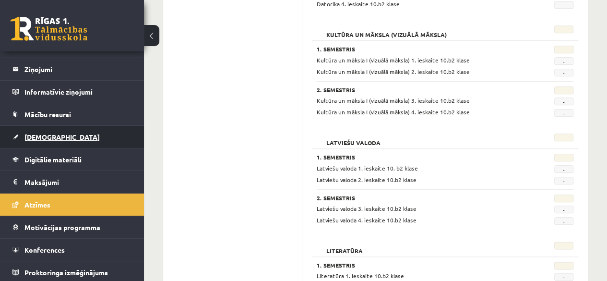
click at [73, 146] on link "[DEMOGRAPHIC_DATA]" at bounding box center [71, 137] width 119 height 22
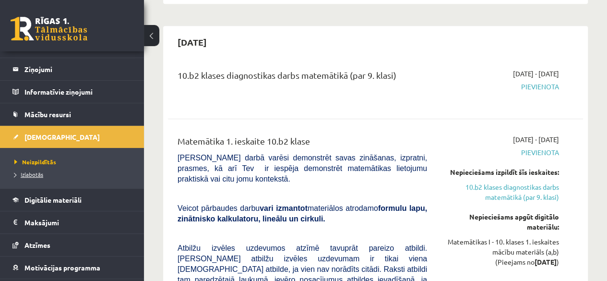
click at [45, 174] on link "Izlabotās" at bounding box center [74, 174] width 120 height 9
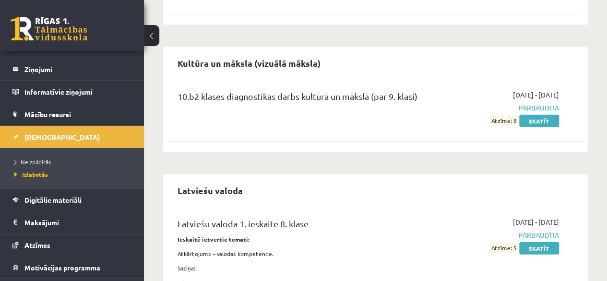
scroll to position [1177, 0]
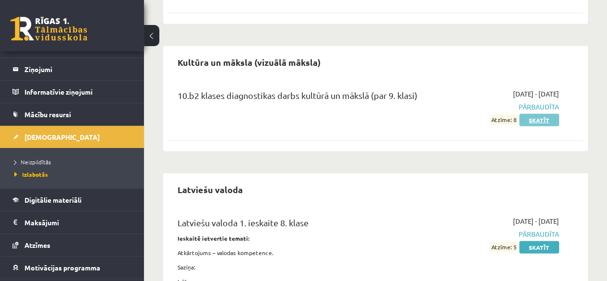
click at [522, 114] on link "Skatīt" at bounding box center [539, 120] width 40 height 12
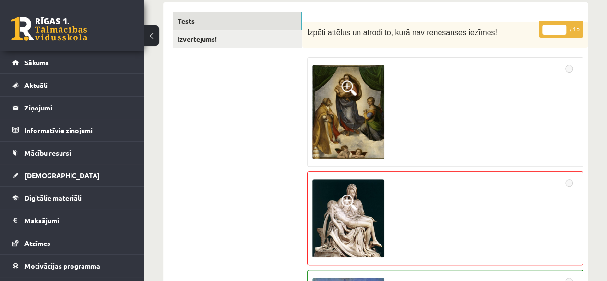
scroll to position [138, 0]
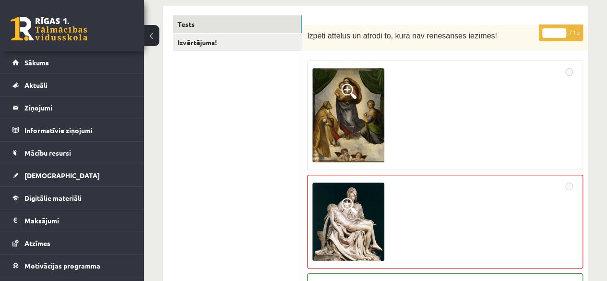
click at [356, 154] on img at bounding box center [348, 115] width 72 height 94
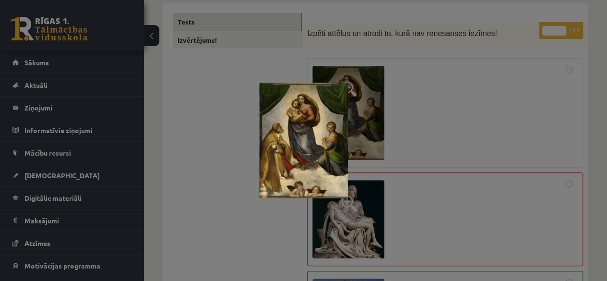
scroll to position [141, 0]
click at [426, 136] on div at bounding box center [303, 140] width 607 height 281
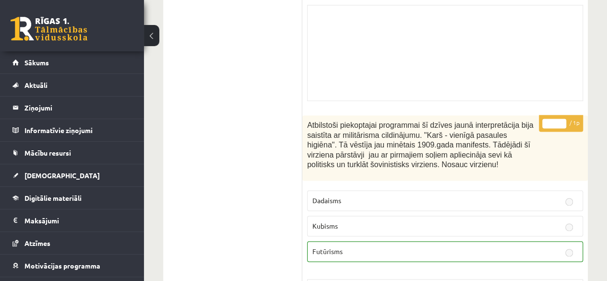
scroll to position [7927, 0]
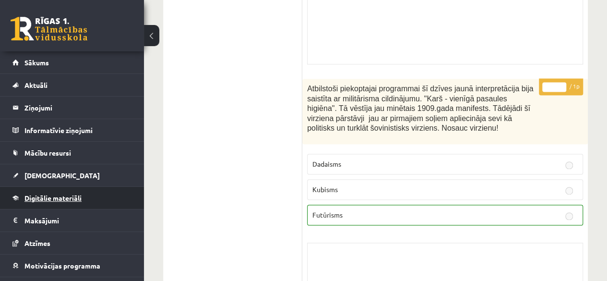
click at [87, 193] on link "Digitālie materiāli" at bounding box center [71, 198] width 119 height 22
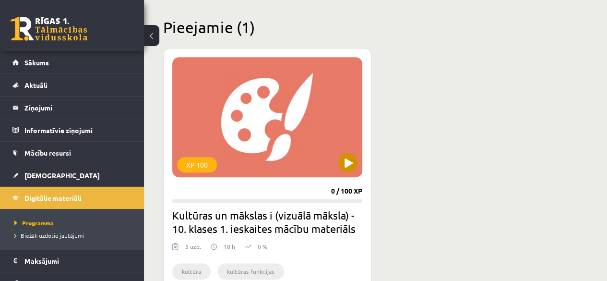
scroll to position [225, 0]
click at [342, 156] on button at bounding box center [347, 162] width 19 height 19
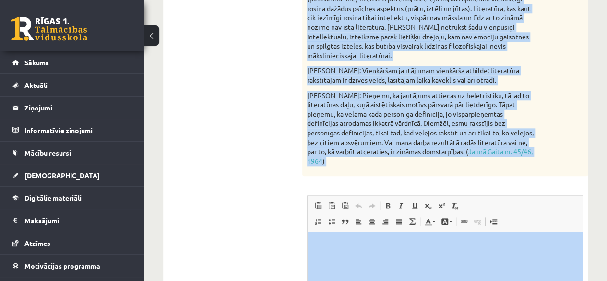
scroll to position [460, 0]
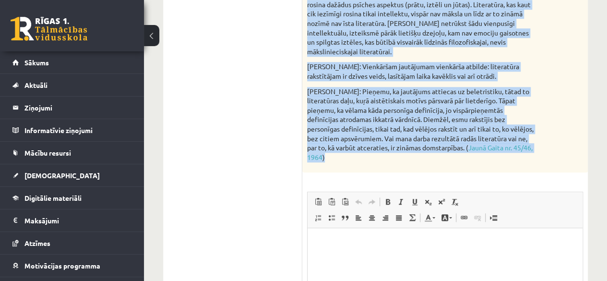
drag, startPoint x: 307, startPoint y: 13, endPoint x: 519, endPoint y: 158, distance: 257.5
copy div "Izlasiet diskusijas dalībnieku domas par tēmu: Kas ir literatūra? Kurš no viedo…"
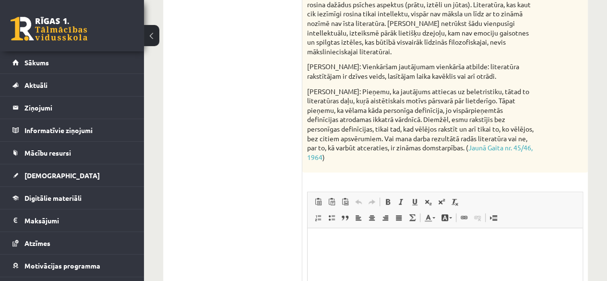
click at [274, 205] on ul "1. uzdevums 2. uzdevums 3. uzdevums 4. uzdevums" at bounding box center [238, 59] width 130 height 664
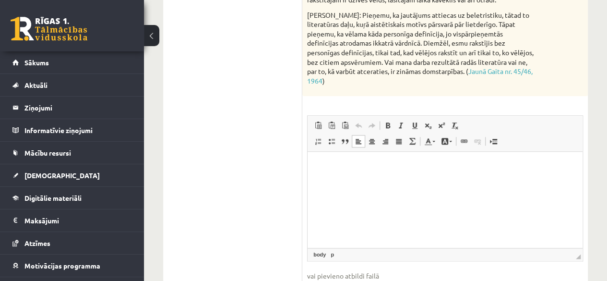
click at [324, 181] on html at bounding box center [444, 166] width 275 height 29
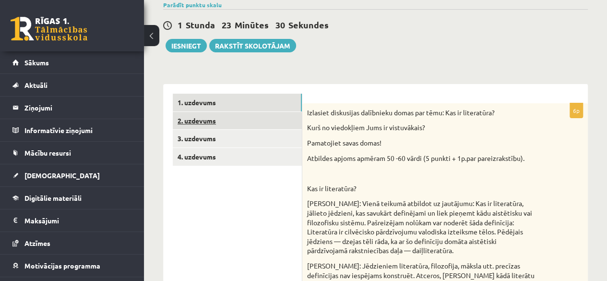
scroll to position [93, 0]
click at [233, 116] on link "2. uzdevums" at bounding box center [237, 121] width 129 height 18
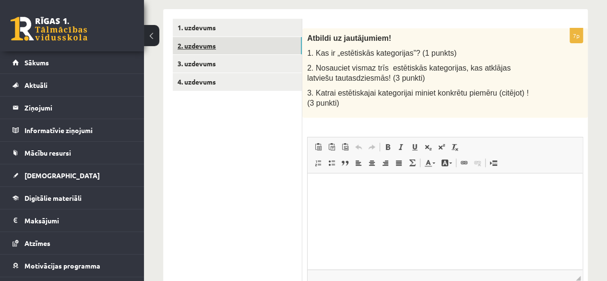
scroll to position [169, 0]
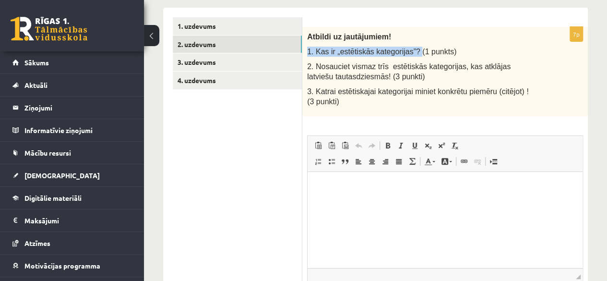
drag, startPoint x: 306, startPoint y: 49, endPoint x: 410, endPoint y: 47, distance: 104.1
click at [410, 47] on div "Atbildi uz jautājumiem! 1. Kas ir „estētiskās kategorijas”? (1 punkts) 2. Nosau…" at bounding box center [444, 71] width 285 height 89
copy span "1. Kas ir „estētiskās kategorijas”?"
click at [428, 35] on p "Atbildi uz jautājumiem!" at bounding box center [421, 37] width 228 height 10
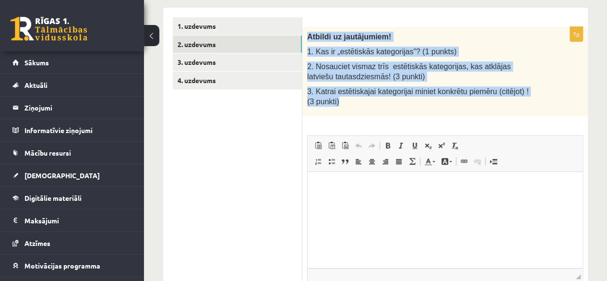
drag, startPoint x: 307, startPoint y: 35, endPoint x: 470, endPoint y: 99, distance: 174.7
click at [470, 99] on div "Atbildi uz jautājumiem! 1. Kas ir „estētiskās kategorijas”? (1 punkts) 2. Nosau…" at bounding box center [444, 71] width 285 height 89
copy div "Atbildi uz jautājumiem! 1. Kas ir „estētiskās kategorijas”? (1 punkts) 2. Nosau…"
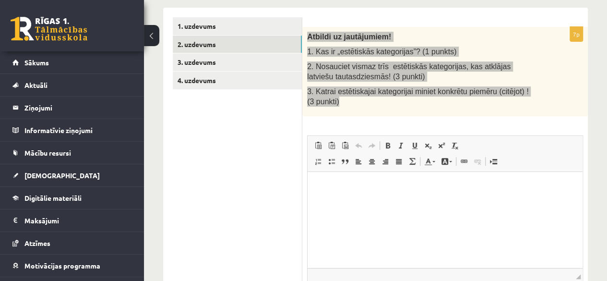
click at [392, 201] on html at bounding box center [444, 186] width 275 height 29
click at [319, 165] on link "Ievietot/noņemt numurētu sarakstu" at bounding box center [317, 161] width 13 height 12
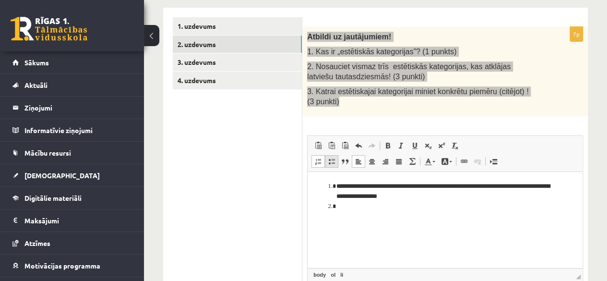
click at [330, 162] on span at bounding box center [332, 161] width 8 height 8
click at [319, 159] on span at bounding box center [318, 161] width 8 height 8
click at [361, 205] on li "**********" at bounding box center [444, 206] width 217 height 10
click at [392, 204] on li "**********" at bounding box center [444, 206] width 217 height 10
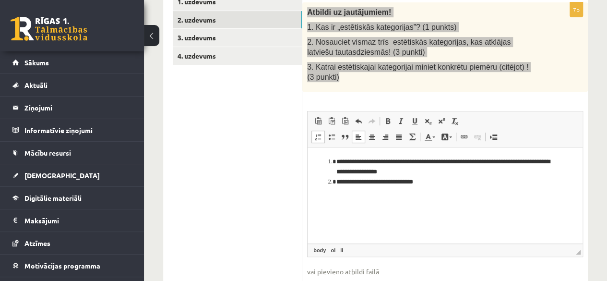
scroll to position [194, 0]
click at [328, 132] on span at bounding box center [332, 136] width 8 height 8
click at [339, 197] on li "**********" at bounding box center [444, 197] width 217 height 10
click at [348, 205] on li "***" at bounding box center [444, 207] width 217 height 10
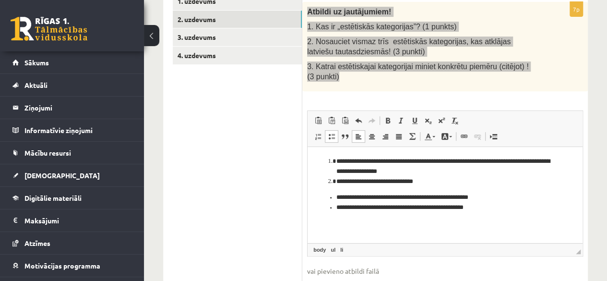
click at [446, 207] on li "**********" at bounding box center [444, 207] width 217 height 10
click at [505, 207] on li "**********" at bounding box center [444, 207] width 217 height 10
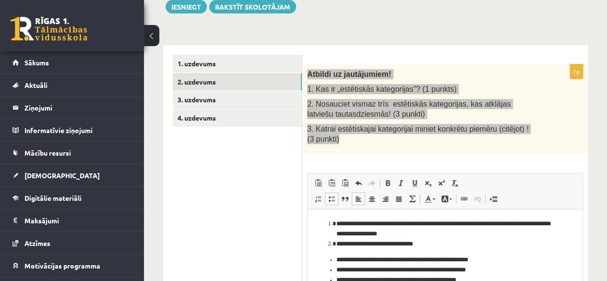
scroll to position [128, 0]
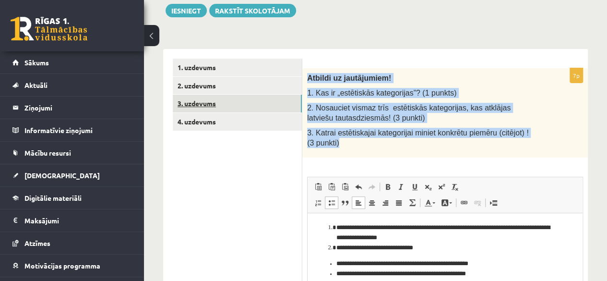
click at [257, 103] on link "3. uzdevums" at bounding box center [237, 103] width 129 height 18
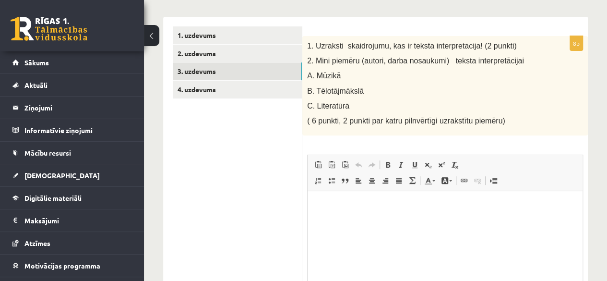
scroll to position [153, 0]
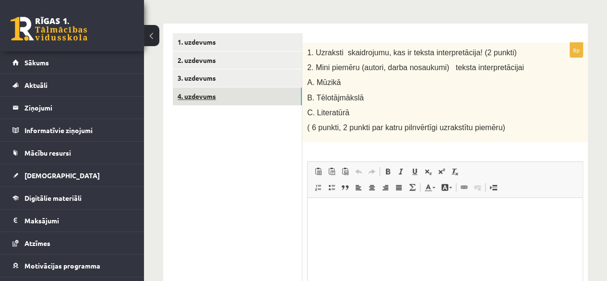
click at [243, 94] on link "4. uzdevums" at bounding box center [237, 96] width 129 height 18
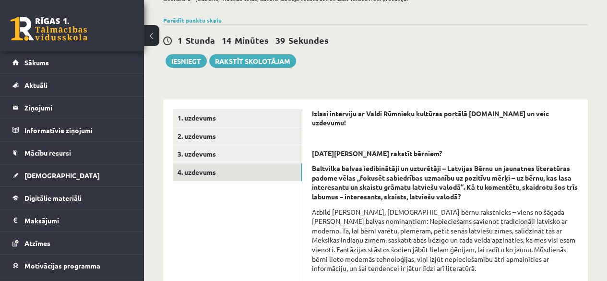
scroll to position [69, 0]
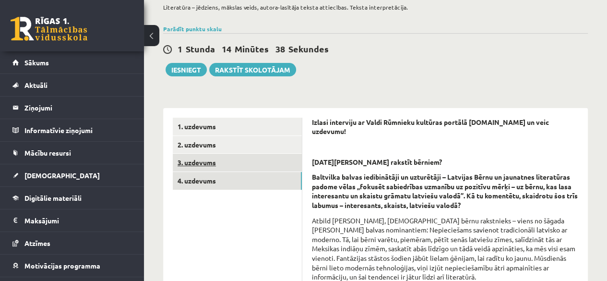
click at [258, 160] on link "3. uzdevums" at bounding box center [237, 162] width 129 height 18
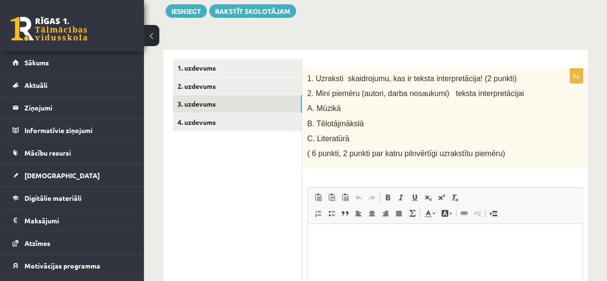
scroll to position [128, 0]
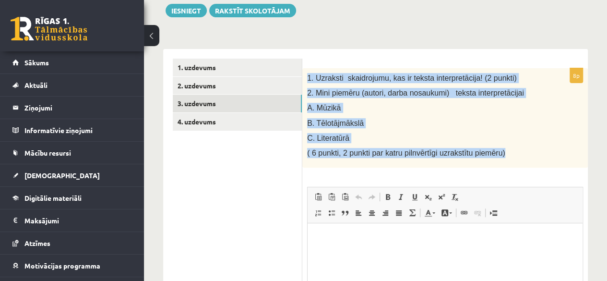
drag, startPoint x: 307, startPoint y: 75, endPoint x: 507, endPoint y: 151, distance: 213.9
click at [507, 151] on div "1. Uzraksti skaidrojumu, kas ir teksta interpretācija! (2 punkti) 2. Mini piemē…" at bounding box center [444, 118] width 285 height 100
copy div "1. Uzraksti skaidrojumu, kas ir teksta interpretācija! (2 punkti) 2. Mini piemē…"
click at [320, 211] on span at bounding box center [318, 213] width 8 height 8
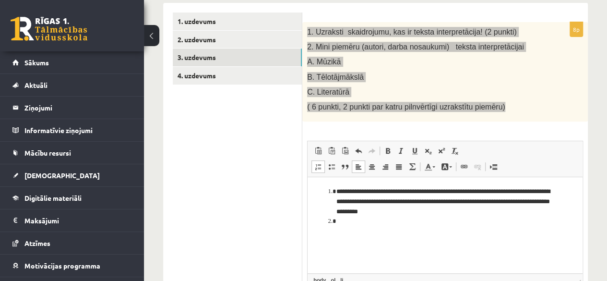
scroll to position [175, 0]
click at [332, 165] on span at bounding box center [332, 166] width 8 height 8
click at [338, 189] on li "**********" at bounding box center [444, 201] width 217 height 30
click at [363, 227] on li "******" at bounding box center [444, 227] width 217 height 10
drag, startPoint x: 336, startPoint y: 224, endPoint x: 360, endPoint y: 224, distance: 24.0
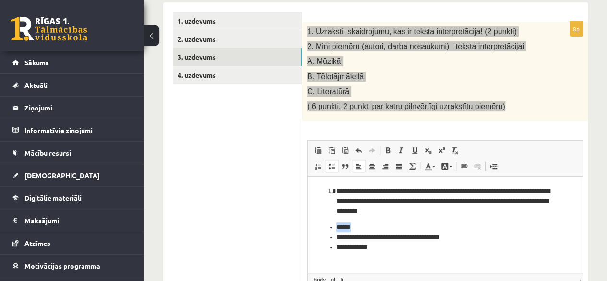
click at [360, 224] on li "******" at bounding box center [444, 227] width 217 height 10
click at [388, 148] on span at bounding box center [388, 150] width 8 height 8
drag, startPoint x: 337, startPoint y: 246, endPoint x: 376, endPoint y: 246, distance: 38.4
click at [376, 246] on li "**********" at bounding box center [444, 247] width 217 height 10
click at [384, 149] on span at bounding box center [388, 150] width 8 height 8
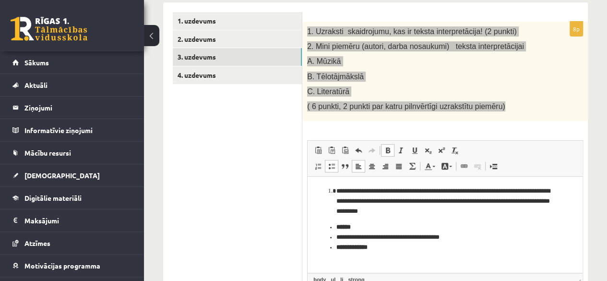
click at [382, 249] on li "**********" at bounding box center [444, 247] width 217 height 10
click at [382, 150] on link "Treknraksts Klaviatūras saīsne vadīšanas taustiņš+B" at bounding box center [387, 150] width 13 height 12
click at [384, 149] on span at bounding box center [388, 150] width 8 height 8
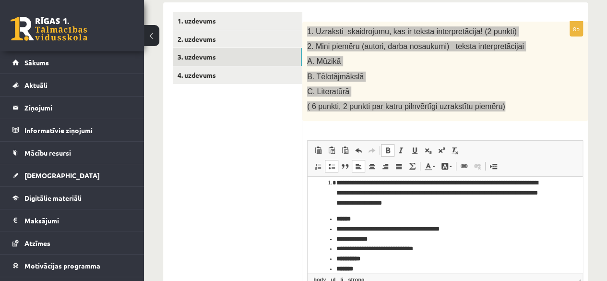
click at [389, 148] on span at bounding box center [388, 150] width 8 height 8
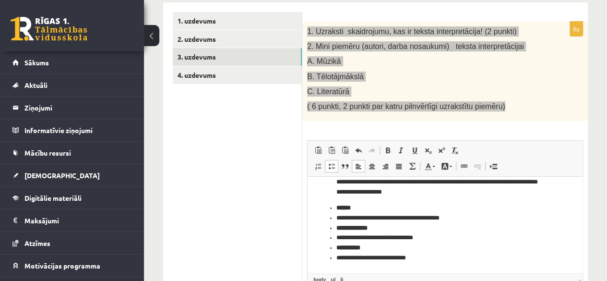
scroll to position [0, 0]
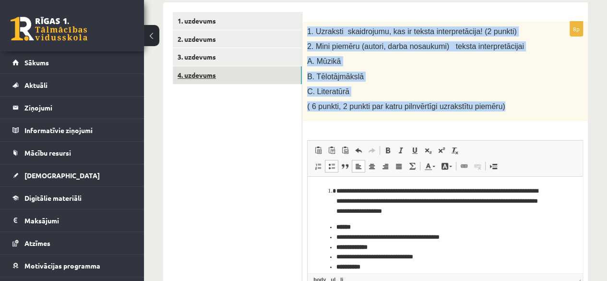
click at [210, 80] on link "4. uzdevums" at bounding box center [237, 75] width 129 height 18
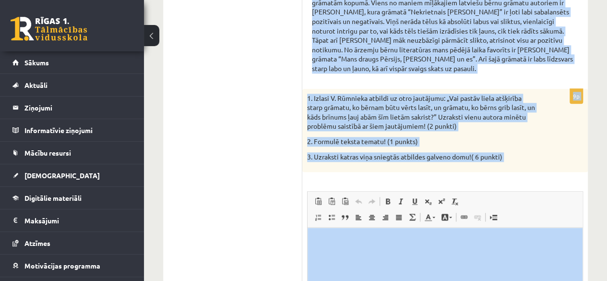
scroll to position [676, 0]
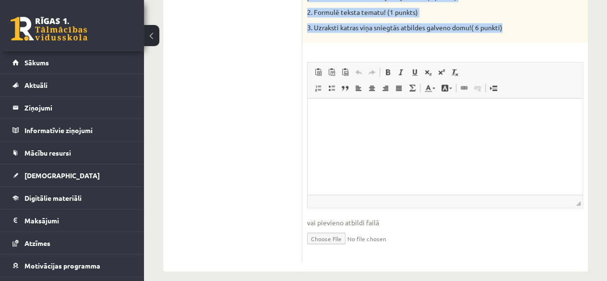
drag, startPoint x: 308, startPoint y: 51, endPoint x: 510, endPoint y: 12, distance: 205.3
copy form "Izlasi interviju ar Valdi Rūmnieku kultūras portālā www.satori.lv un veic uzdev…"
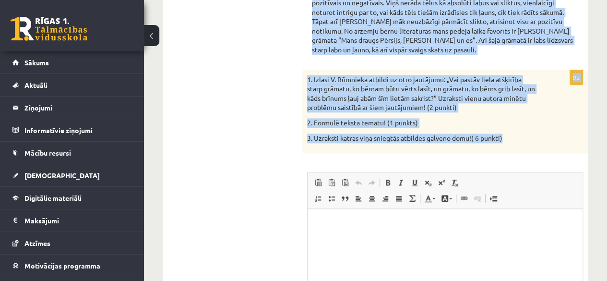
scroll to position [570, 0]
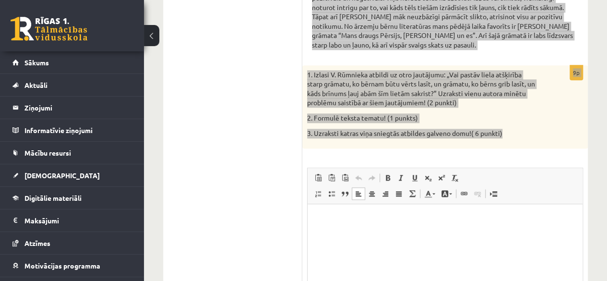
click at [365, 223] on html at bounding box center [444, 218] width 275 height 29
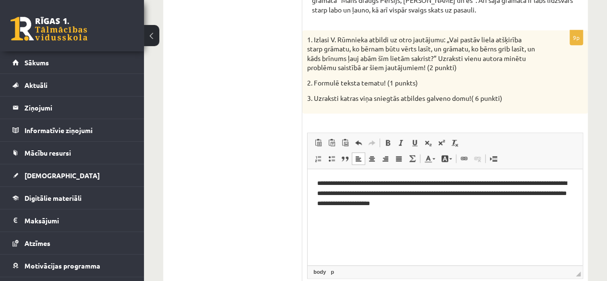
scroll to position [607, 0]
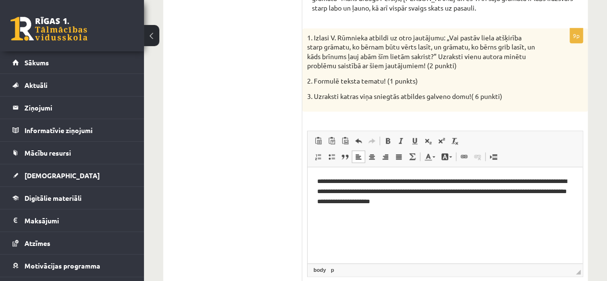
click at [320, 190] on p "**********" at bounding box center [445, 192] width 256 height 30
click at [397, 190] on p "**********" at bounding box center [445, 192] width 256 height 30
click at [448, 202] on p "**********" at bounding box center [445, 192] width 256 height 30
click at [319, 153] on span at bounding box center [318, 157] width 8 height 8
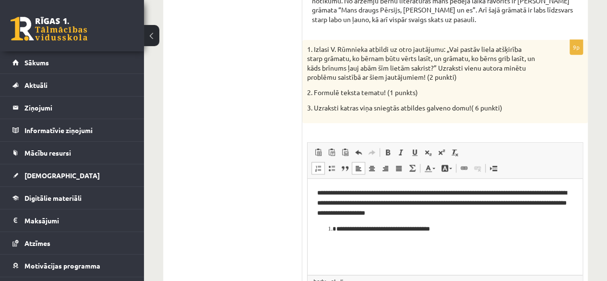
scroll to position [597, 0]
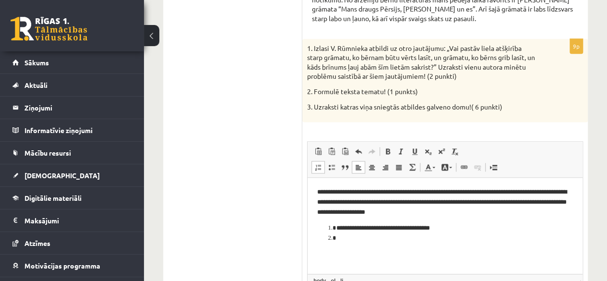
click at [449, 225] on li "**********" at bounding box center [444, 228] width 217 height 10
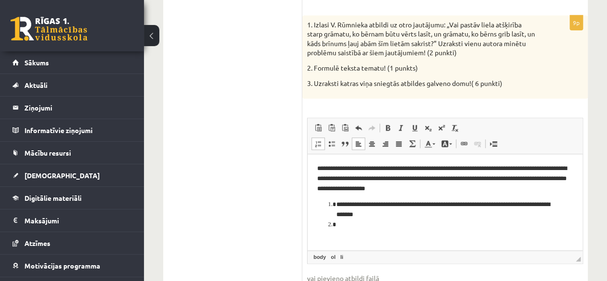
scroll to position [622, 0]
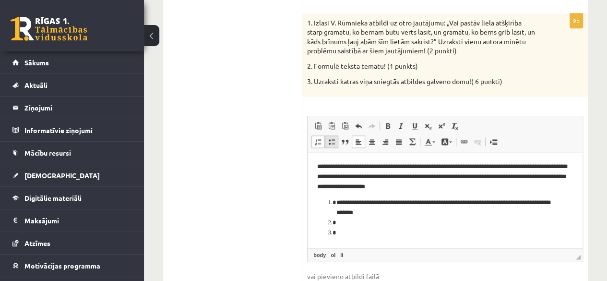
click at [332, 138] on span at bounding box center [332, 142] width 8 height 8
click at [346, 138] on span at bounding box center [345, 142] width 8 height 8
click at [319, 138] on span at bounding box center [318, 142] width 8 height 8
click at [354, 220] on li "Bagātinātā teksta redaktors, wiswyg-editor-user-answer-47024996252580" at bounding box center [444, 223] width 217 height 10
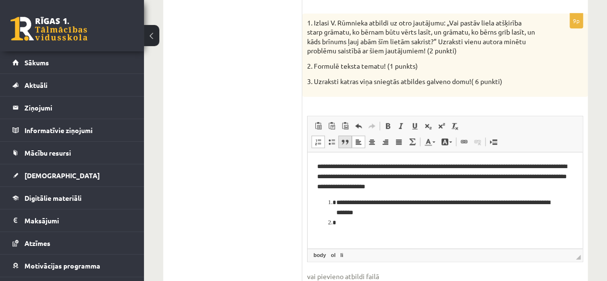
click at [342, 136] on link "Bloka citāts" at bounding box center [344, 141] width 13 height 12
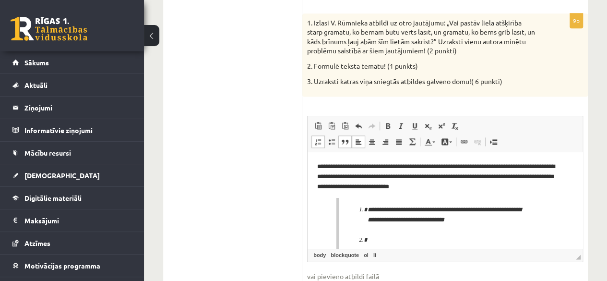
click at [341, 138] on span at bounding box center [345, 142] width 8 height 8
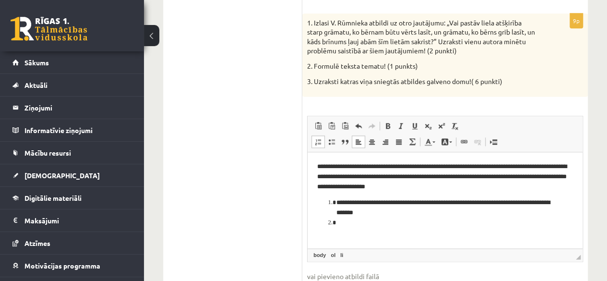
click at [320, 138] on span at bounding box center [318, 142] width 8 height 8
click at [329, 138] on span at bounding box center [332, 142] width 8 height 8
click at [318, 138] on span at bounding box center [318, 142] width 8 height 8
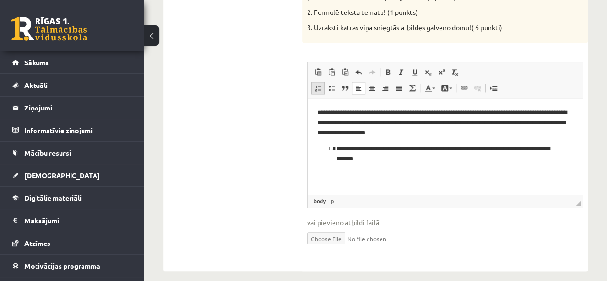
click at [317, 84] on span at bounding box center [318, 88] width 8 height 8
click at [338, 82] on link "Bloka citāts" at bounding box center [344, 88] width 13 height 12
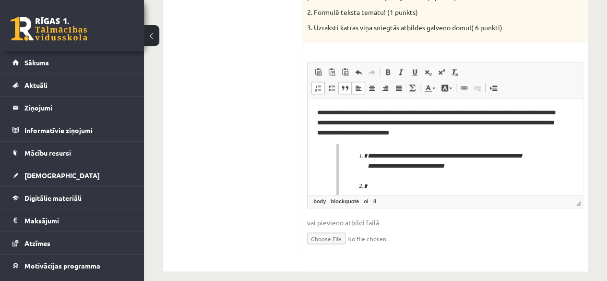
click at [343, 84] on span at bounding box center [345, 88] width 8 height 8
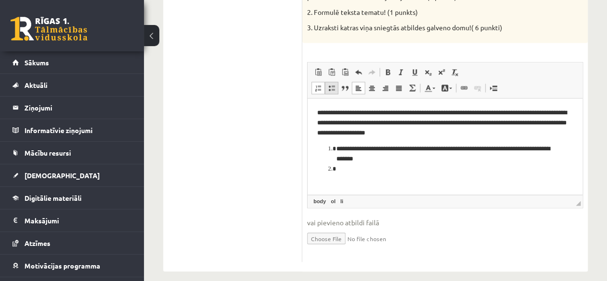
click at [328, 84] on span at bounding box center [332, 88] width 8 height 8
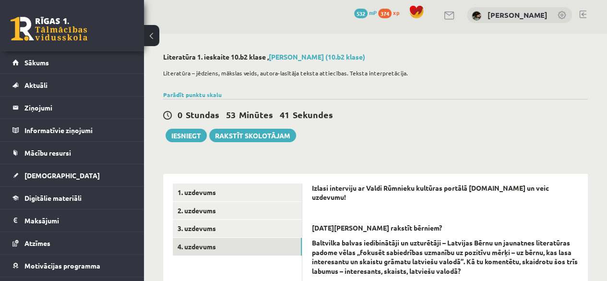
scroll to position [0, 0]
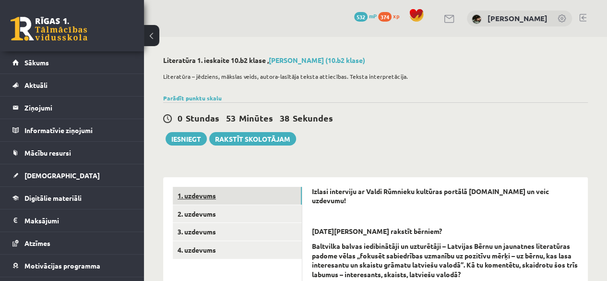
click at [203, 197] on link "1. uzdevums" at bounding box center [237, 196] width 129 height 18
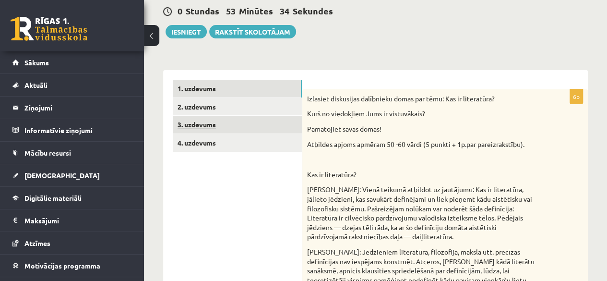
scroll to position [93, 0]
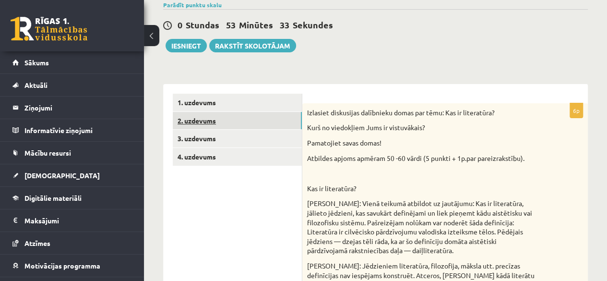
click at [281, 122] on link "2. uzdevums" at bounding box center [237, 121] width 129 height 18
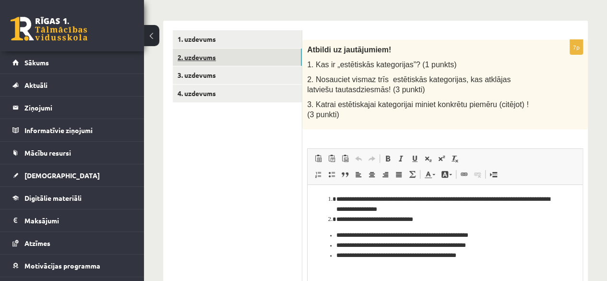
scroll to position [0, 0]
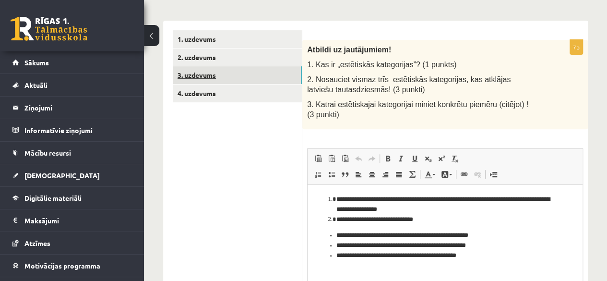
click at [265, 75] on link "3. uzdevums" at bounding box center [237, 75] width 129 height 18
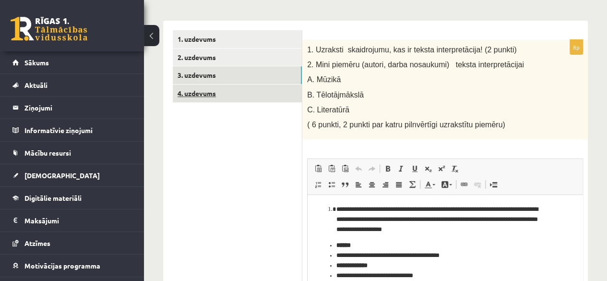
click at [258, 88] on link "4. uzdevums" at bounding box center [237, 93] width 129 height 18
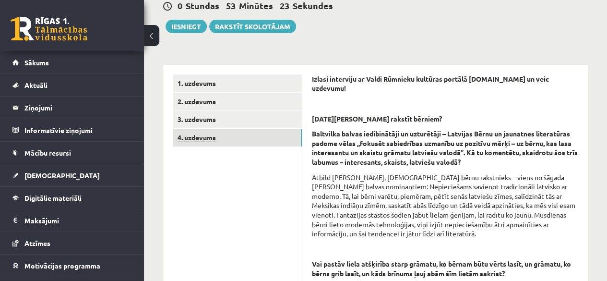
scroll to position [110, 0]
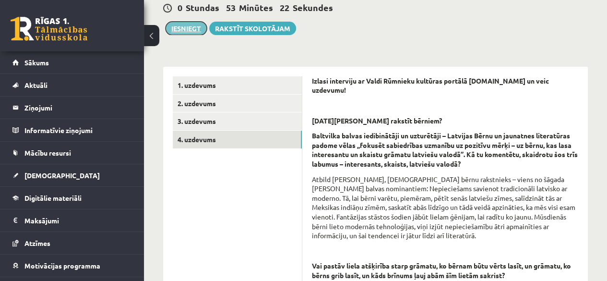
click at [197, 27] on button "Iesniegt" at bounding box center [185, 28] width 41 height 13
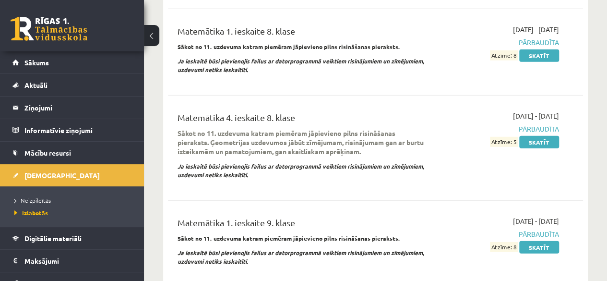
scroll to position [3054, 0]
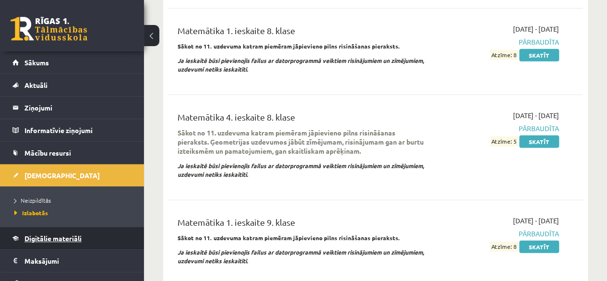
click at [93, 235] on link "Digitālie materiāli" at bounding box center [71, 238] width 119 height 22
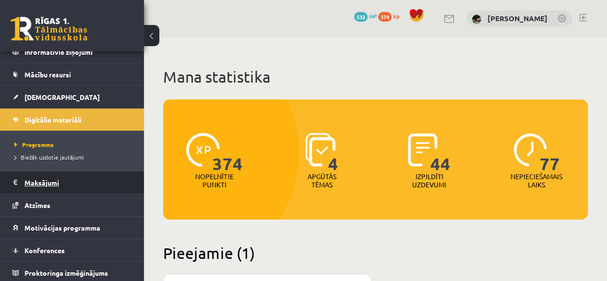
scroll to position [79, 0]
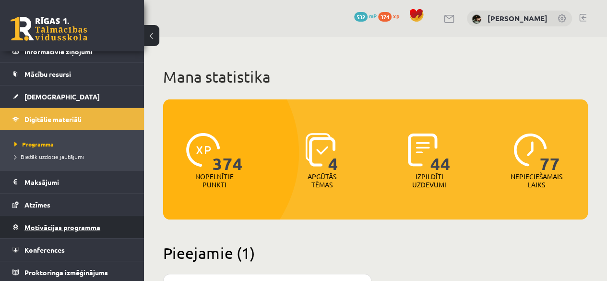
click at [89, 220] on link "Motivācijas programma" at bounding box center [71, 227] width 119 height 22
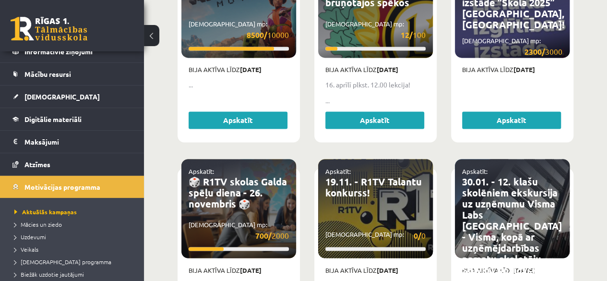
scroll to position [785, 0]
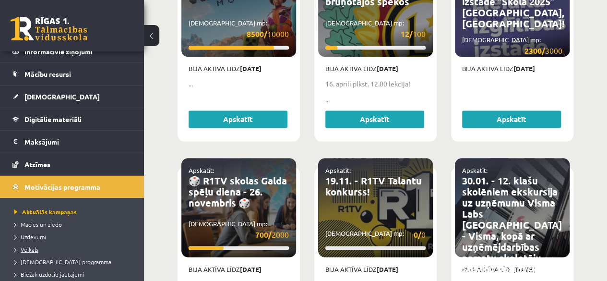
click at [29, 248] on span "Veikals" at bounding box center [26, 249] width 24 height 8
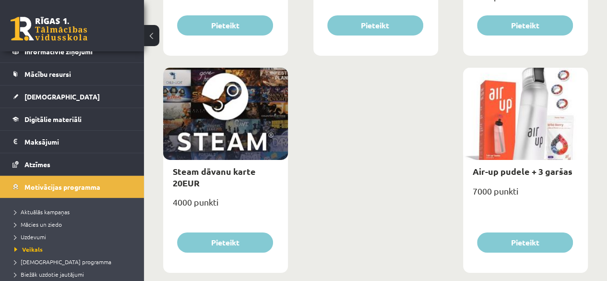
scroll to position [1627, 0]
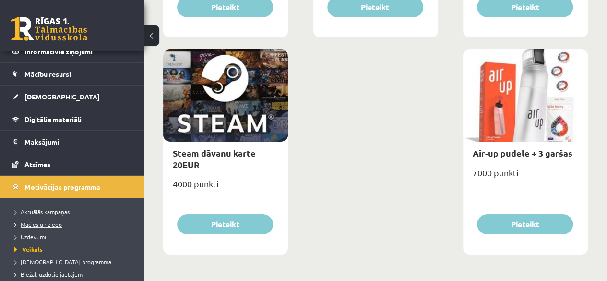
click at [52, 220] on span "Mācies un ziedo" at bounding box center [37, 224] width 47 height 8
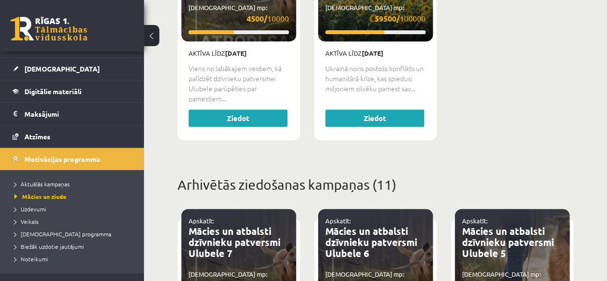
scroll to position [108, 0]
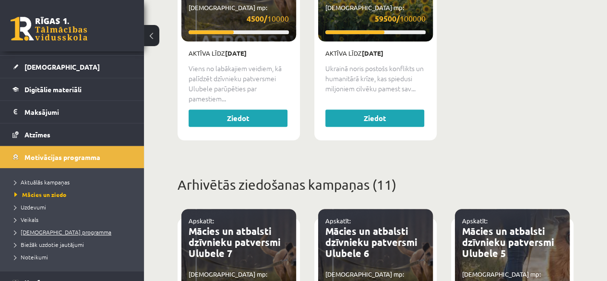
click at [71, 230] on span "[DEMOGRAPHIC_DATA] programma" at bounding box center [62, 232] width 97 height 8
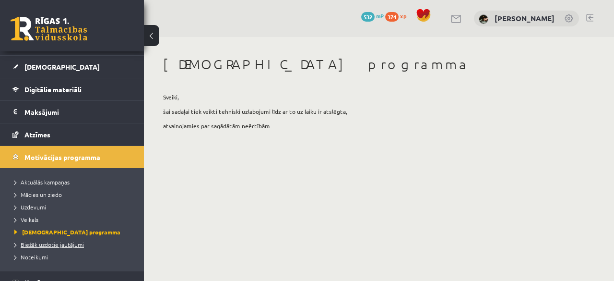
click at [69, 246] on link "Biežāk uzdotie jautājumi" at bounding box center [74, 244] width 120 height 9
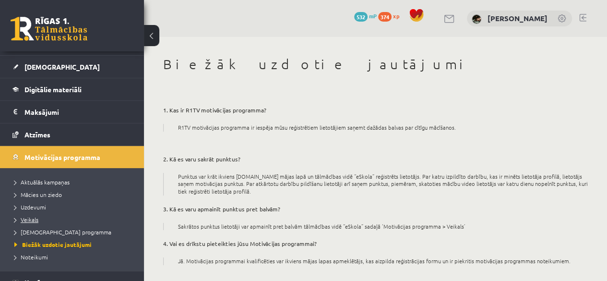
click at [31, 217] on span "Veikals" at bounding box center [26, 219] width 24 height 8
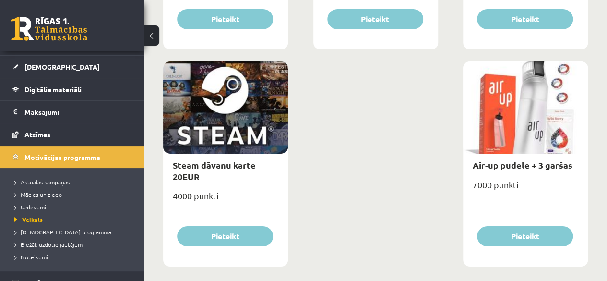
scroll to position [1627, 0]
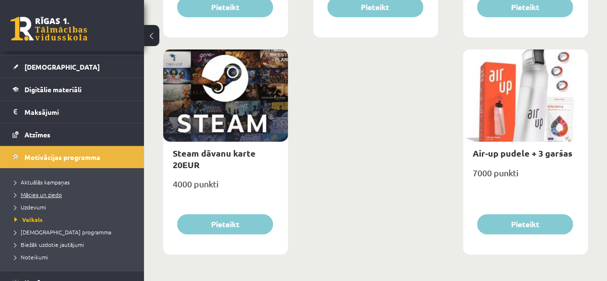
click at [54, 196] on link "Mācies un ziedo" at bounding box center [74, 194] width 120 height 9
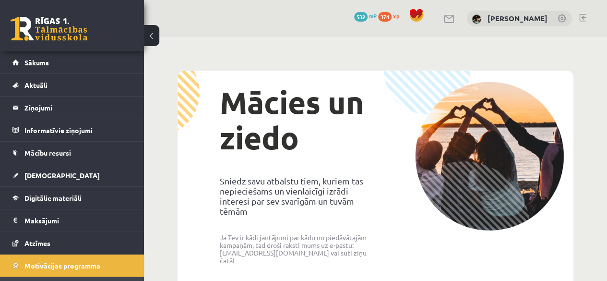
click at [391, 17] on span "374" at bounding box center [384, 17] width 13 height 10
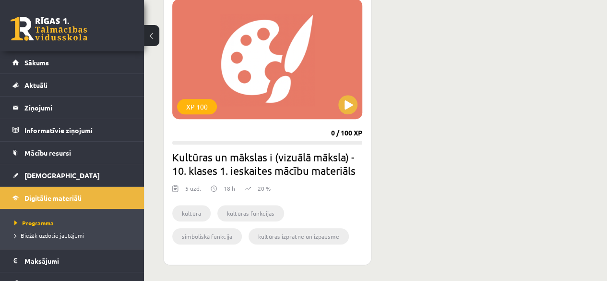
scroll to position [284, 0]
click at [342, 101] on button at bounding box center [347, 103] width 19 height 19
